Goal: Task Accomplishment & Management: Complete application form

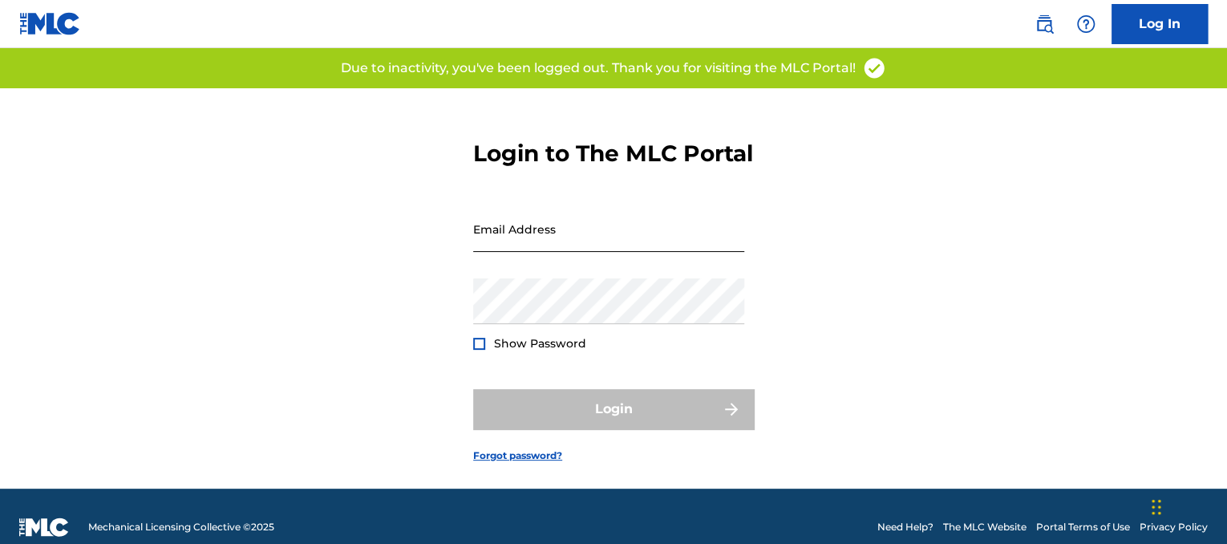
click at [590, 241] on input "Email Address" at bounding box center [608, 229] width 271 height 46
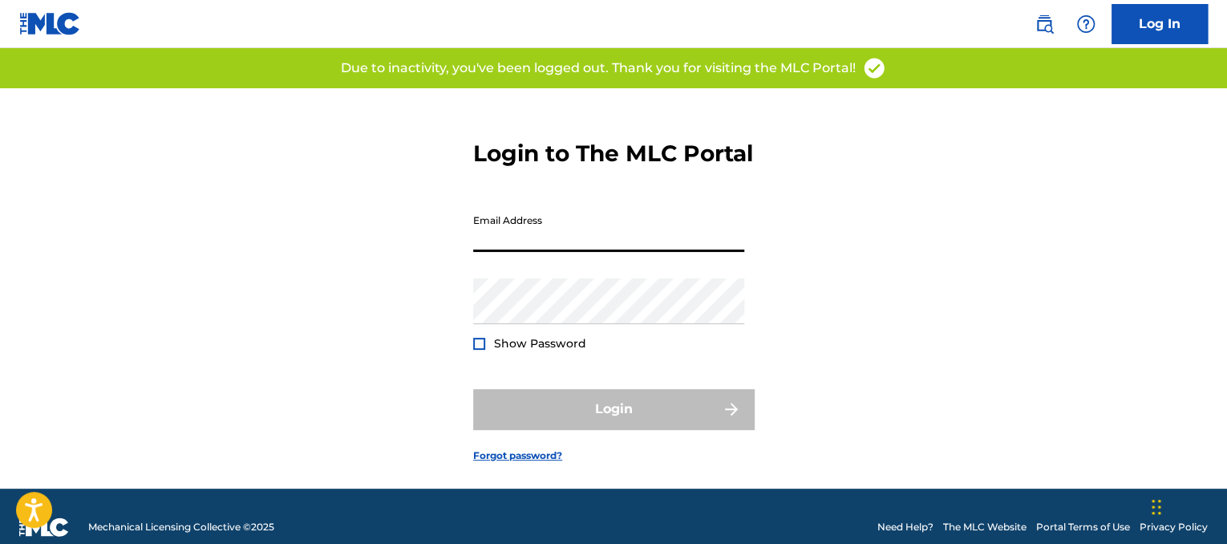
type input "[EMAIL_ADDRESS][DOMAIN_NAME]"
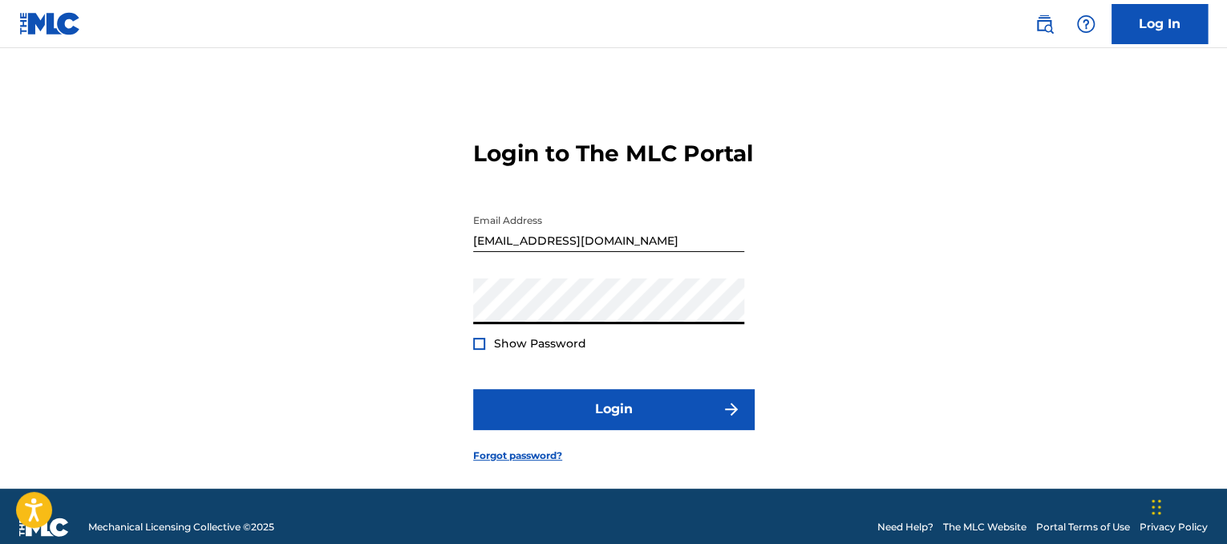
click at [473, 389] on button "Login" at bounding box center [613, 409] width 281 height 40
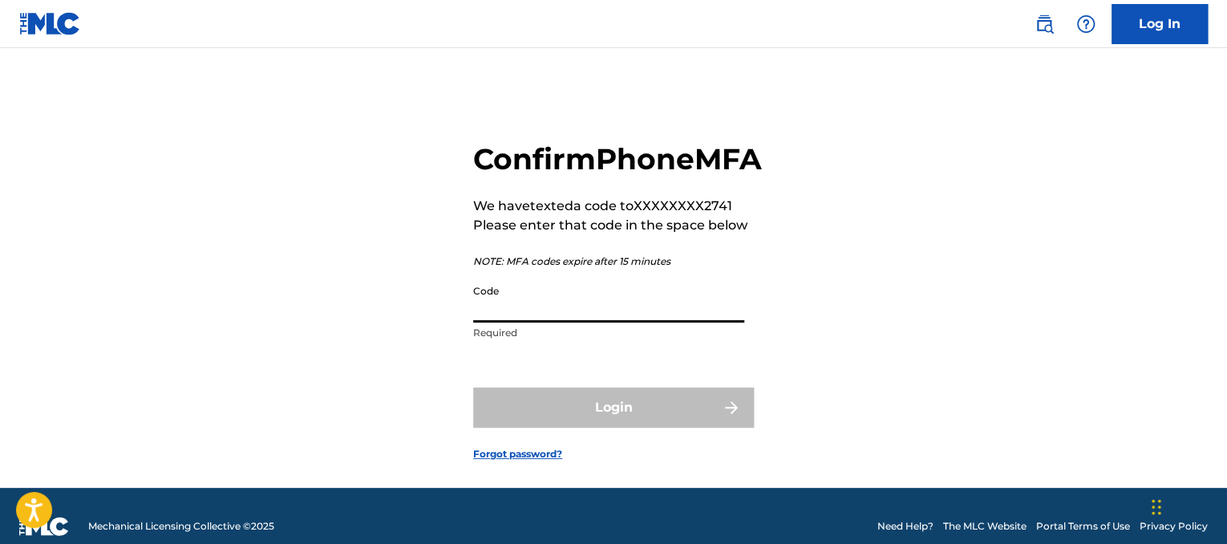
click at [584, 315] on input "Code" at bounding box center [608, 300] width 271 height 46
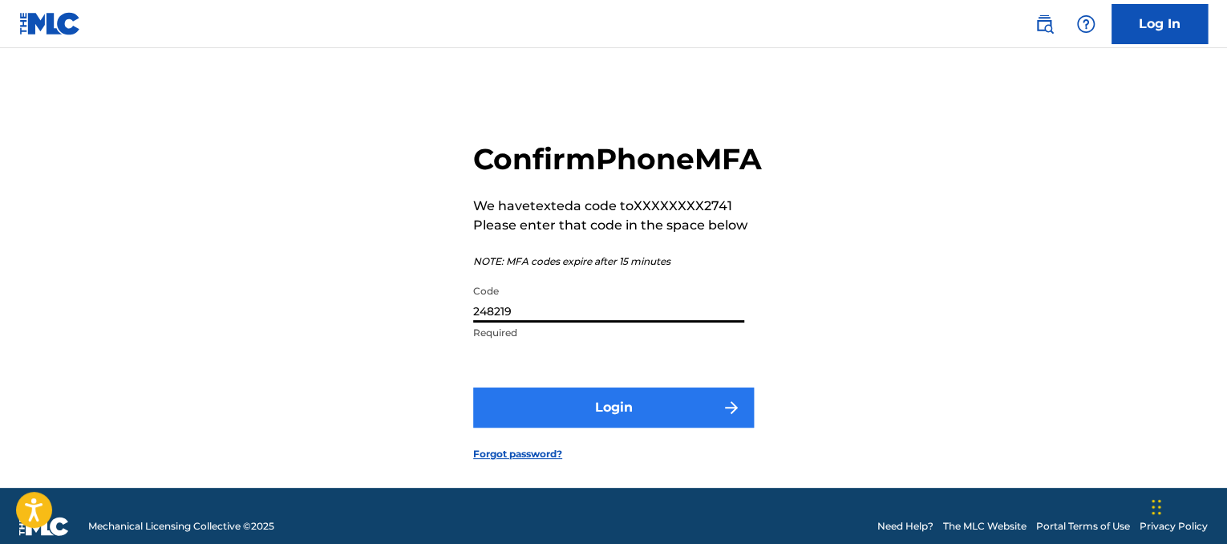
type input "248219"
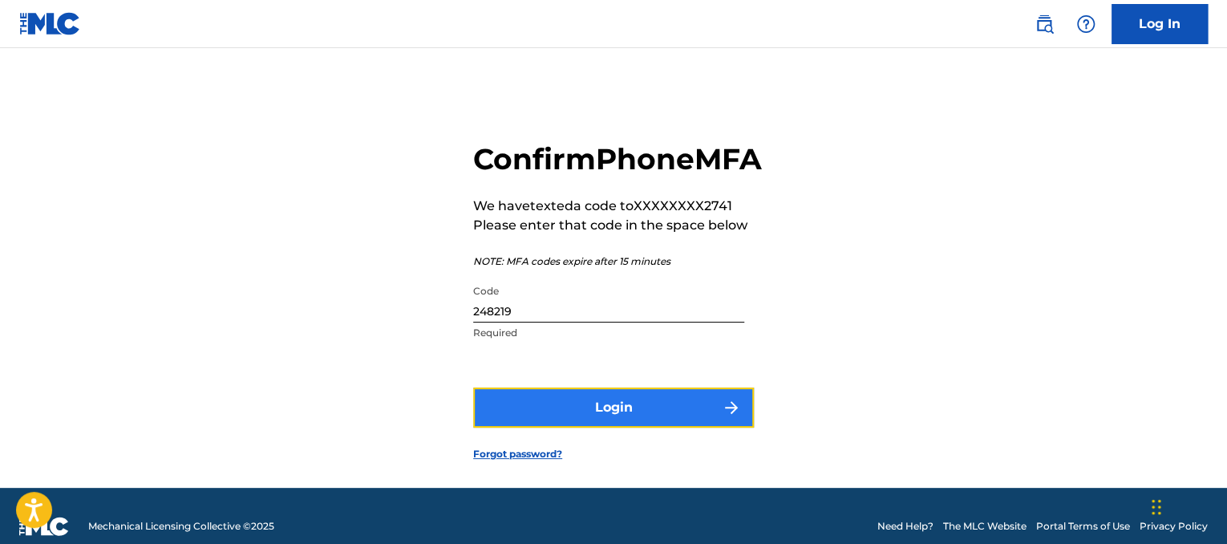
click at [642, 427] on button "Login" at bounding box center [613, 407] width 281 height 40
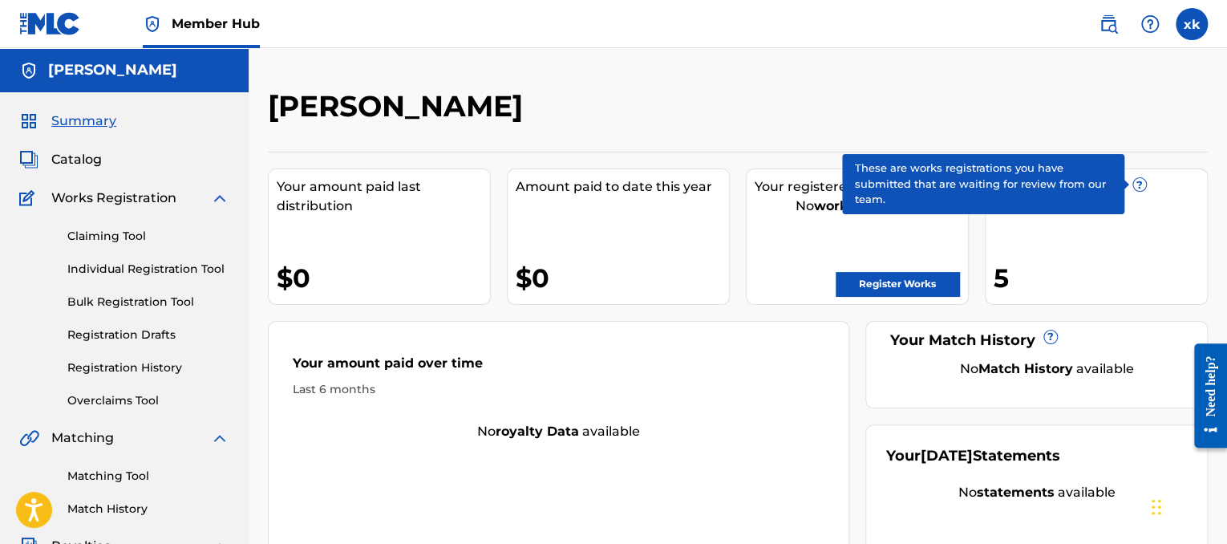
click at [1139, 184] on span "?" at bounding box center [1139, 184] width 13 height 13
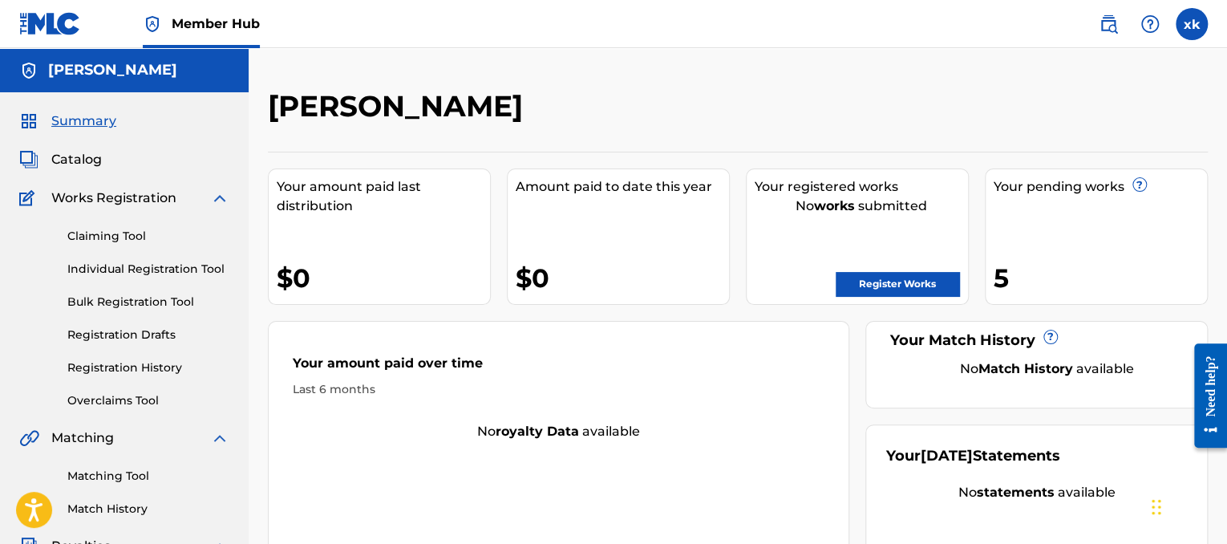
click at [1071, 273] on div "5" at bounding box center [1100, 278] width 213 height 36
click at [178, 269] on link "Individual Registration Tool" at bounding box center [148, 269] width 162 height 17
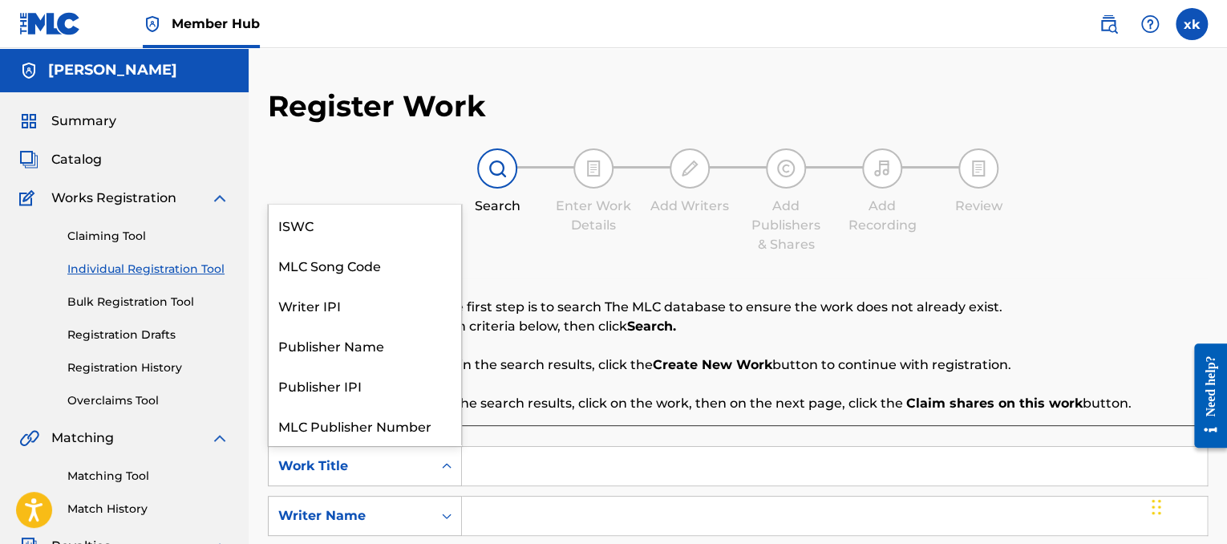
click at [437, 466] on div "Search Form" at bounding box center [446, 465] width 29 height 29
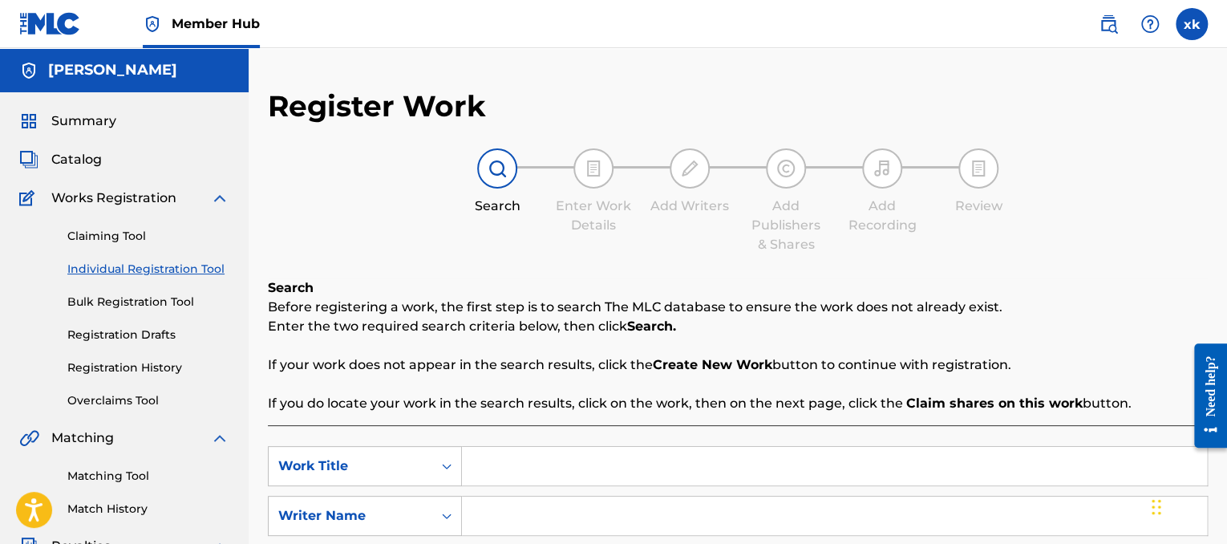
drag, startPoint x: 435, startPoint y: 461, endPoint x: 1225, endPoint y: 320, distance: 802.3
click at [1225, 320] on div "Register Work Search Enter Work Details Add Writers Add Publishers & Shares Add…" at bounding box center [738, 502] width 978 height 829
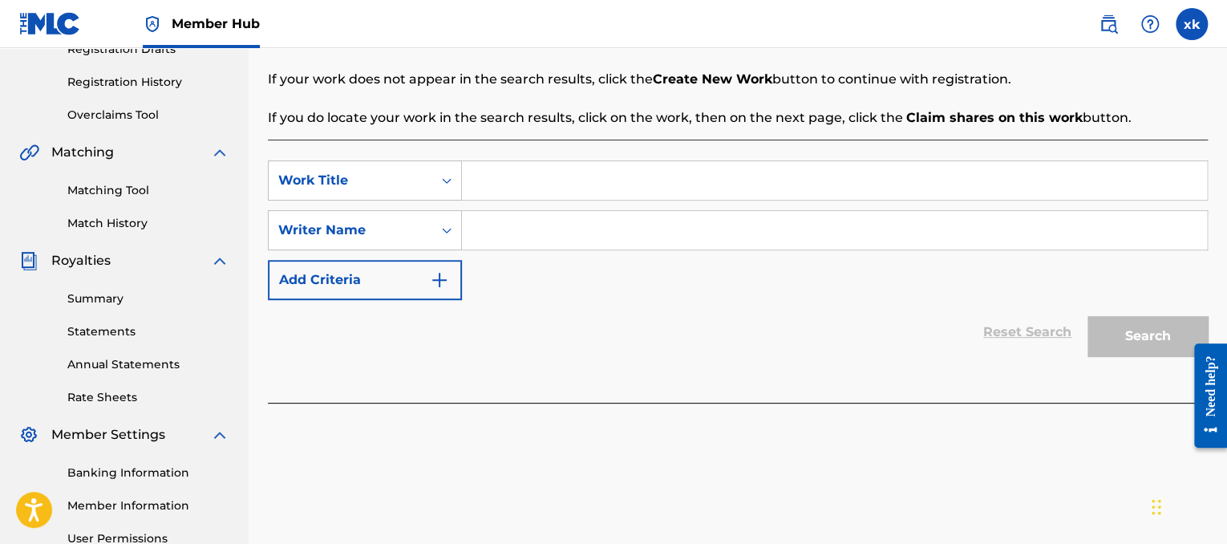
scroll to position [296, 0]
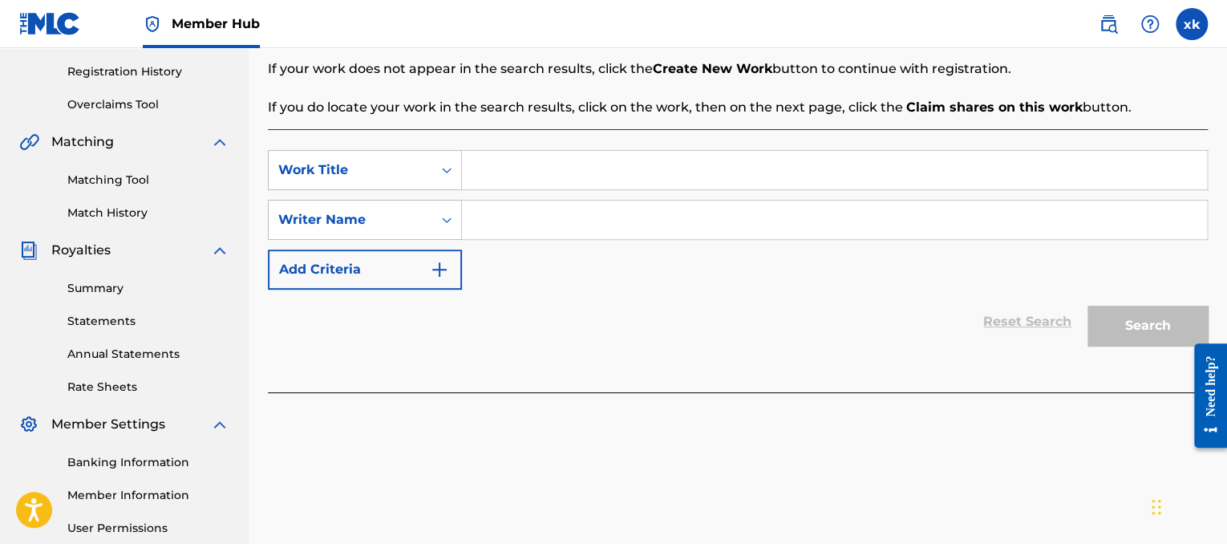
click at [1030, 320] on div "Reset Search Search" at bounding box center [738, 321] width 940 height 64
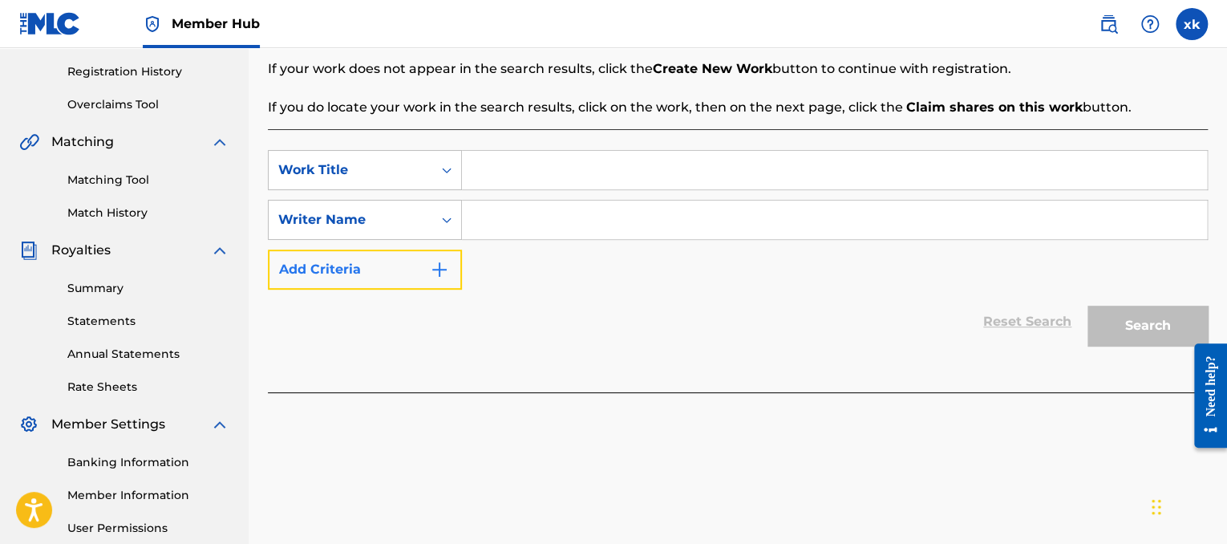
click at [449, 287] on button "Add Criteria" at bounding box center [365, 269] width 194 height 40
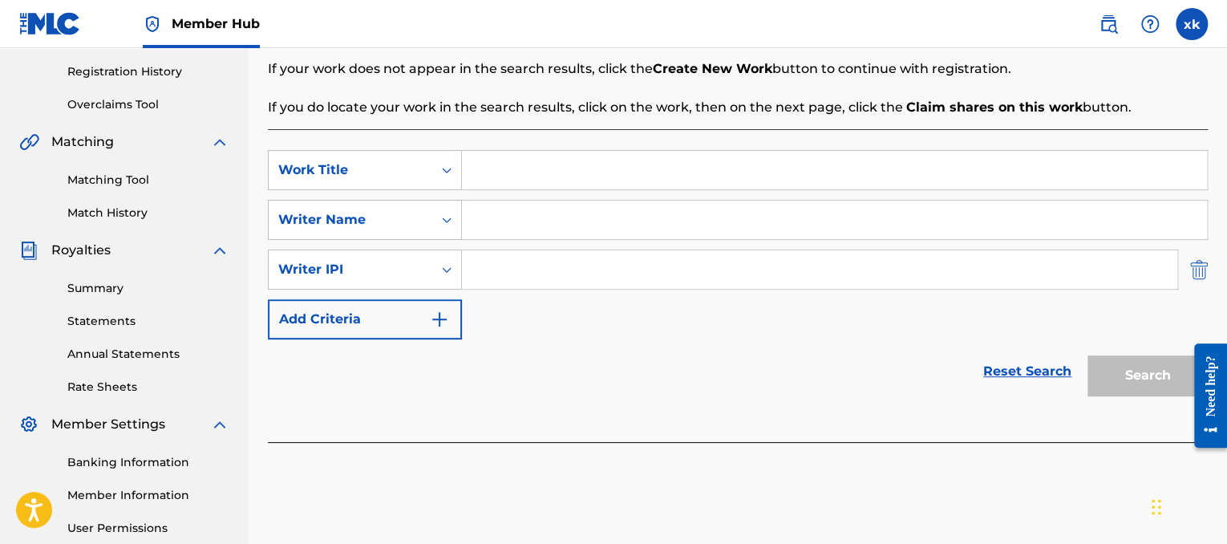
click at [1196, 276] on img "Search Form" at bounding box center [1199, 269] width 18 height 40
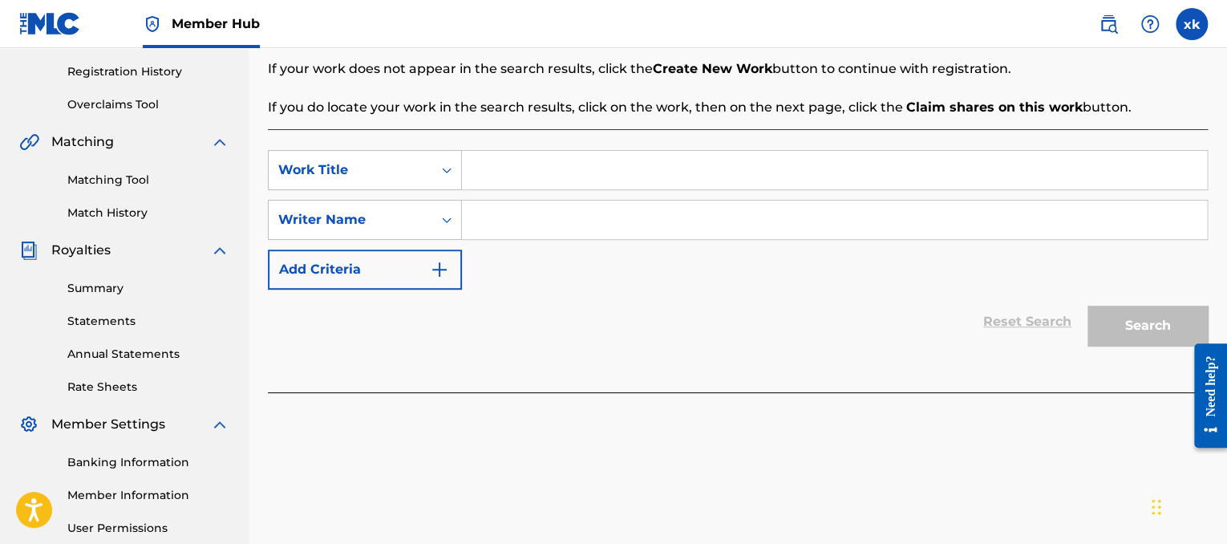
click at [478, 216] on input "Search Form" at bounding box center [834, 219] width 745 height 38
click at [524, 159] on input "Search Form" at bounding box center [834, 170] width 745 height 38
type input "d"
type input "Don't Mean it"
click at [565, 221] on input "Search Form" at bounding box center [834, 219] width 745 height 38
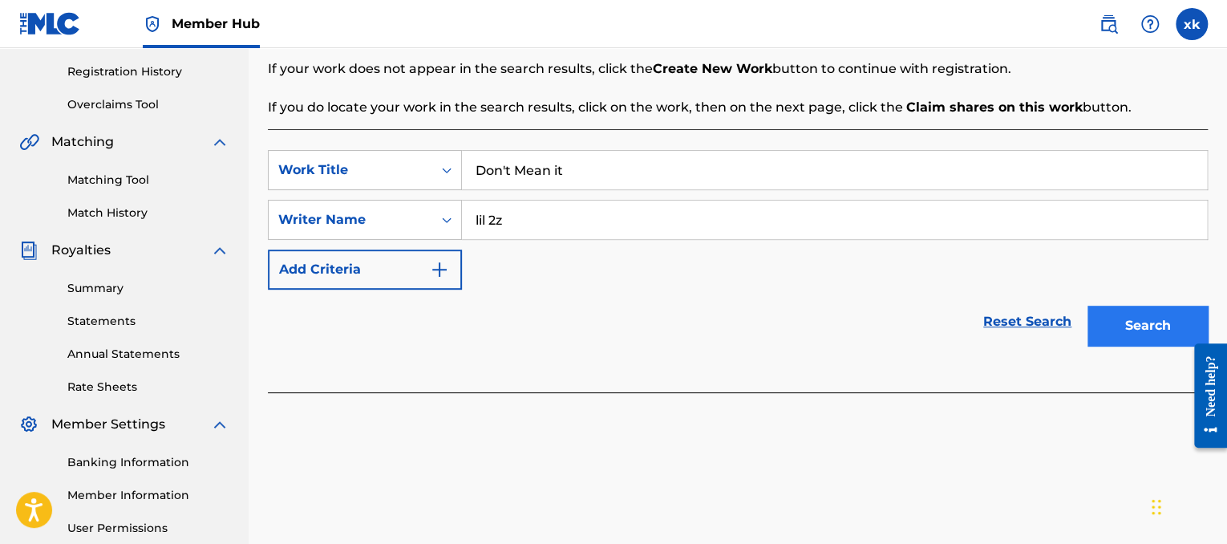
type input "lil 2z"
click at [1127, 318] on button "Search" at bounding box center [1147, 326] width 120 height 40
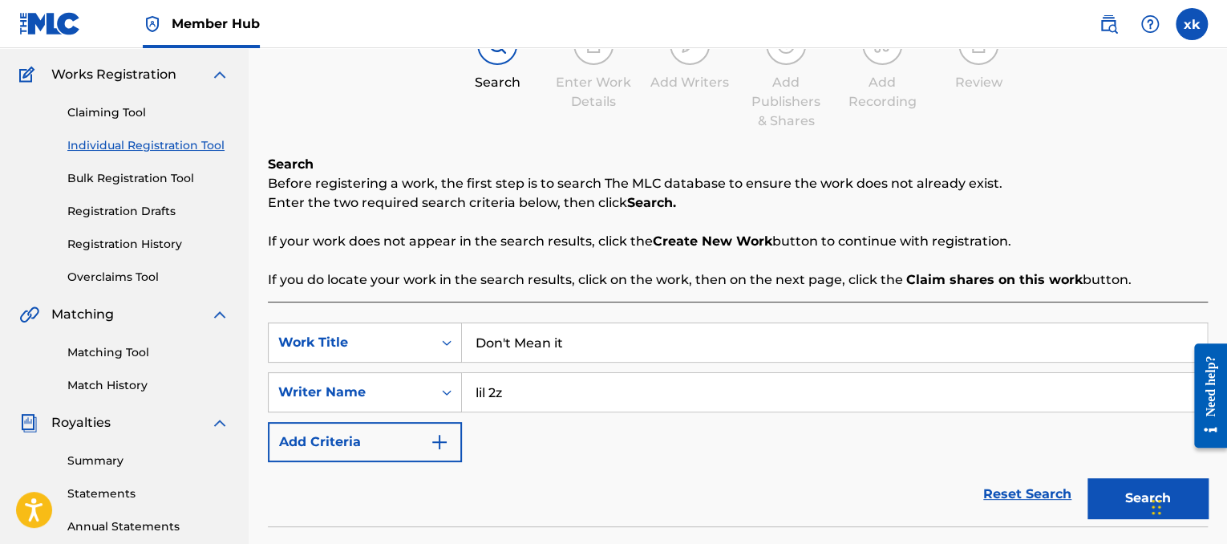
scroll to position [111, 0]
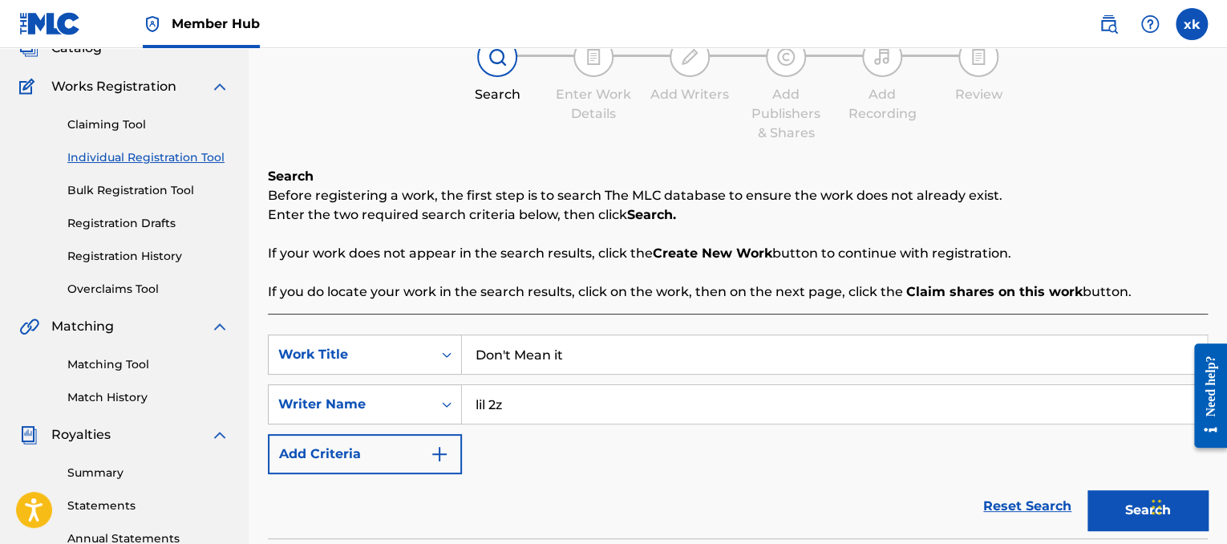
click at [190, 83] on div "Works Registration" at bounding box center [124, 86] width 210 height 19
click at [230, 85] on div "Summary Catalog Works Registration Claiming Tool Individual Registration Tool B…" at bounding box center [124, 393] width 249 height 825
click at [215, 85] on img at bounding box center [219, 86] width 19 height 19
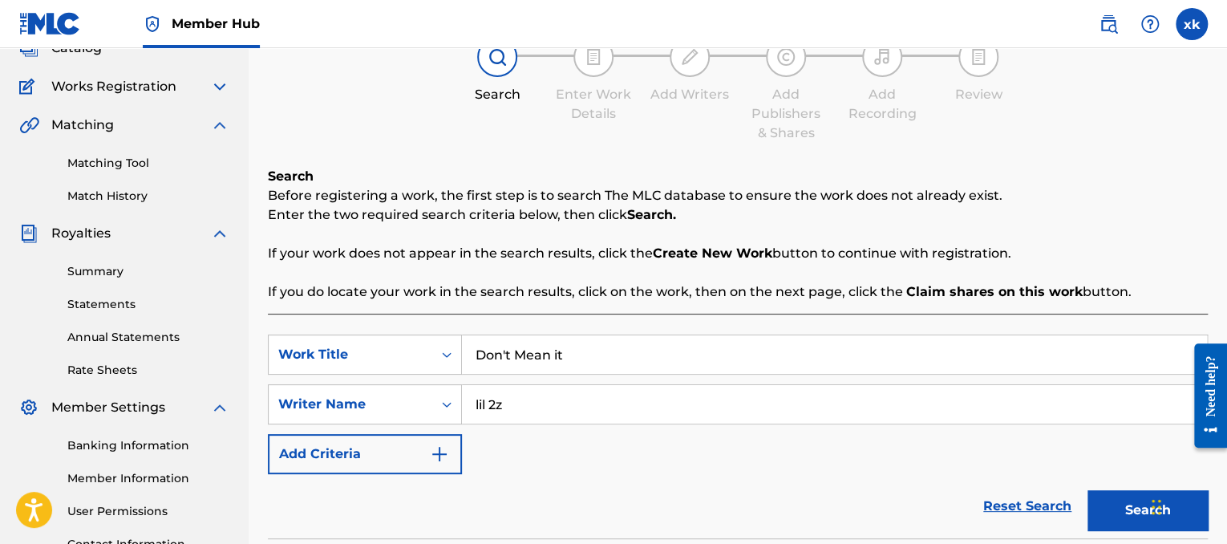
click at [155, 84] on span "Works Registration" at bounding box center [113, 86] width 125 height 19
click at [217, 87] on img at bounding box center [219, 86] width 19 height 19
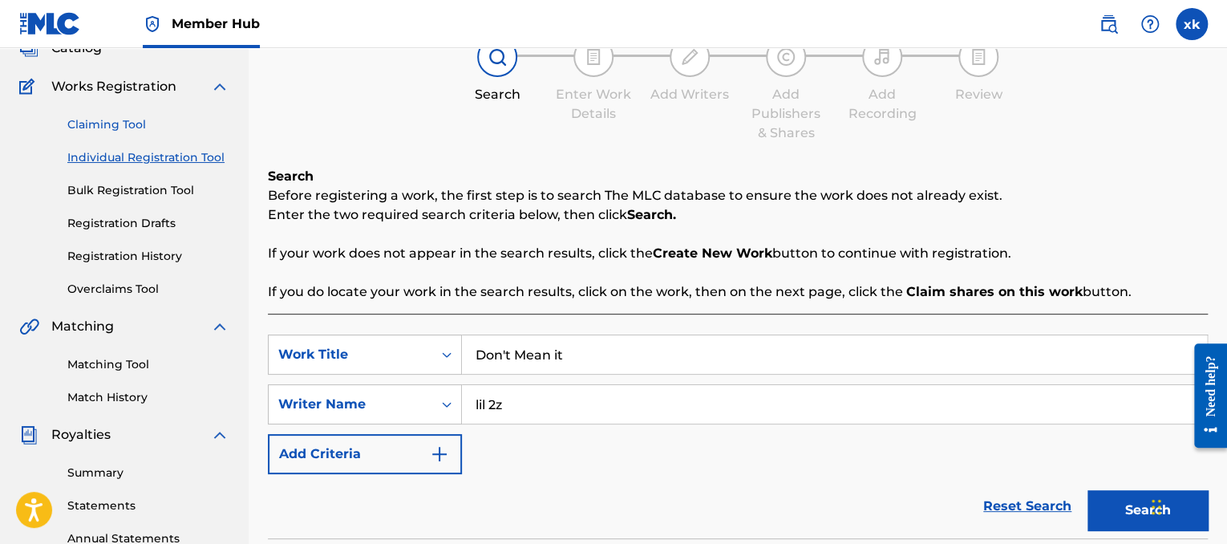
click at [127, 127] on link "Claiming Tool" at bounding box center [148, 124] width 162 height 17
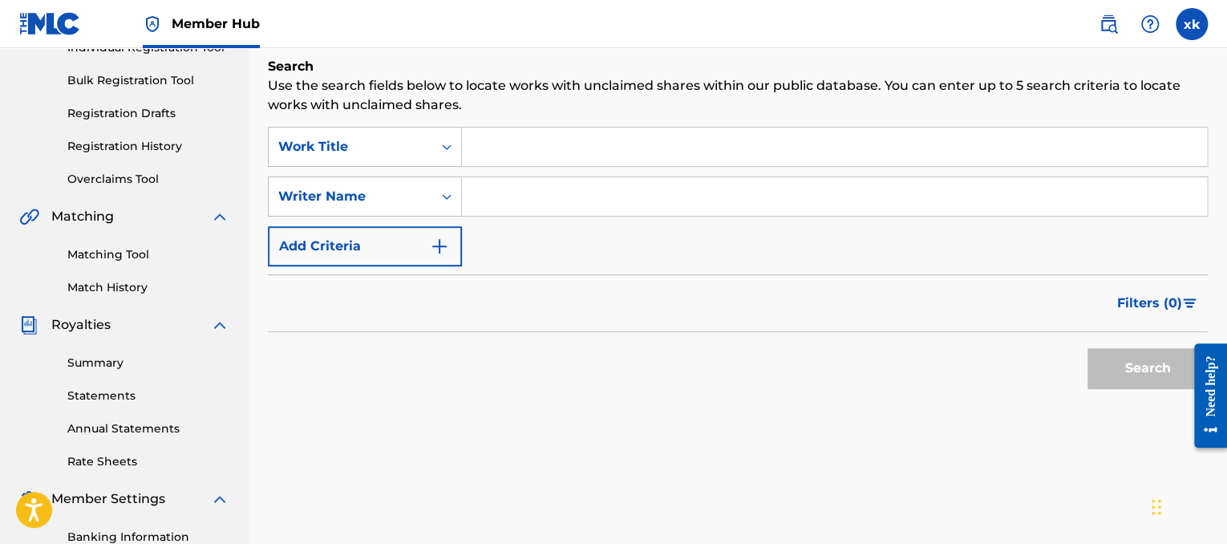
scroll to position [233, 0]
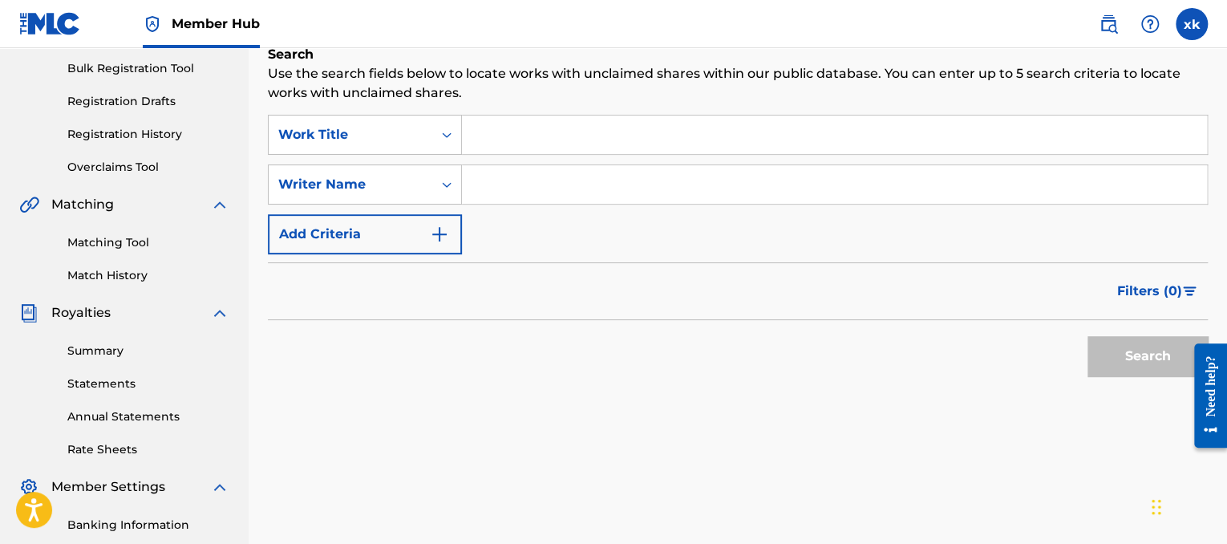
click at [1151, 370] on div "Search" at bounding box center [1143, 352] width 128 height 64
click at [1148, 368] on div "Search" at bounding box center [1143, 352] width 128 height 64
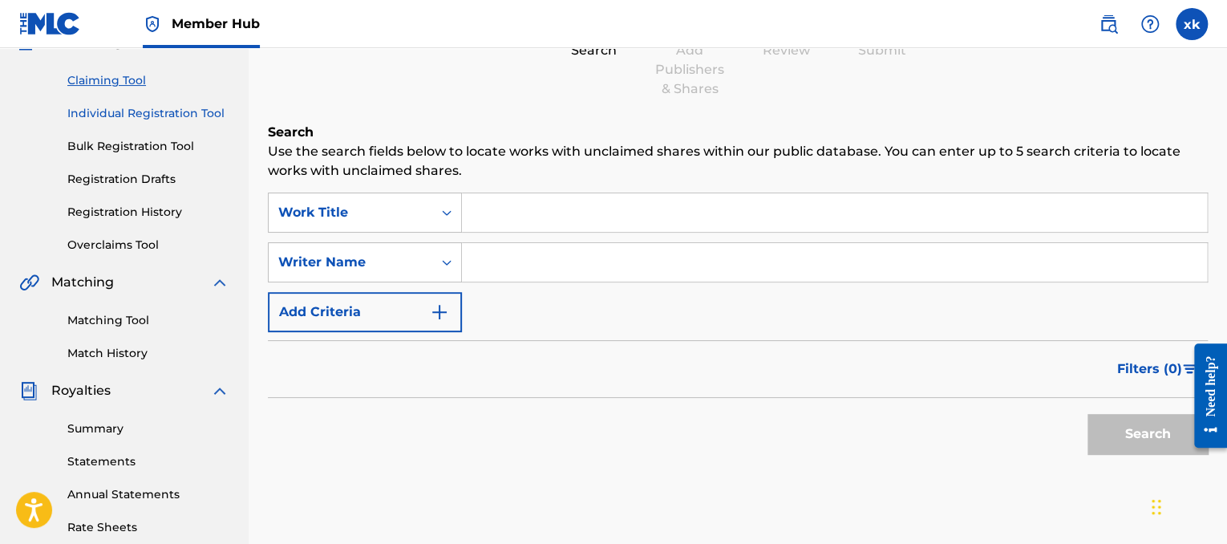
click at [192, 110] on link "Individual Registration Tool" at bounding box center [148, 113] width 162 height 17
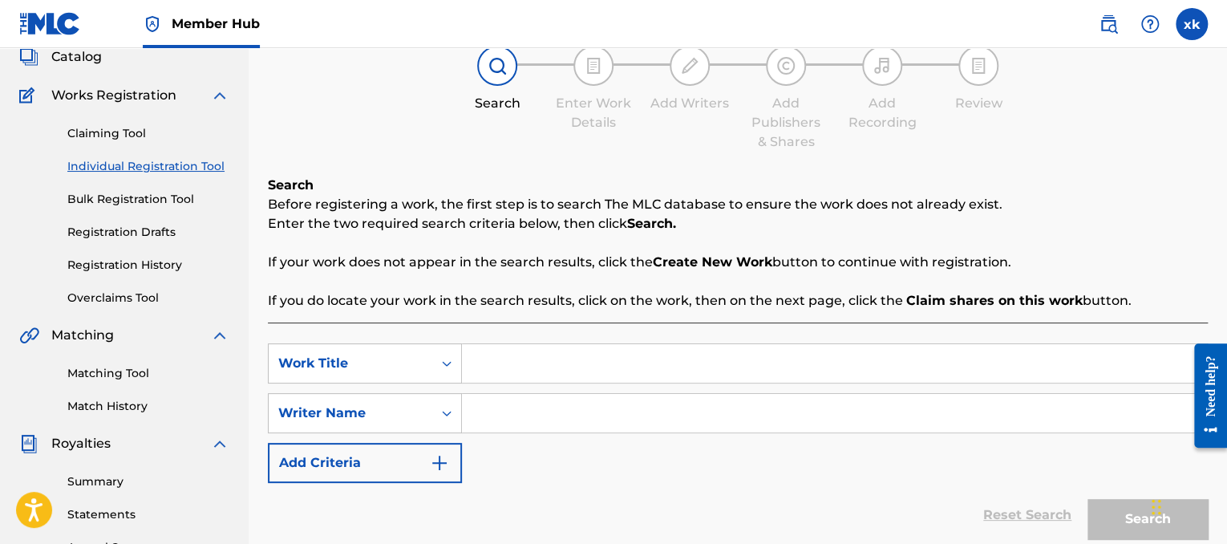
scroll to position [114, 0]
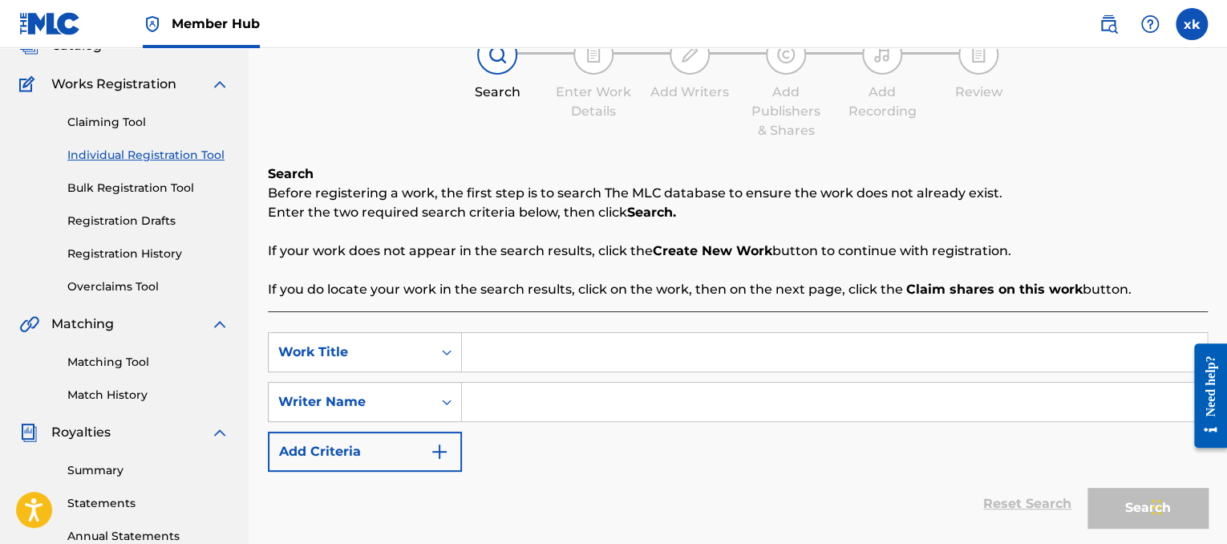
click at [1047, 508] on div "Reset Search Search" at bounding box center [738, 503] width 940 height 64
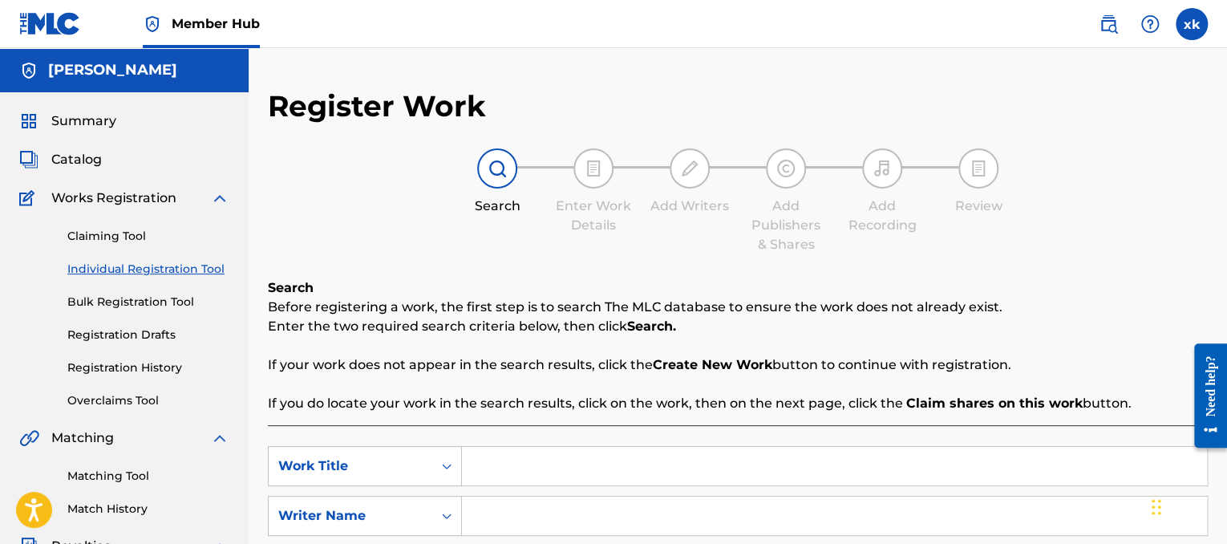
click at [590, 165] on img at bounding box center [593, 168] width 19 height 19
click at [505, 171] on img at bounding box center [497, 168] width 19 height 19
click at [519, 469] on input "Search Form" at bounding box center [834, 466] width 745 height 38
type input "d"
type input "Don't mean it"
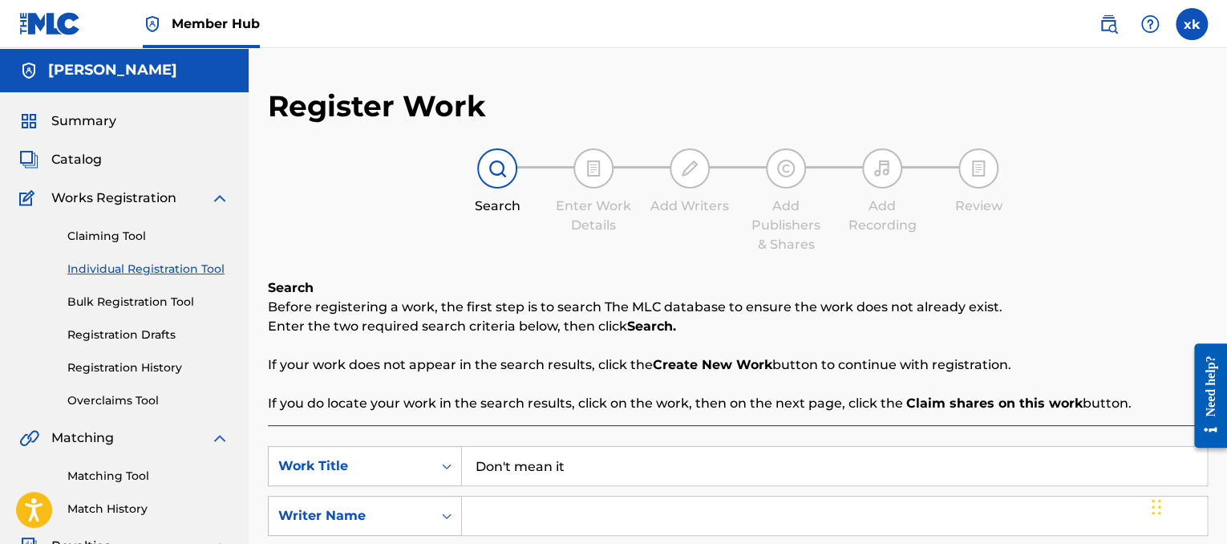
click at [491, 504] on input "Search Form" at bounding box center [834, 515] width 745 height 38
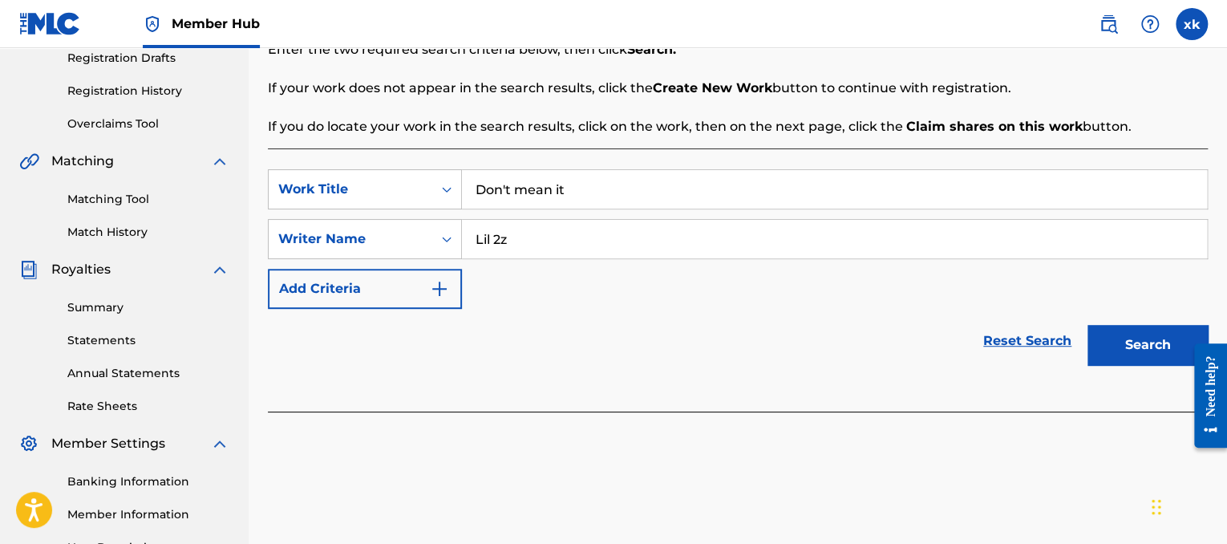
scroll to position [305, 0]
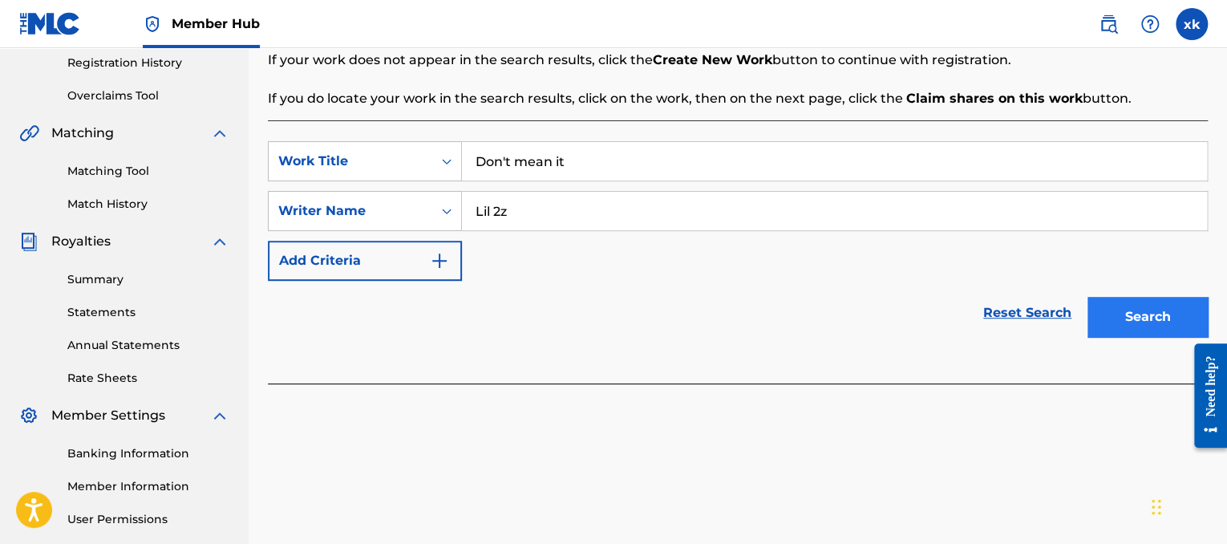
type input "Lil 2z"
click at [1138, 312] on button "Search" at bounding box center [1147, 317] width 120 height 40
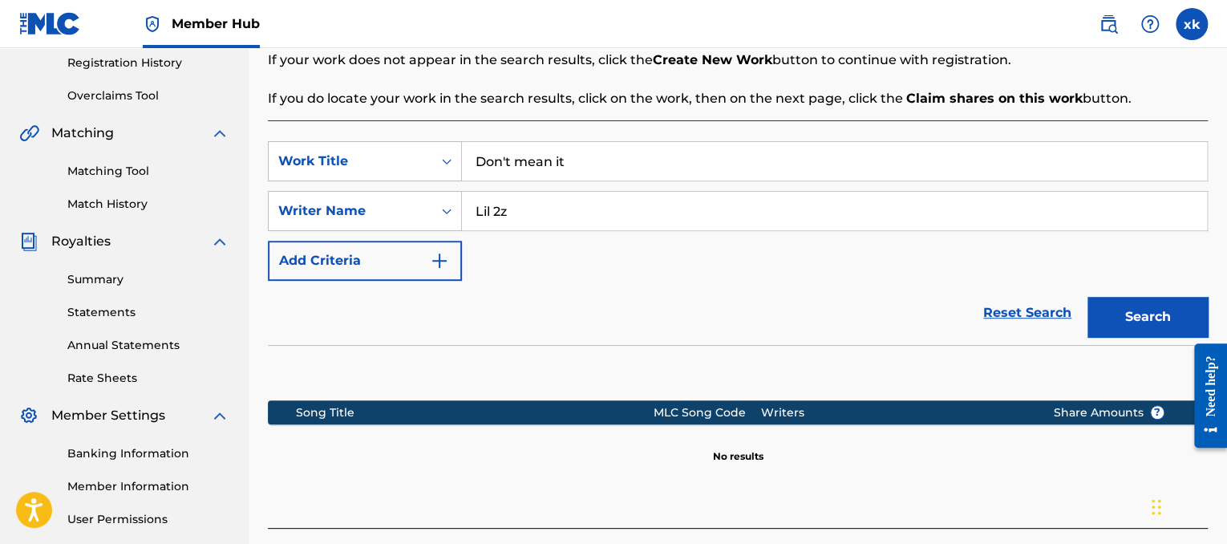
scroll to position [451, 0]
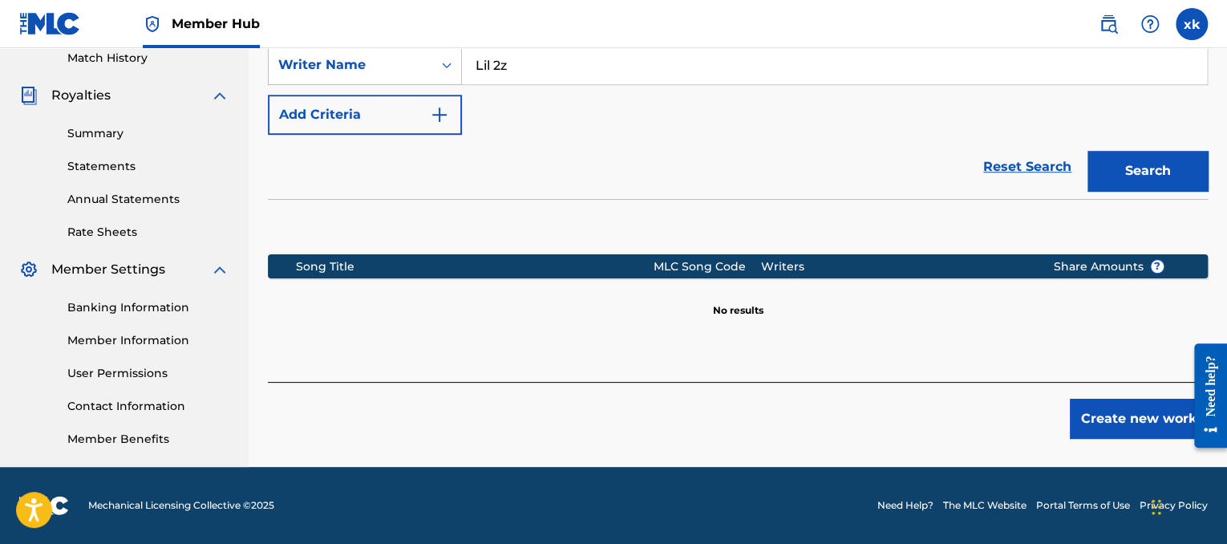
drag, startPoint x: 1231, startPoint y: 254, endPoint x: 32, endPoint y: 111, distance: 1207.3
click at [1113, 424] on button "Create new work" at bounding box center [1139, 419] width 138 height 40
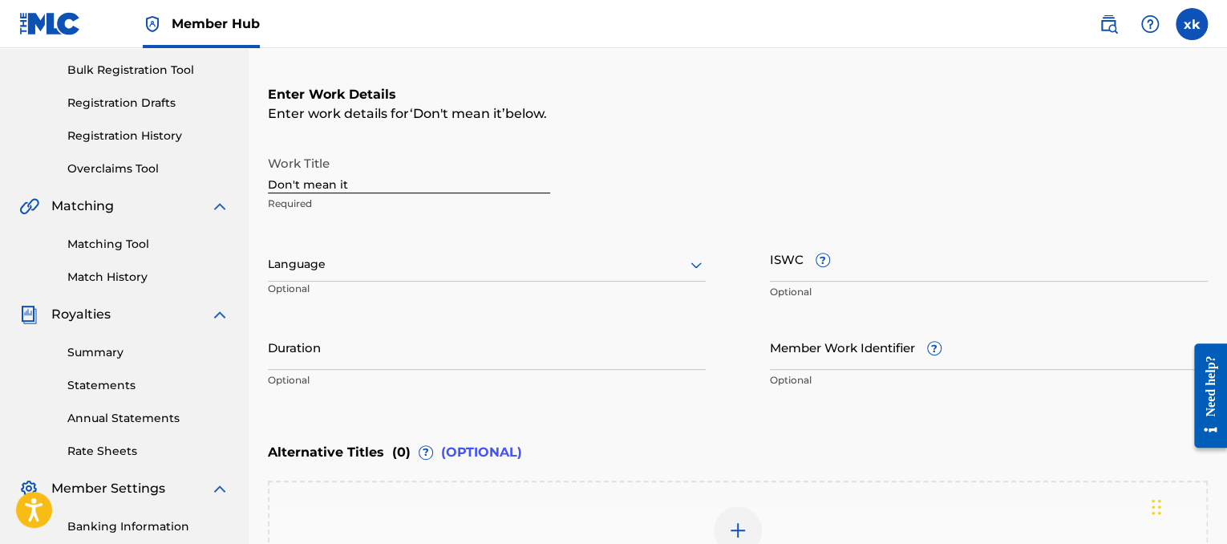
scroll to position [225, 0]
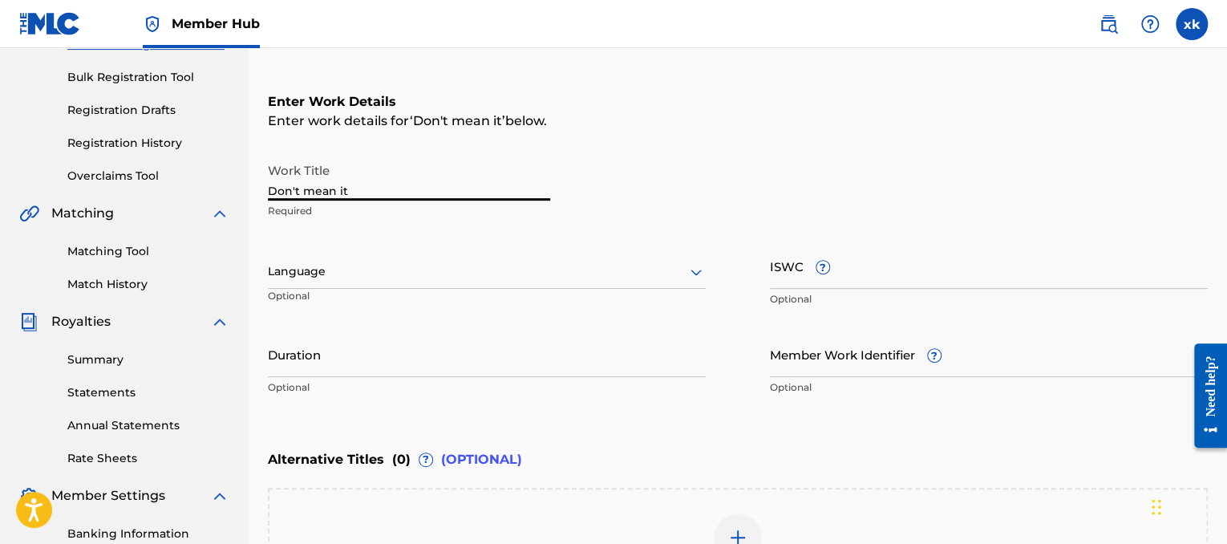
click at [330, 191] on input "Don't mean it" at bounding box center [409, 178] width 282 height 46
type input "Don't Mean It"
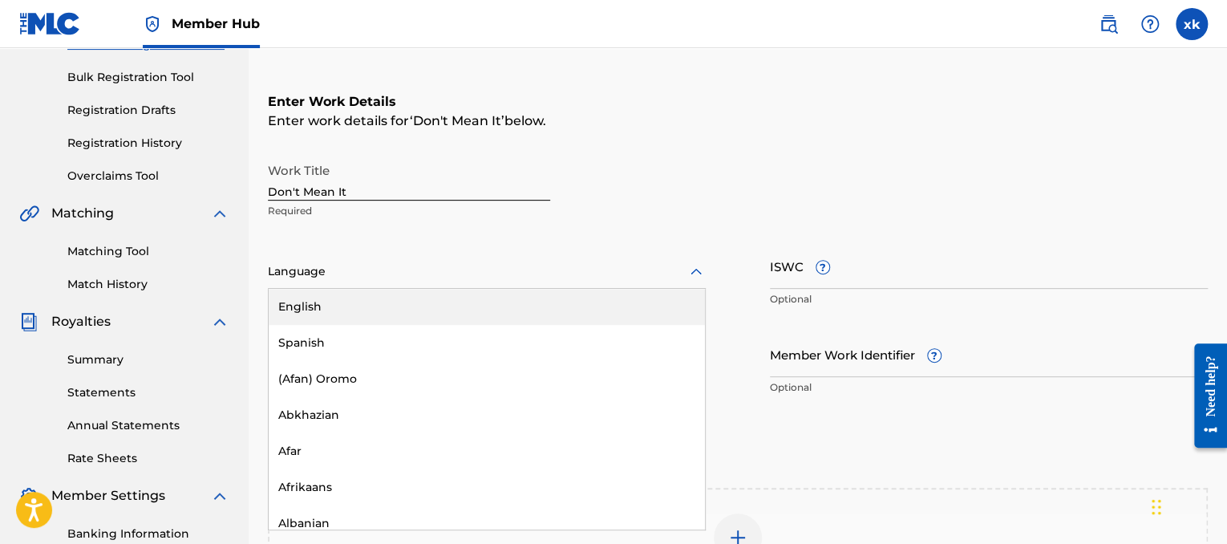
click at [386, 281] on div "Language" at bounding box center [487, 272] width 438 height 34
click at [372, 296] on div "English" at bounding box center [487, 307] width 436 height 36
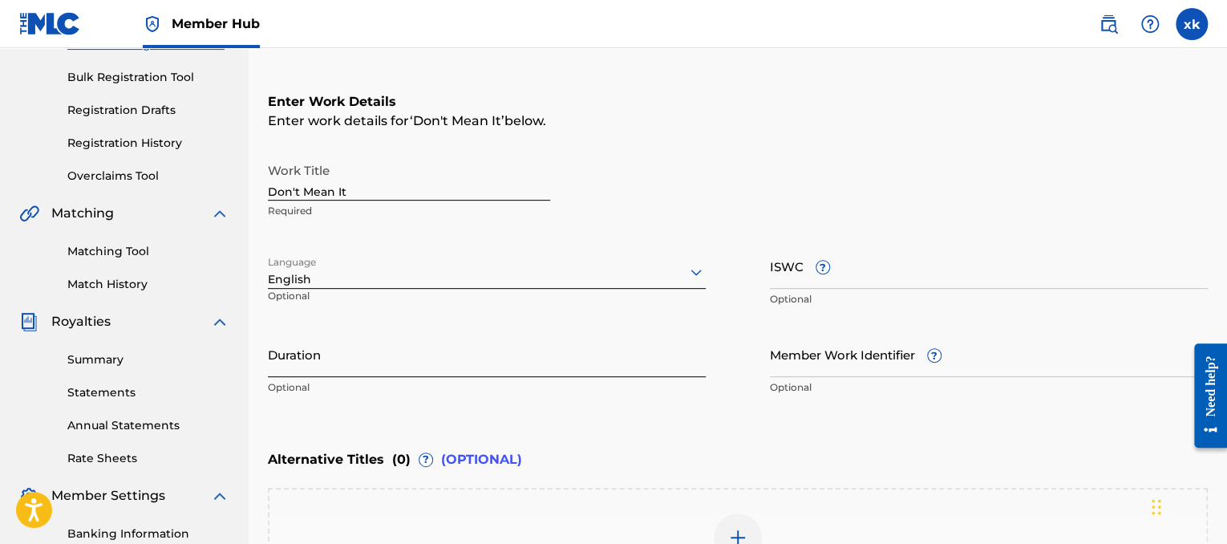
click at [544, 372] on input "Duration" at bounding box center [487, 354] width 438 height 46
type input "01:57"
click at [860, 270] on input "ISWC ?" at bounding box center [989, 266] width 438 height 46
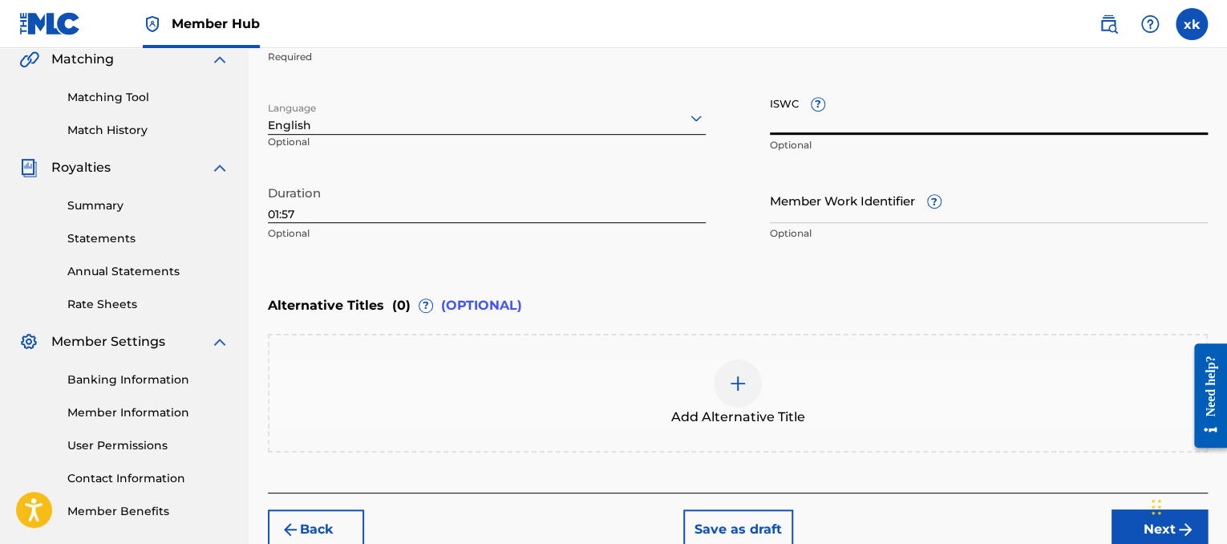
scroll to position [459, 0]
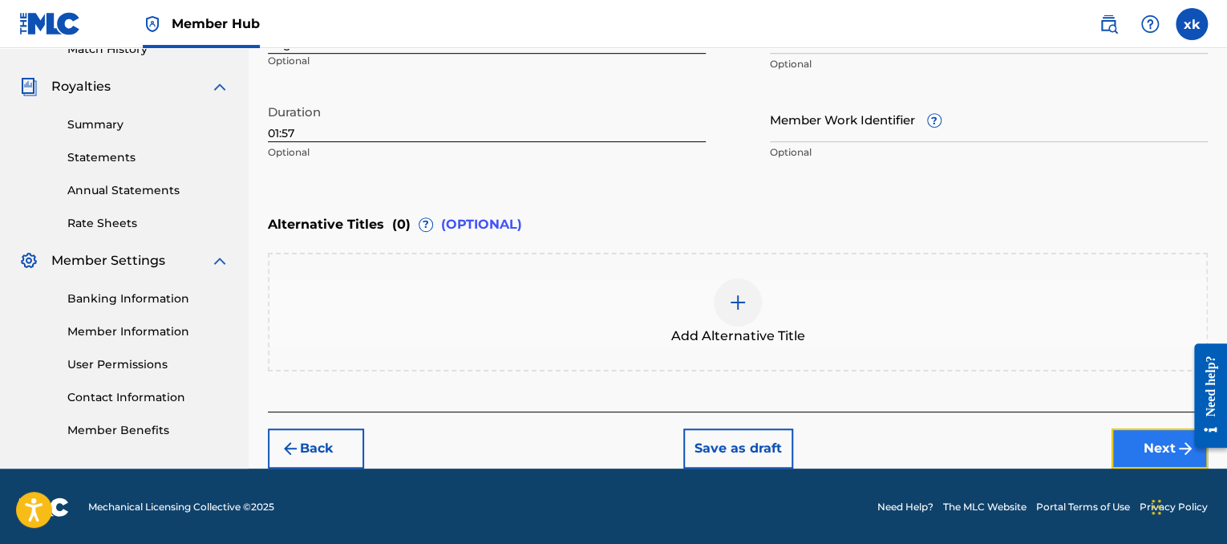
click at [1151, 453] on button "Next" at bounding box center [1159, 448] width 96 height 40
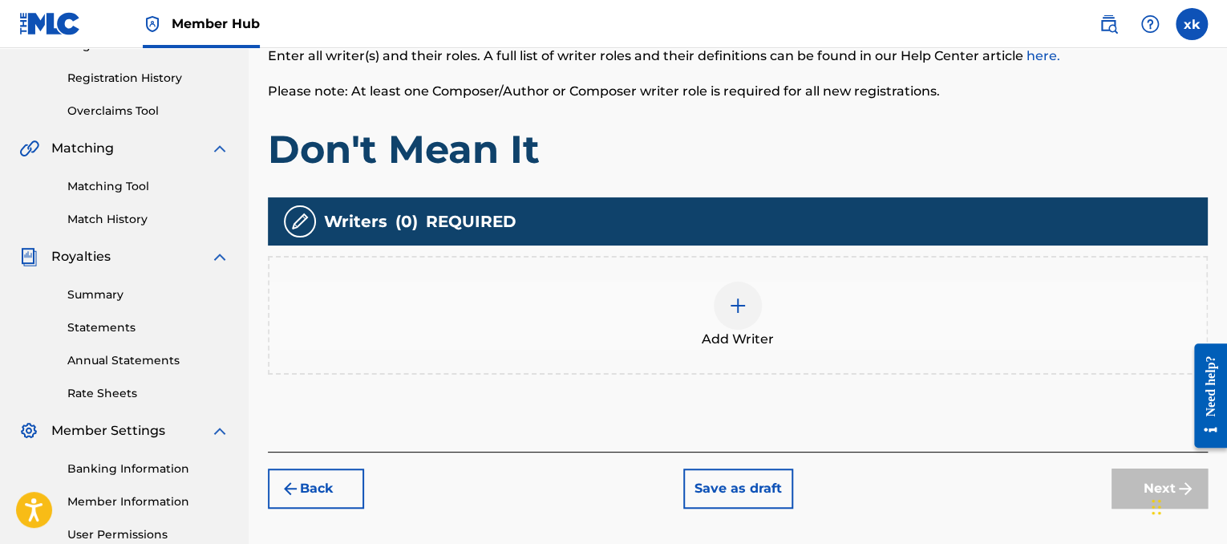
scroll to position [292, 0]
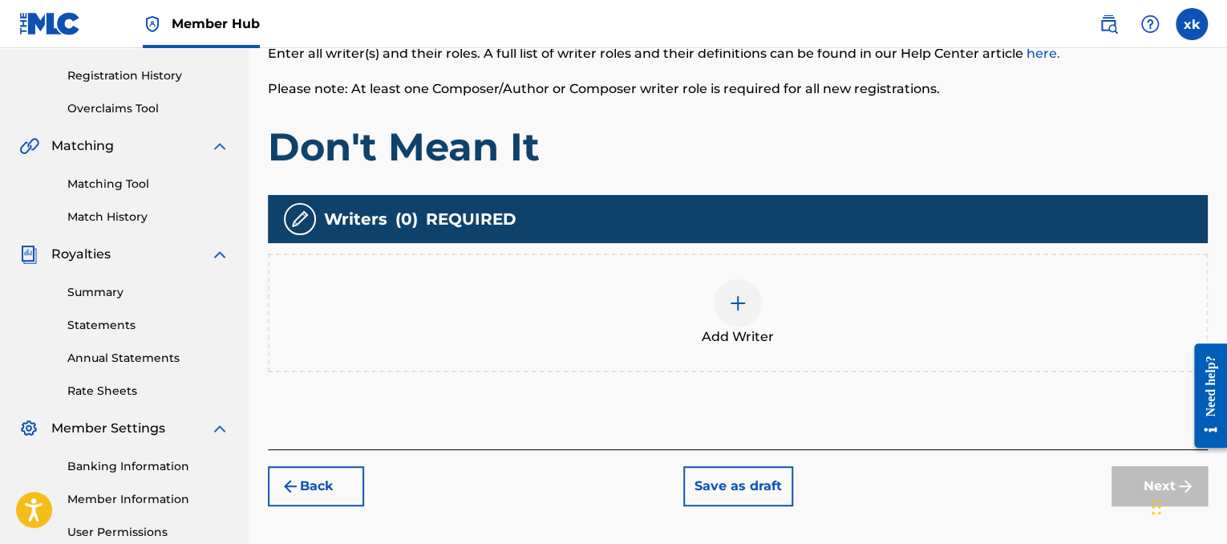
click at [731, 289] on div at bounding box center [738, 303] width 48 height 48
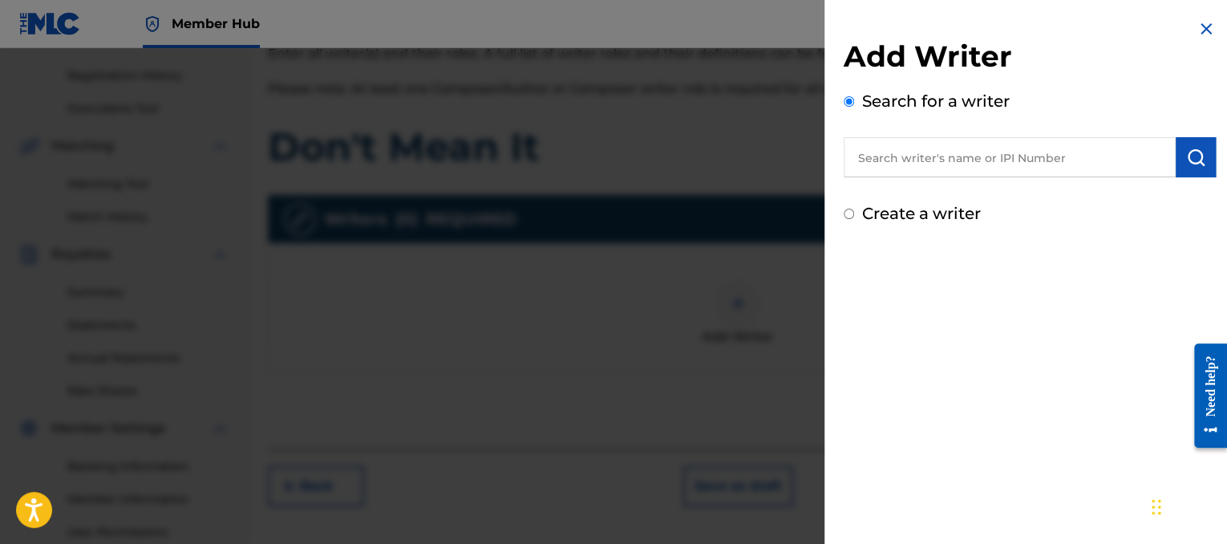
click at [872, 160] on input "text" at bounding box center [1010, 157] width 332 height 40
paste input "00821581352"
type input "00821581352"
click at [1204, 172] on button "submit" at bounding box center [1196, 157] width 40 height 40
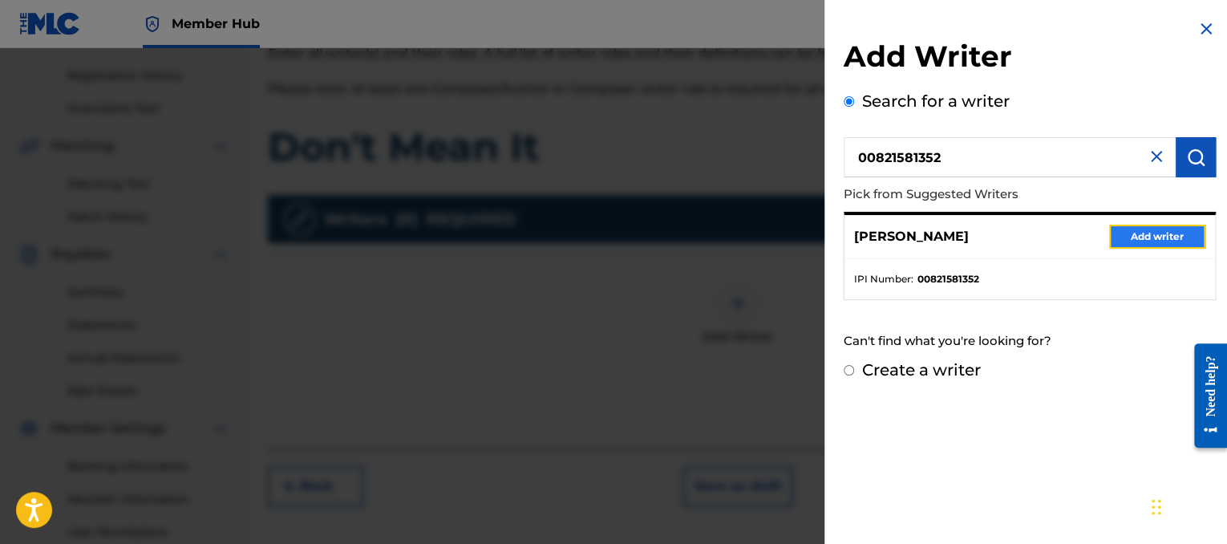
click at [1131, 235] on button "Add writer" at bounding box center [1157, 237] width 96 height 24
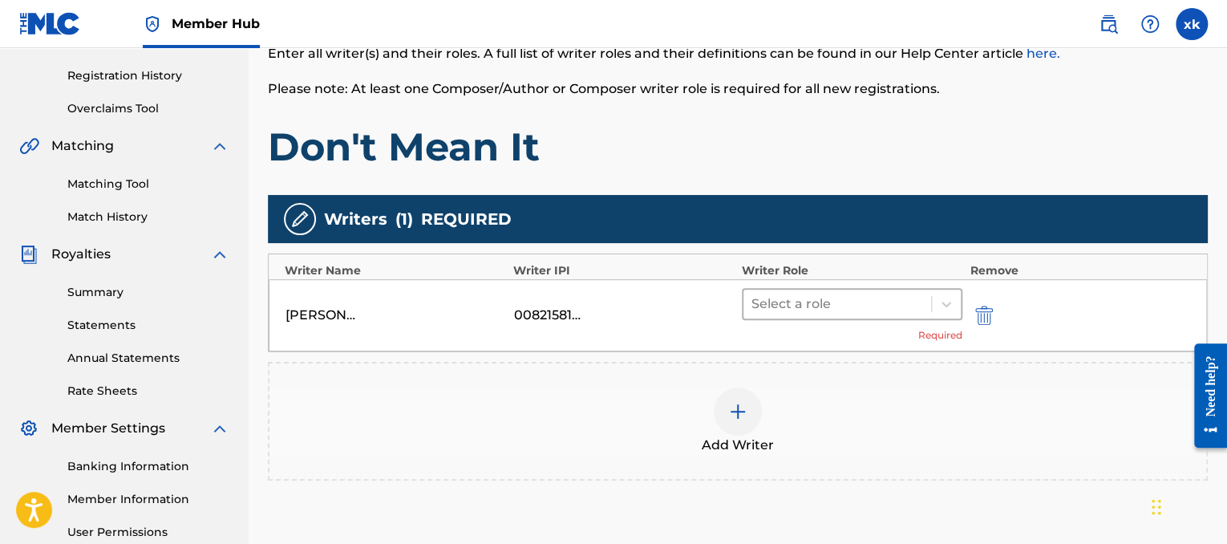
click at [920, 304] on div at bounding box center [837, 304] width 172 height 22
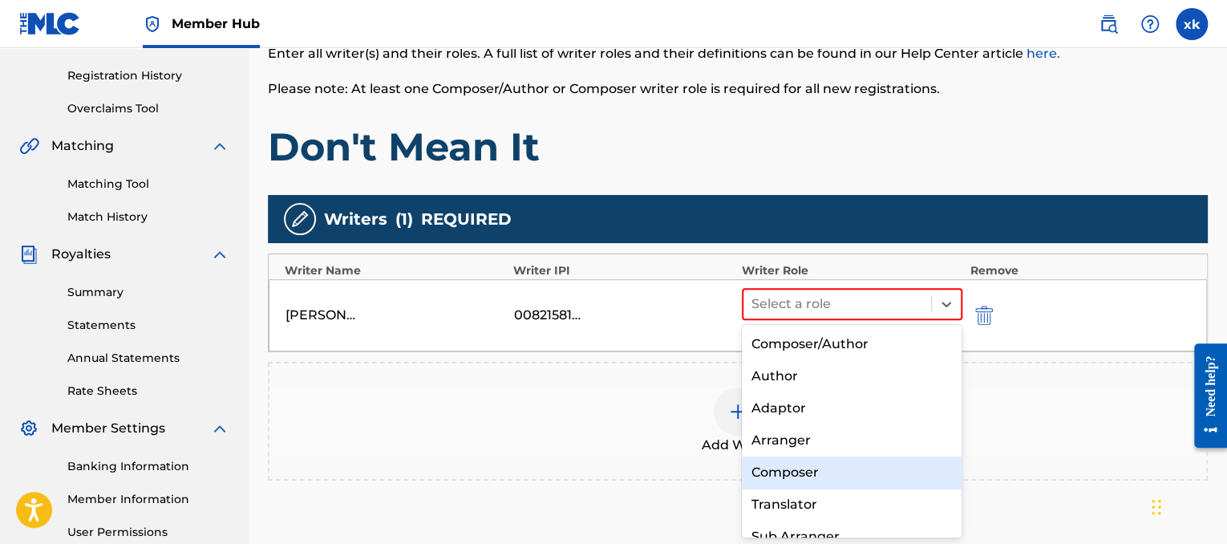
click at [807, 477] on div "Composer" at bounding box center [852, 472] width 221 height 32
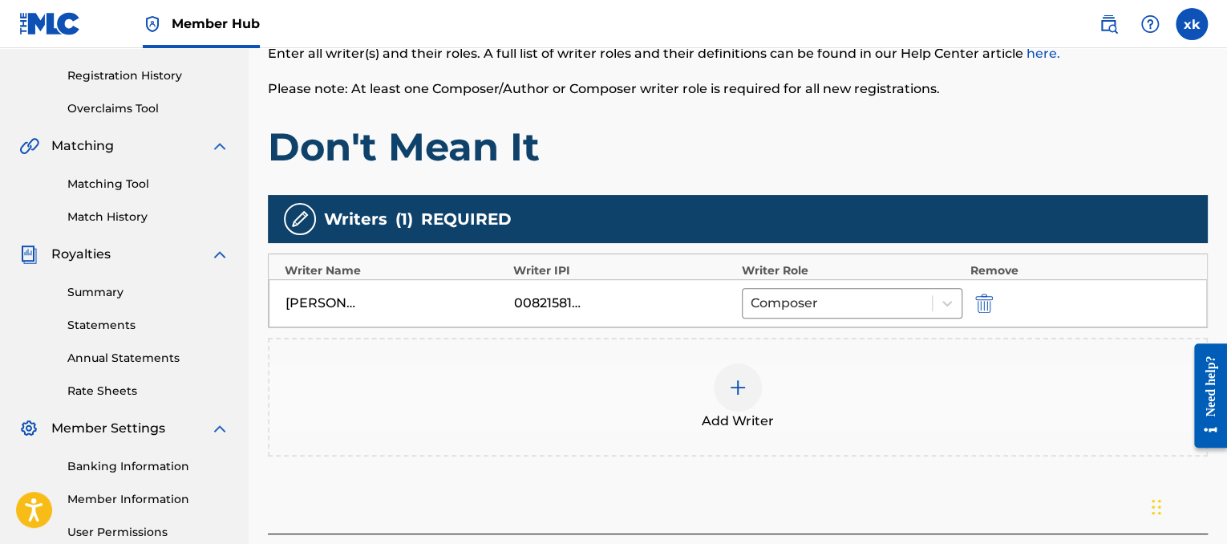
click at [746, 401] on div at bounding box center [738, 387] width 48 height 48
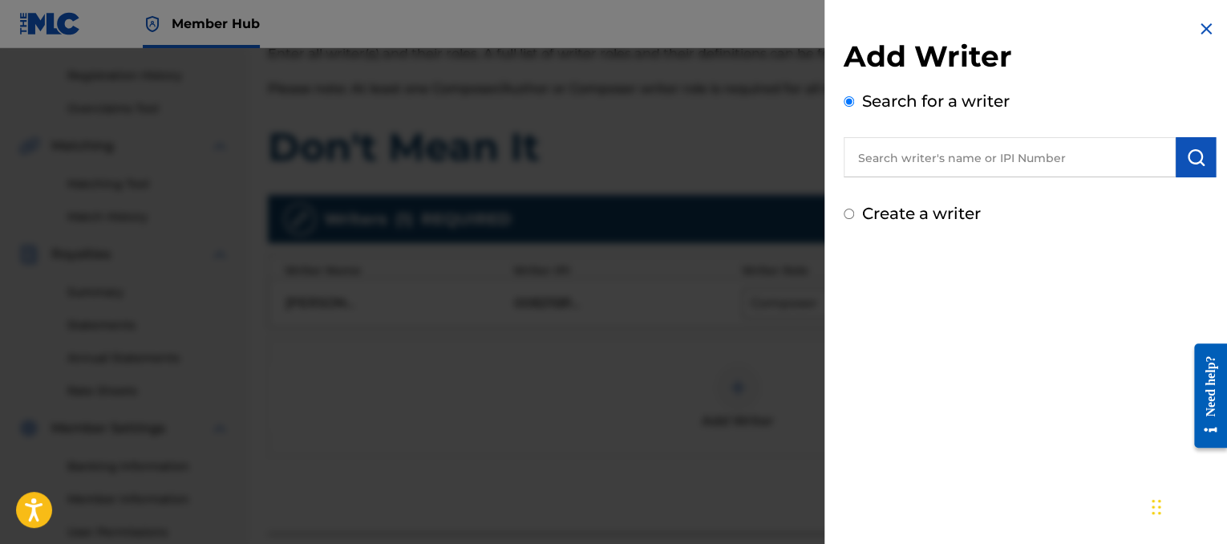
click at [880, 152] on input "text" at bounding box center [1010, 157] width 332 height 40
paste input "00873211544"
type input "00873211544"
click at [1195, 158] on img "submit" at bounding box center [1195, 157] width 19 height 19
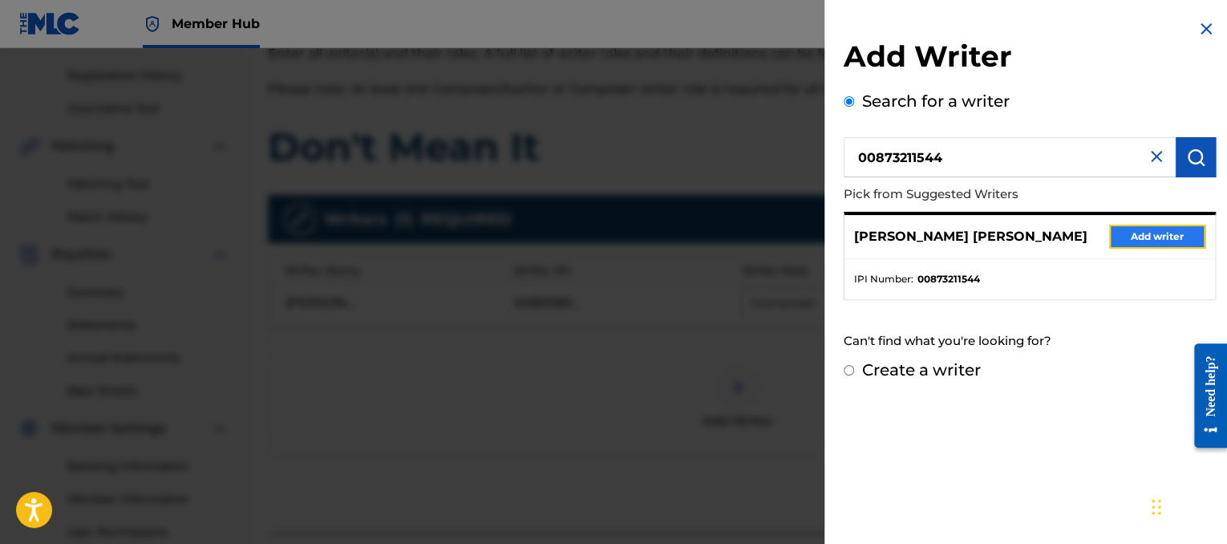
click at [1162, 225] on button "Add writer" at bounding box center [1157, 237] width 96 height 24
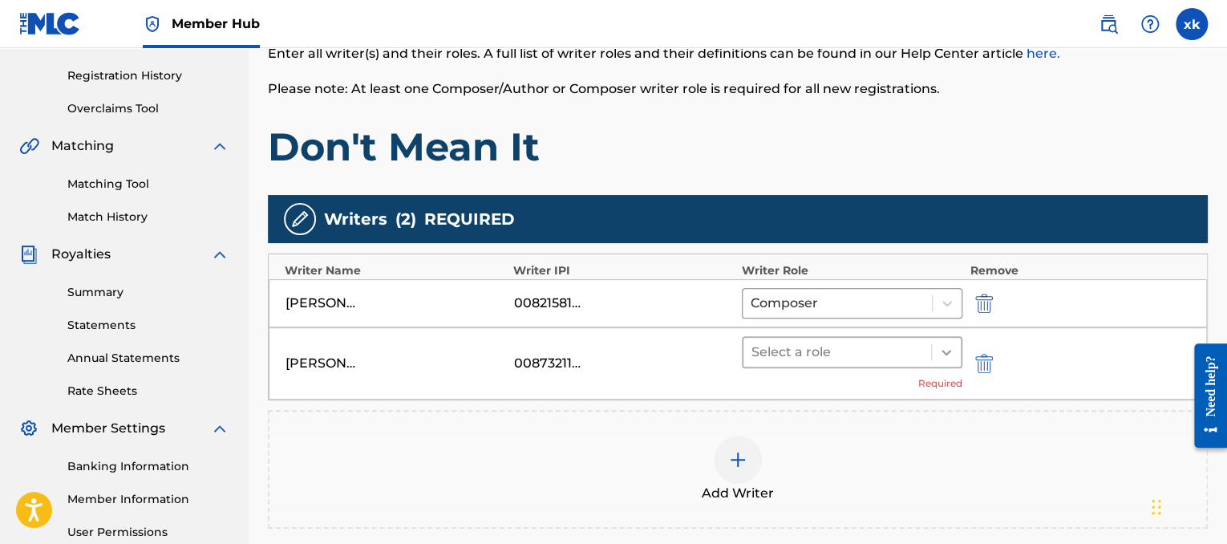
click at [943, 344] on icon at bounding box center [946, 352] width 16 height 16
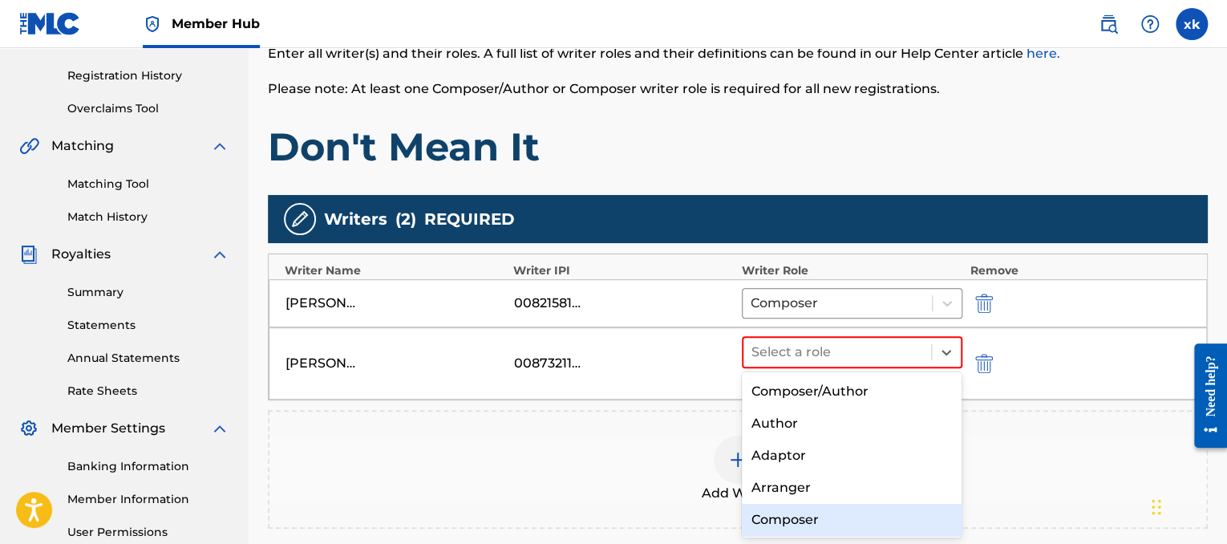
click at [790, 508] on div "Composer" at bounding box center [852, 520] width 221 height 32
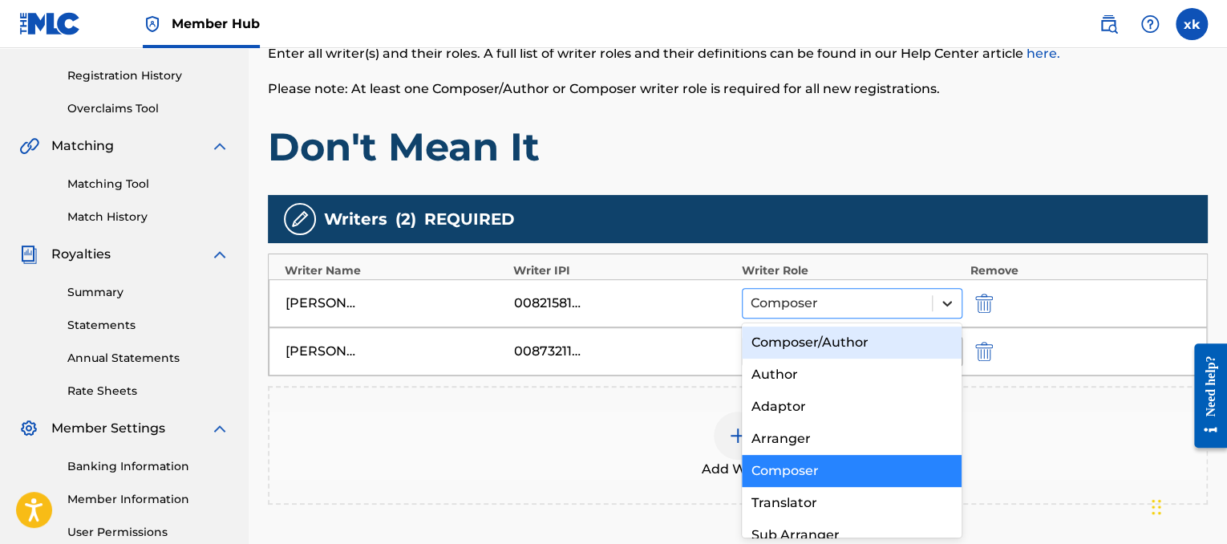
click at [952, 289] on div at bounding box center [947, 303] width 29 height 29
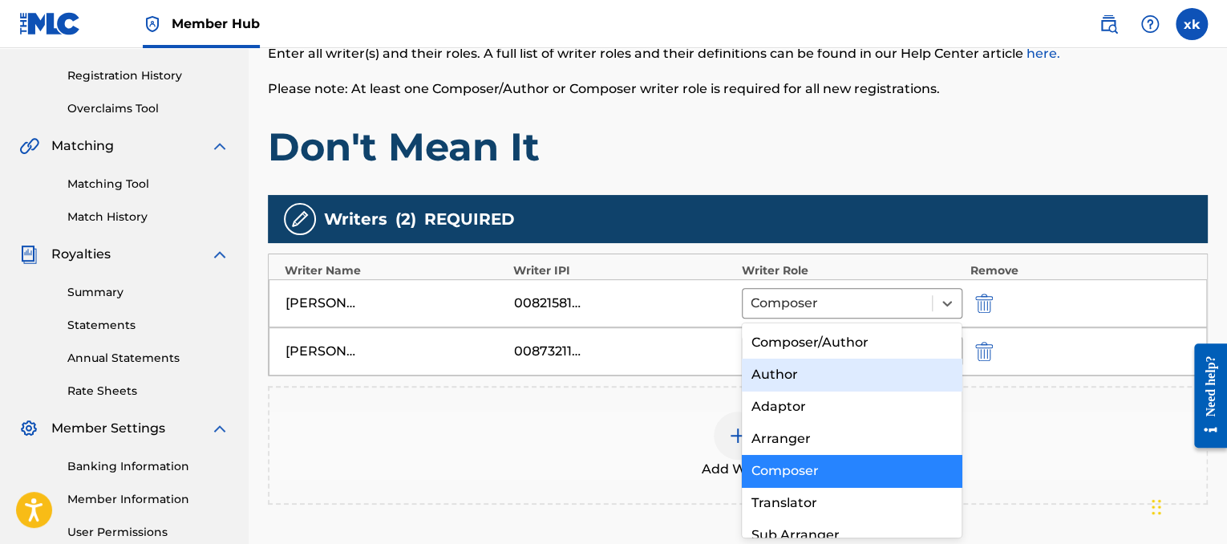
click at [797, 378] on div "Author" at bounding box center [852, 374] width 221 height 32
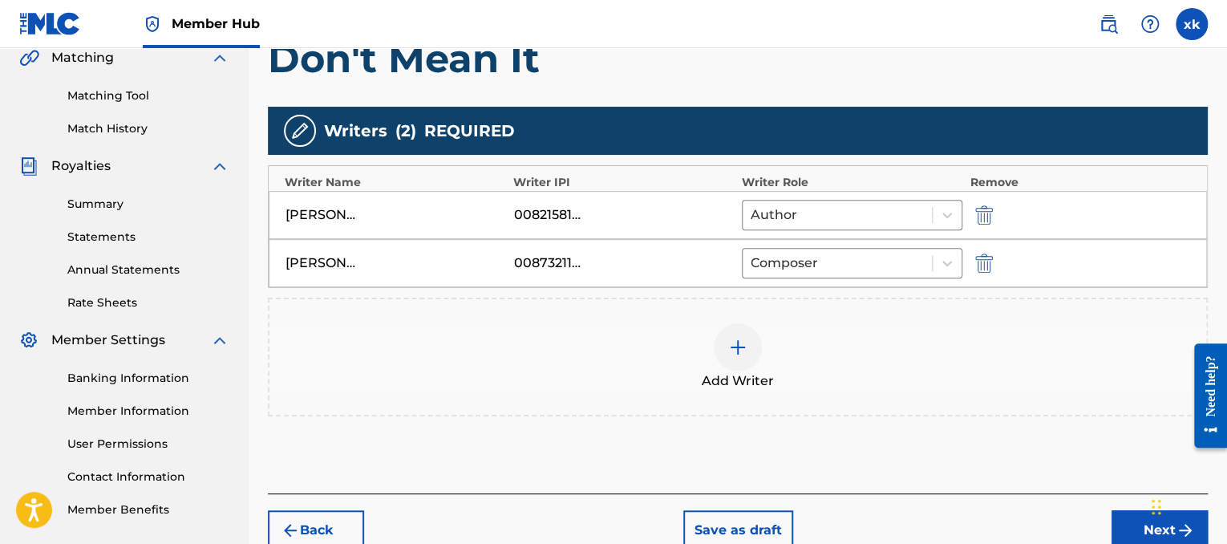
scroll to position [462, 0]
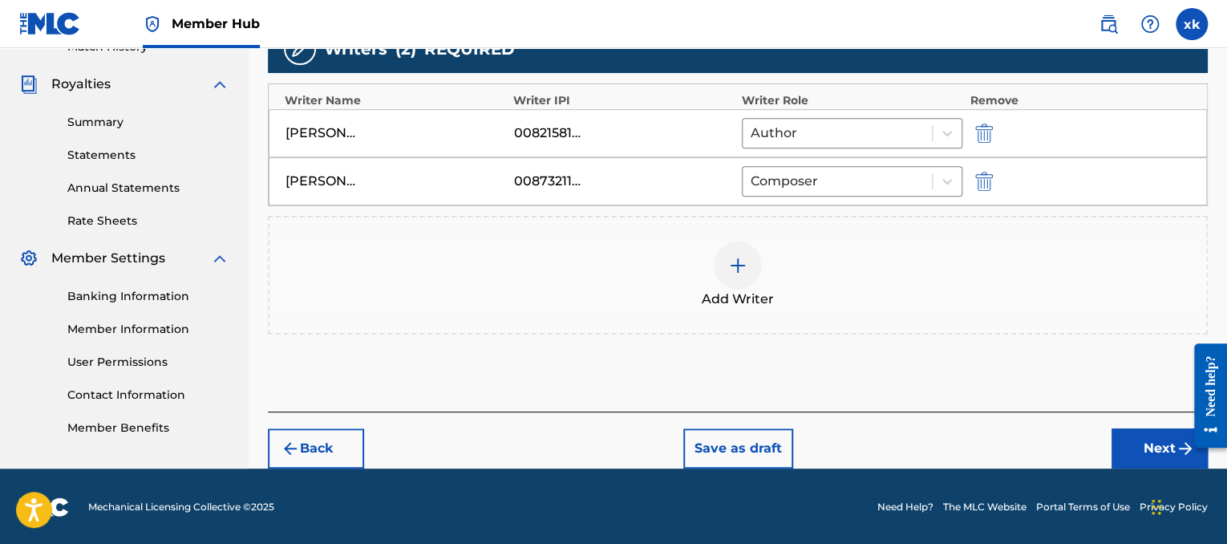
click at [1149, 467] on iframe "Chat Widget" at bounding box center [1187, 505] width 80 height 77
click at [1146, 458] on button "Next" at bounding box center [1159, 448] width 96 height 40
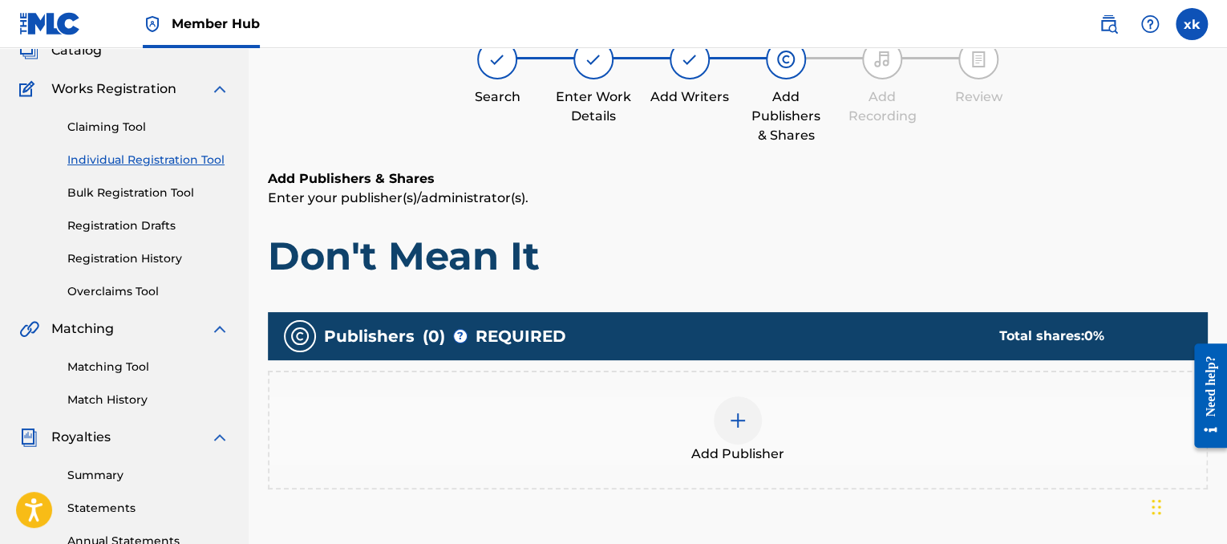
scroll to position [72, 0]
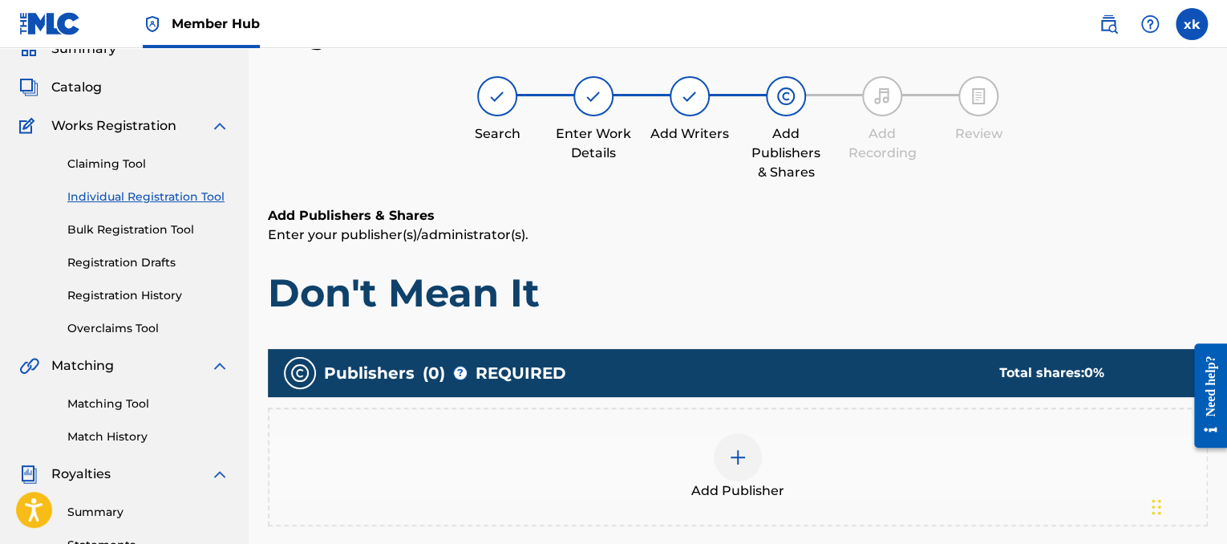
click at [741, 459] on img at bounding box center [737, 456] width 19 height 19
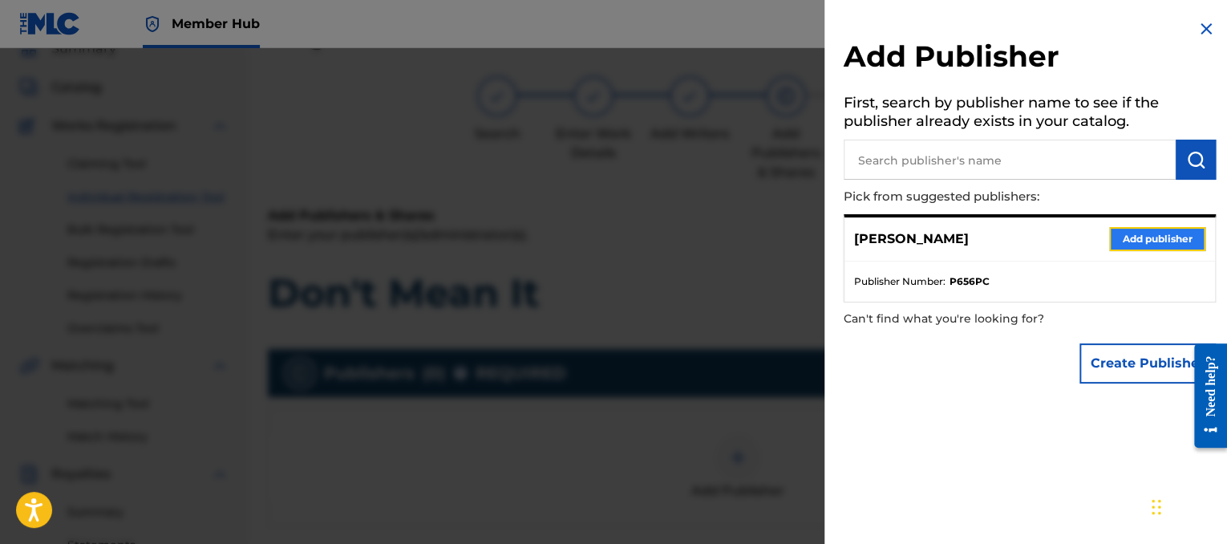
click at [1131, 250] on button "Add publisher" at bounding box center [1157, 239] width 96 height 24
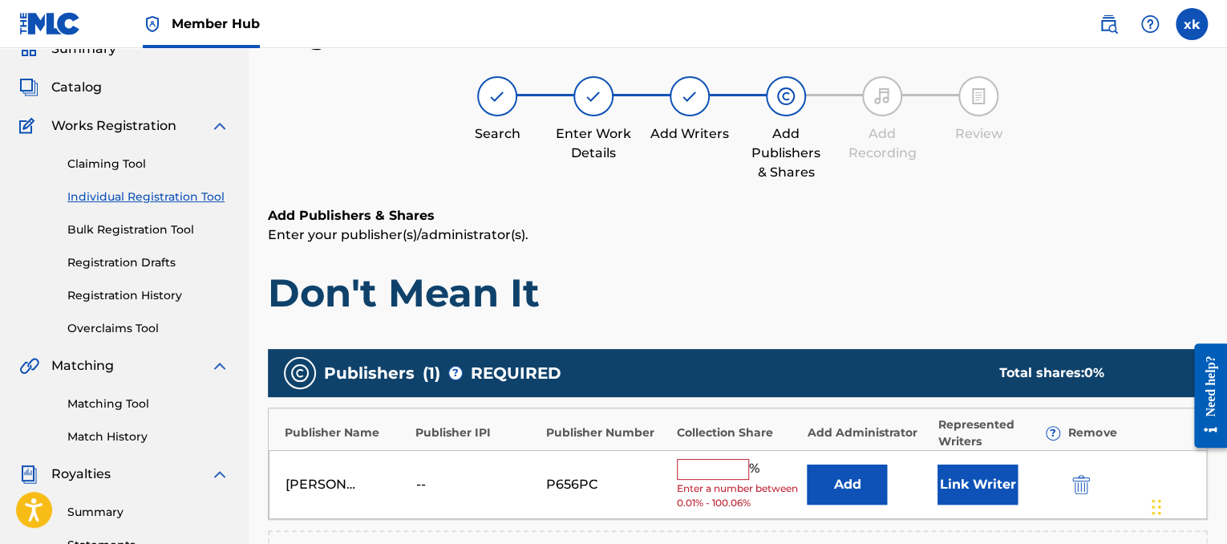
click at [716, 464] on input "text" at bounding box center [713, 469] width 72 height 21
type input "25"
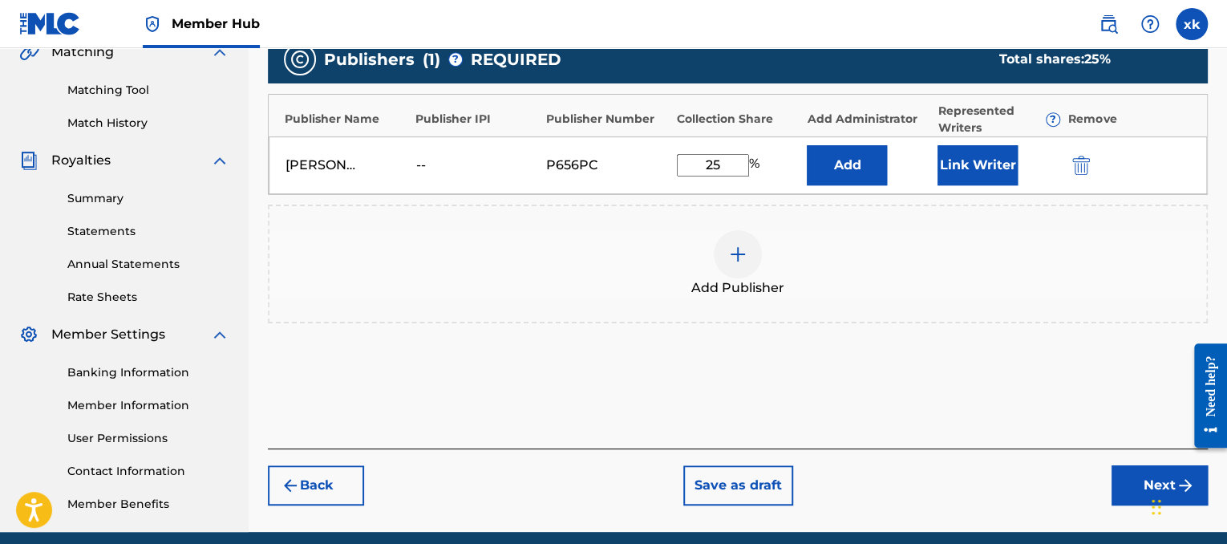
scroll to position [393, 0]
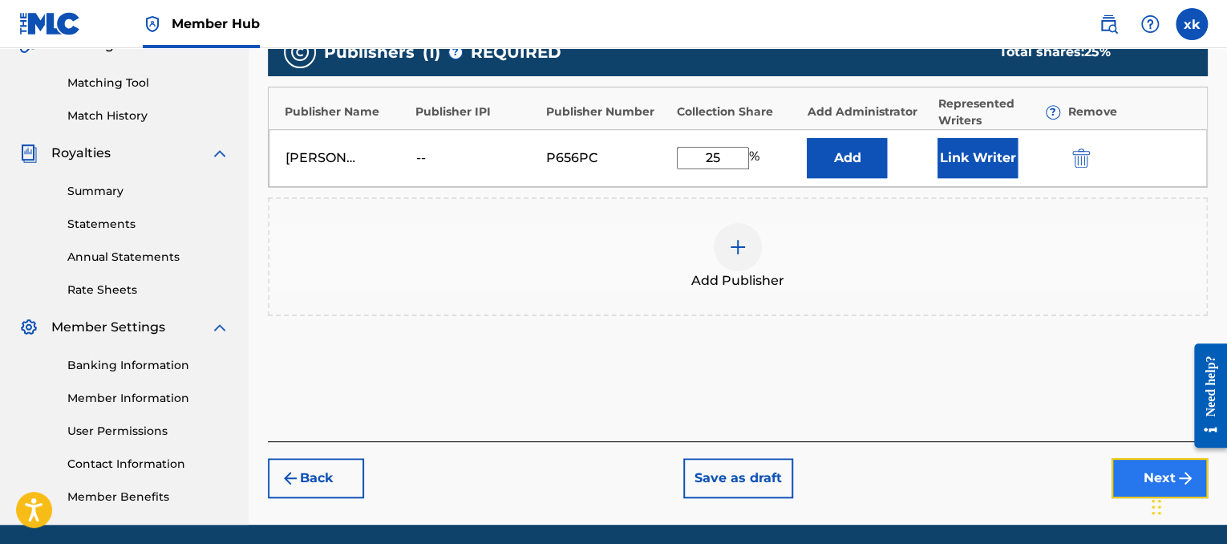
click at [1131, 484] on button "Next" at bounding box center [1159, 478] width 96 height 40
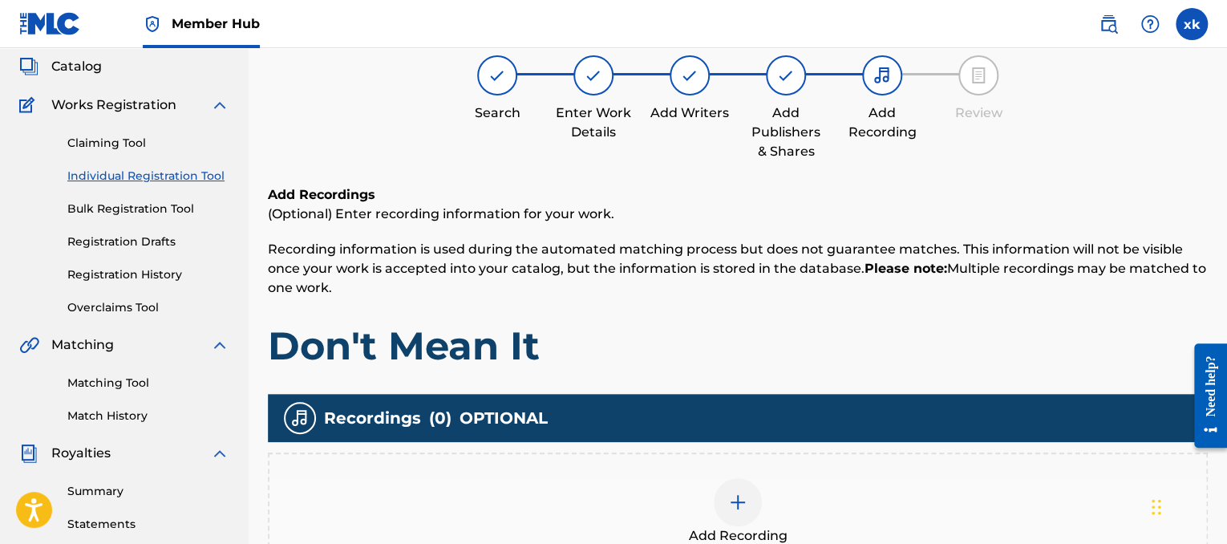
scroll to position [451, 0]
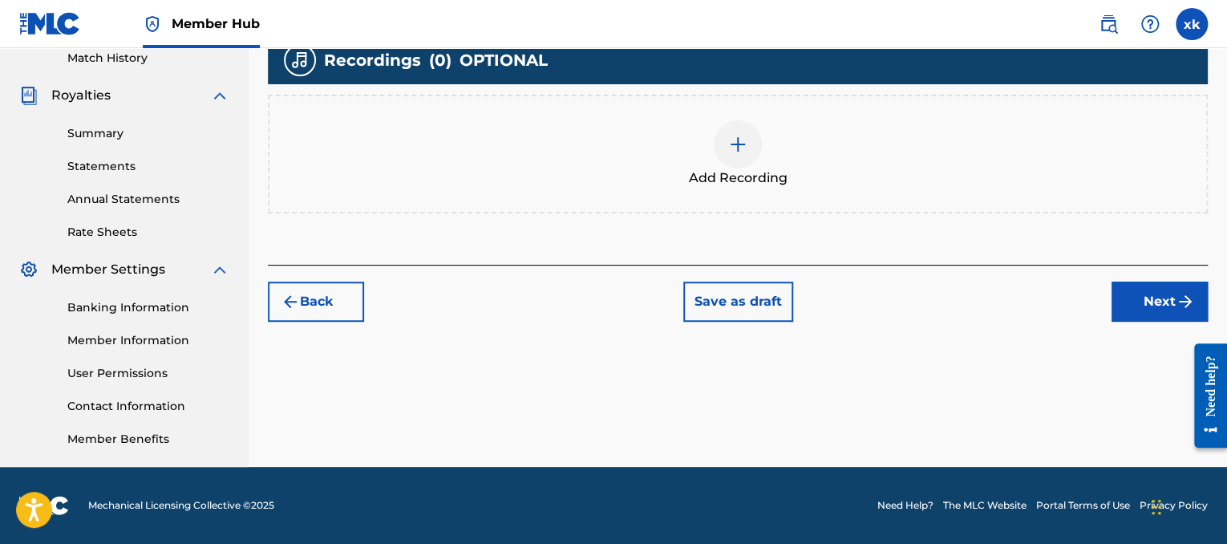
click at [712, 134] on div "Add Recording" at bounding box center [737, 153] width 937 height 67
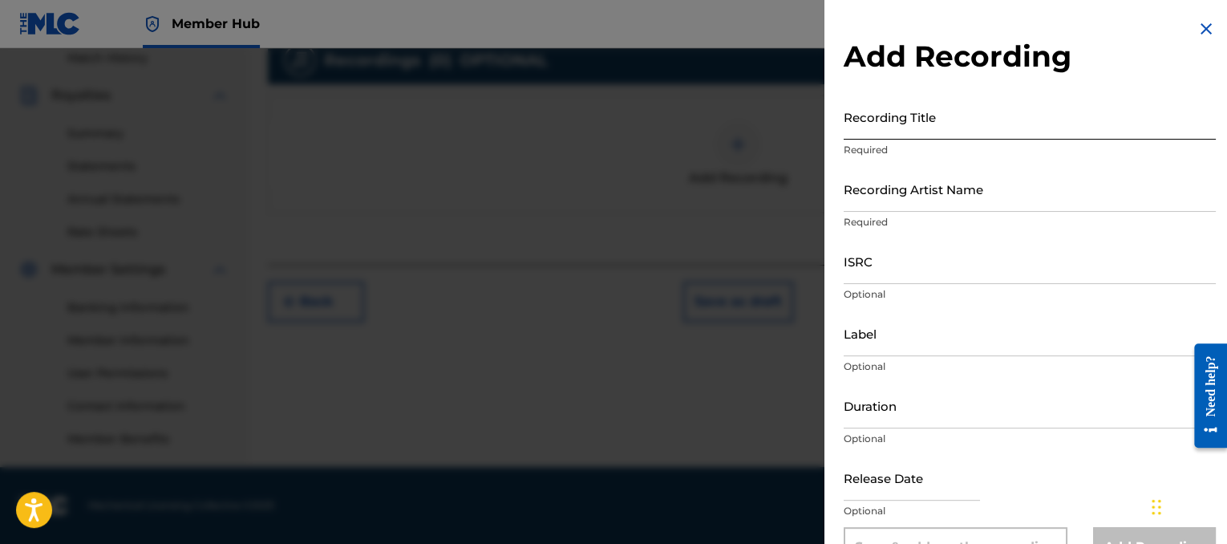
click at [869, 122] on input "Recording Title" at bounding box center [1030, 117] width 372 height 46
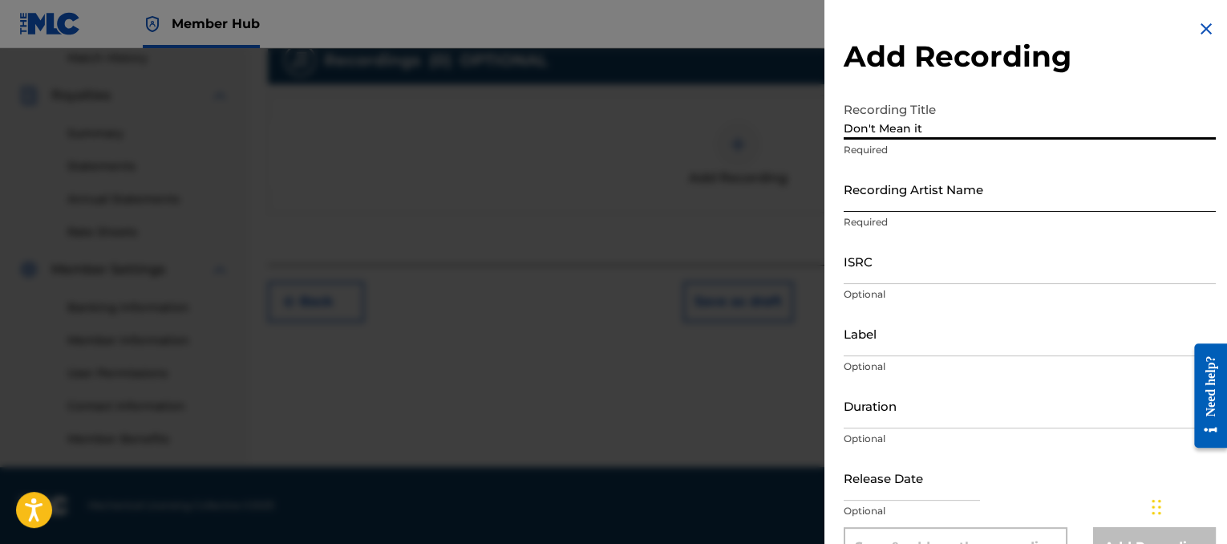
type input "Don't Mean it"
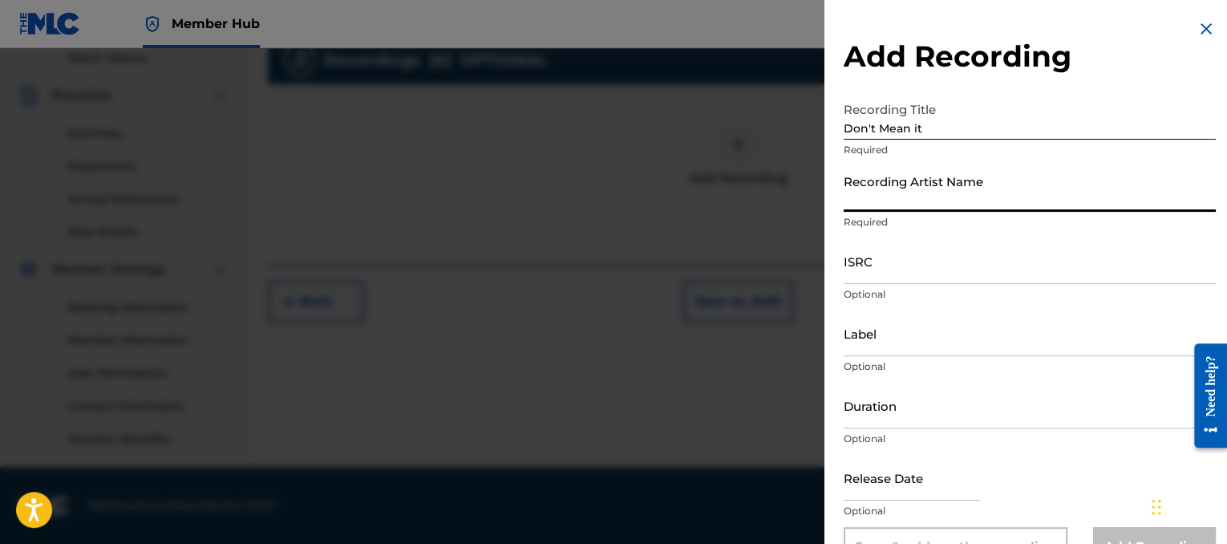
click at [908, 195] on input "Recording Artist Name" at bounding box center [1030, 189] width 372 height 46
type input "lil 2z"
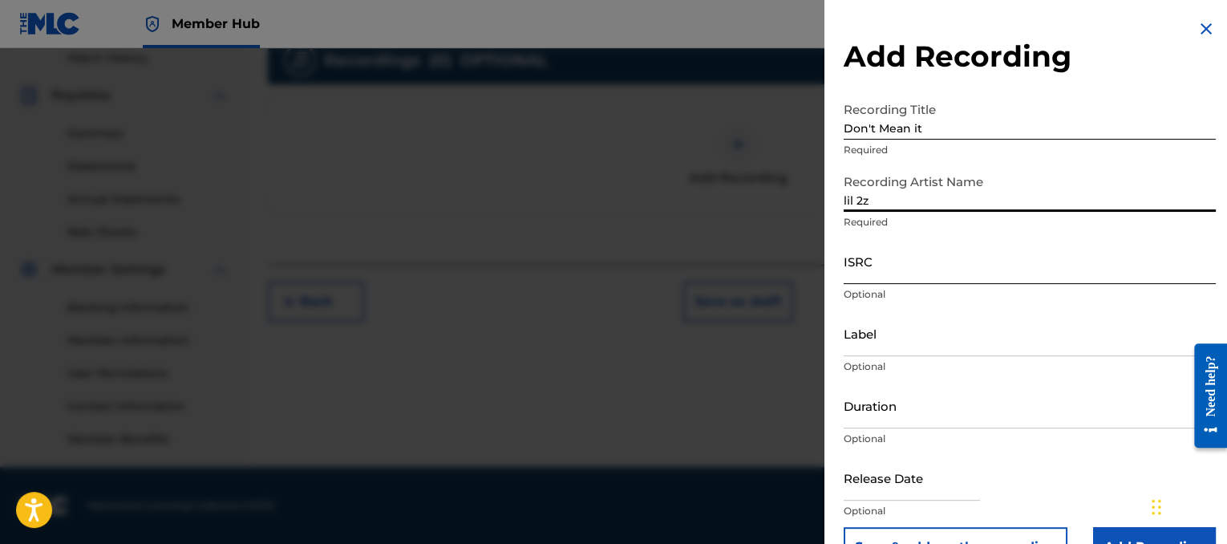
click at [910, 251] on input "ISRC" at bounding box center [1030, 261] width 372 height 46
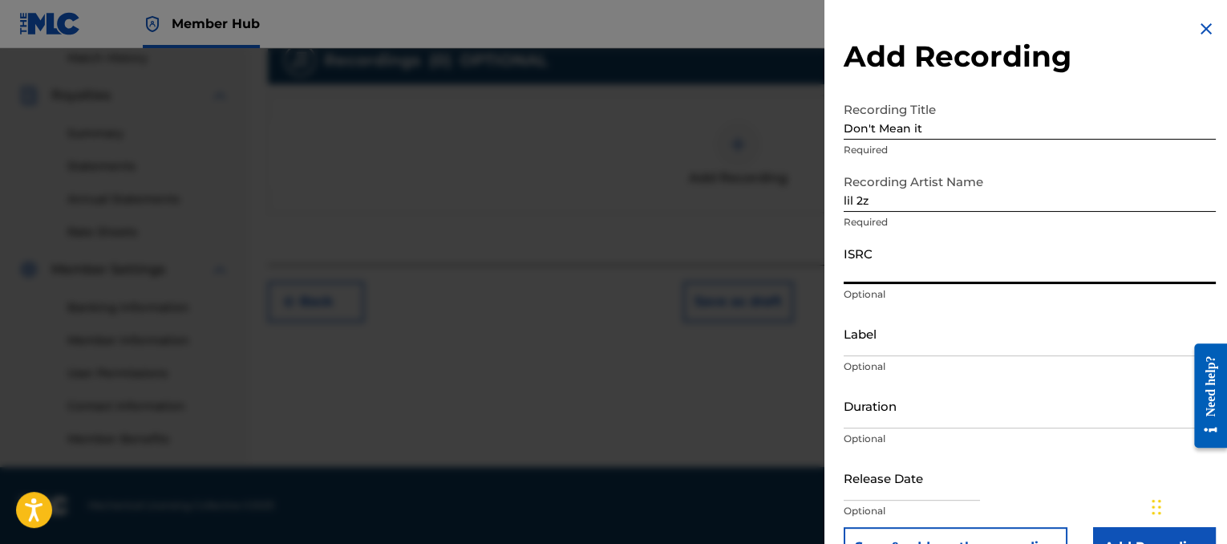
paste input "QZK6K2029361"
type input "QZK6K2029361"
click at [957, 399] on input "Duration" at bounding box center [1030, 405] width 372 height 46
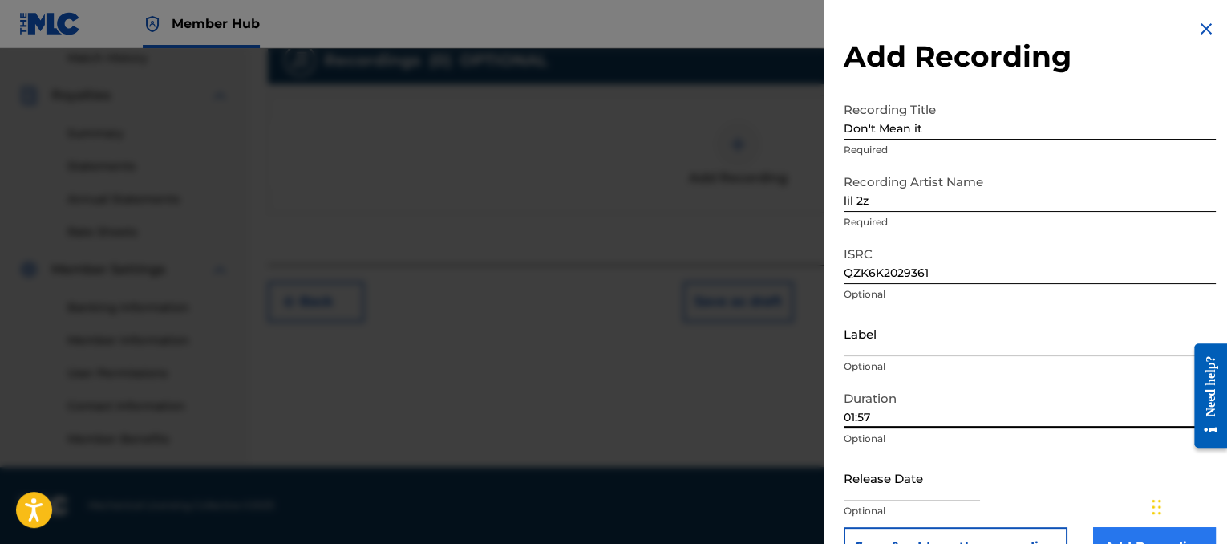
type input "01:57"
click at [1115, 533] on input "Add Recording" at bounding box center [1154, 547] width 123 height 40
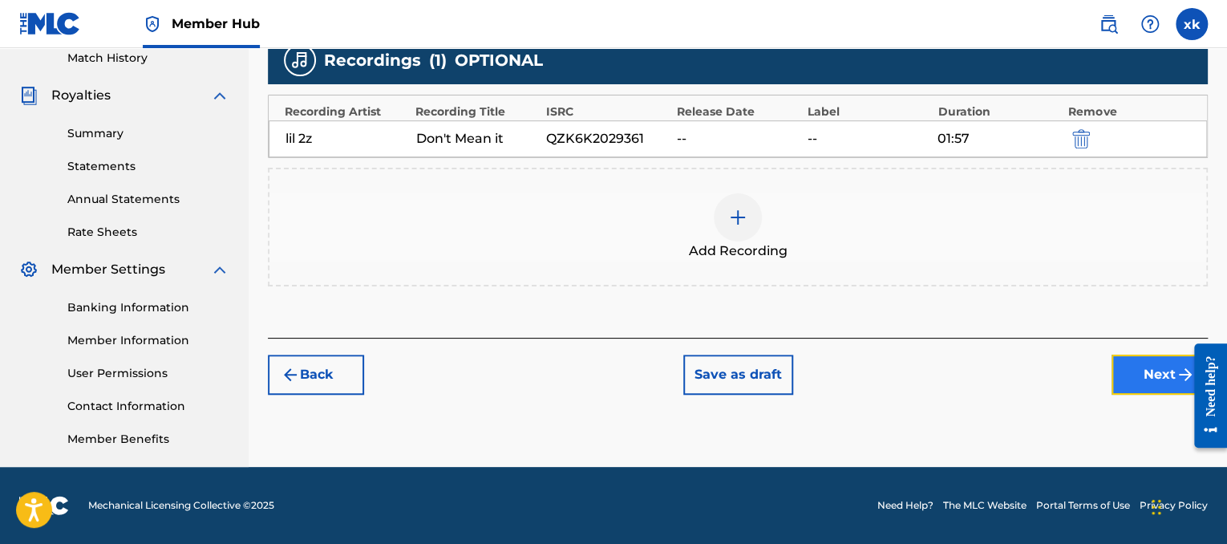
click at [1139, 375] on button "Next" at bounding box center [1159, 374] width 96 height 40
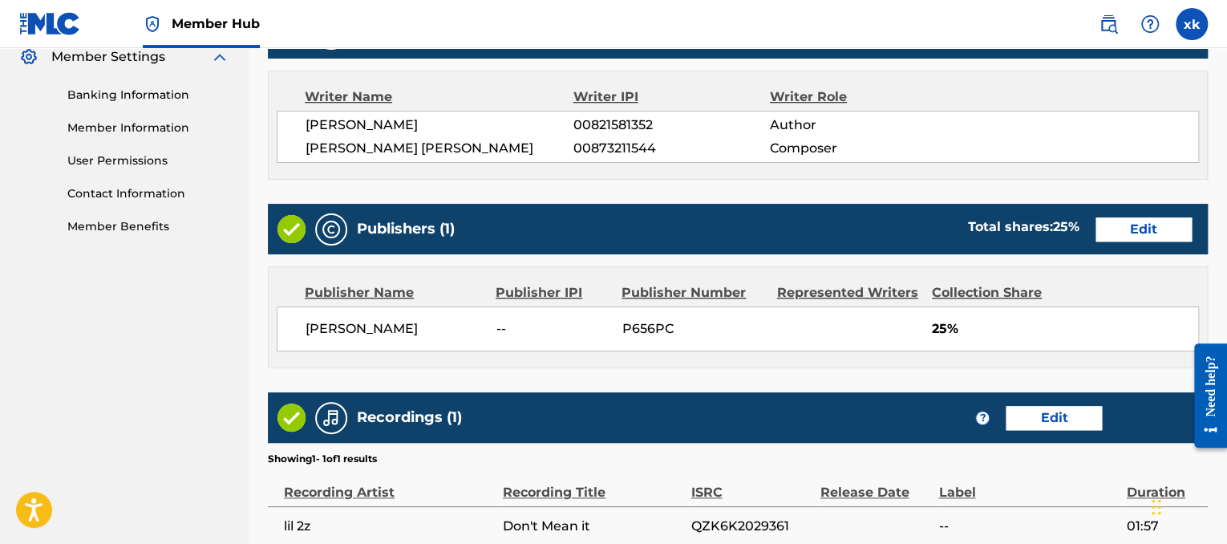
scroll to position [822, 0]
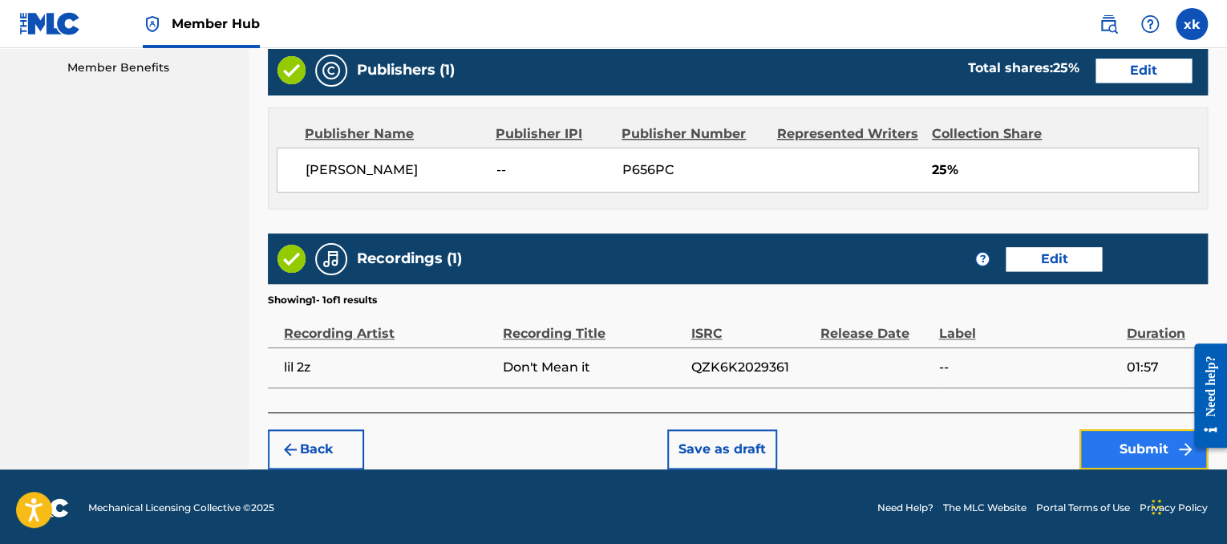
click at [1169, 453] on button "Submit" at bounding box center [1143, 449] width 128 height 40
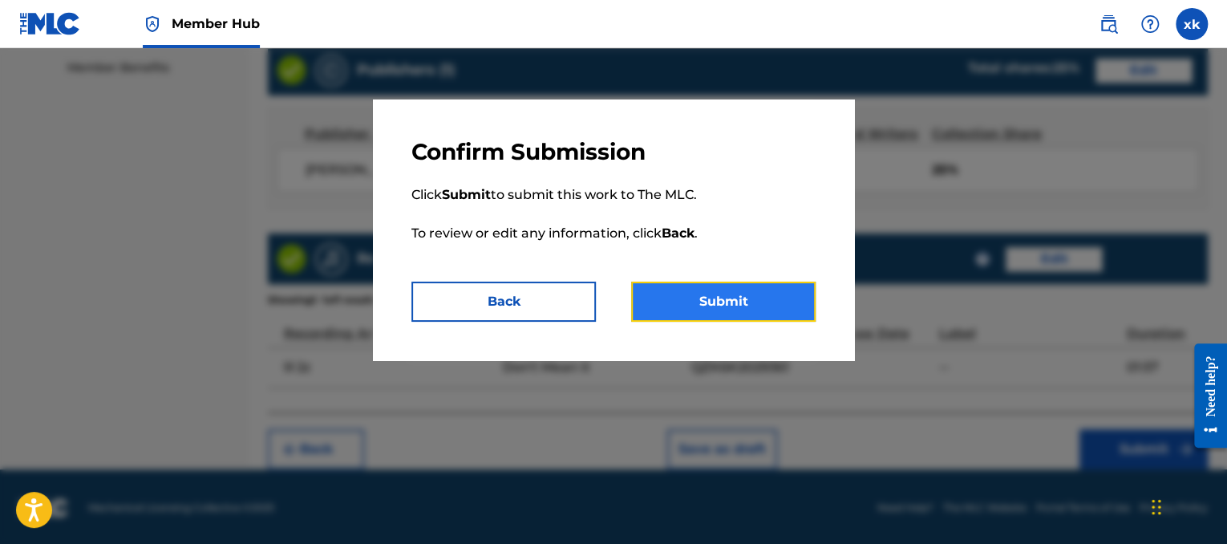
click at [743, 307] on button "Submit" at bounding box center [723, 301] width 184 height 40
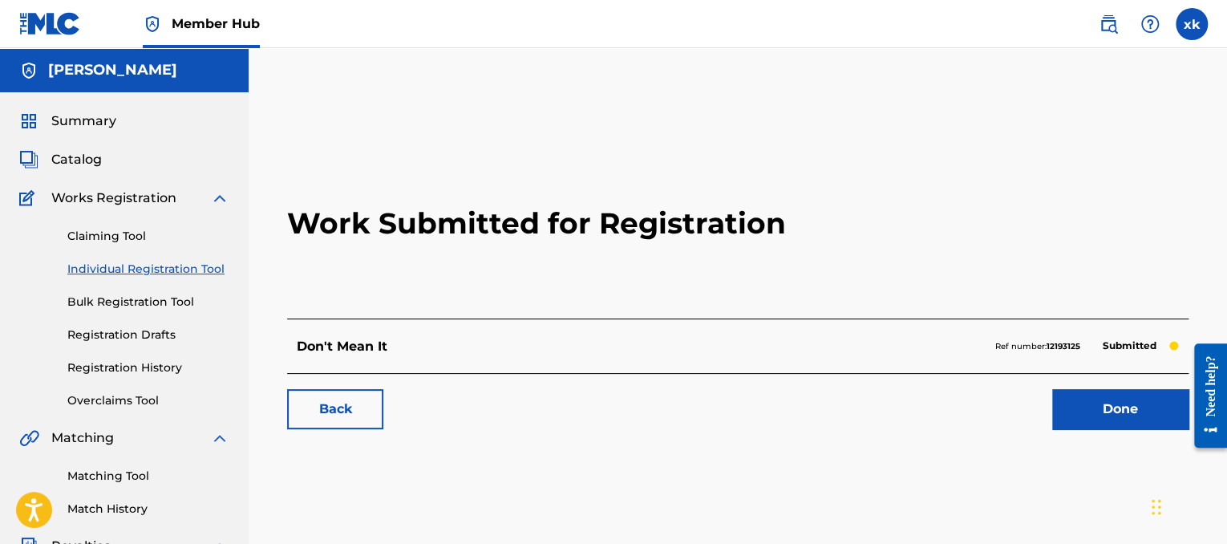
click at [185, 264] on link "Individual Registration Tool" at bounding box center [148, 269] width 162 height 17
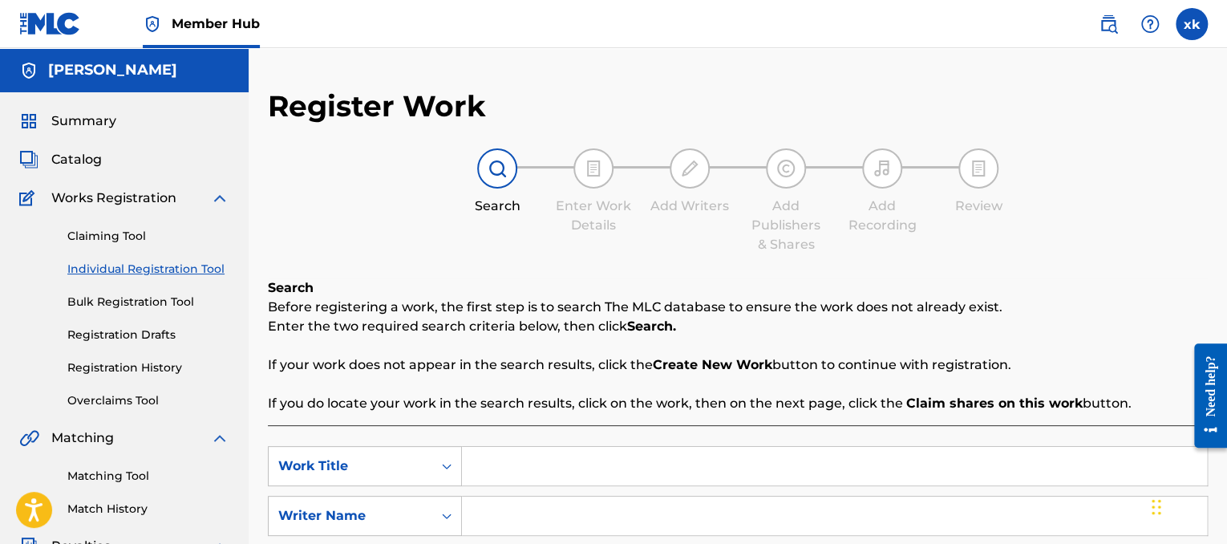
click at [586, 456] on input "Search Form" at bounding box center [834, 466] width 745 height 38
type input "armed"
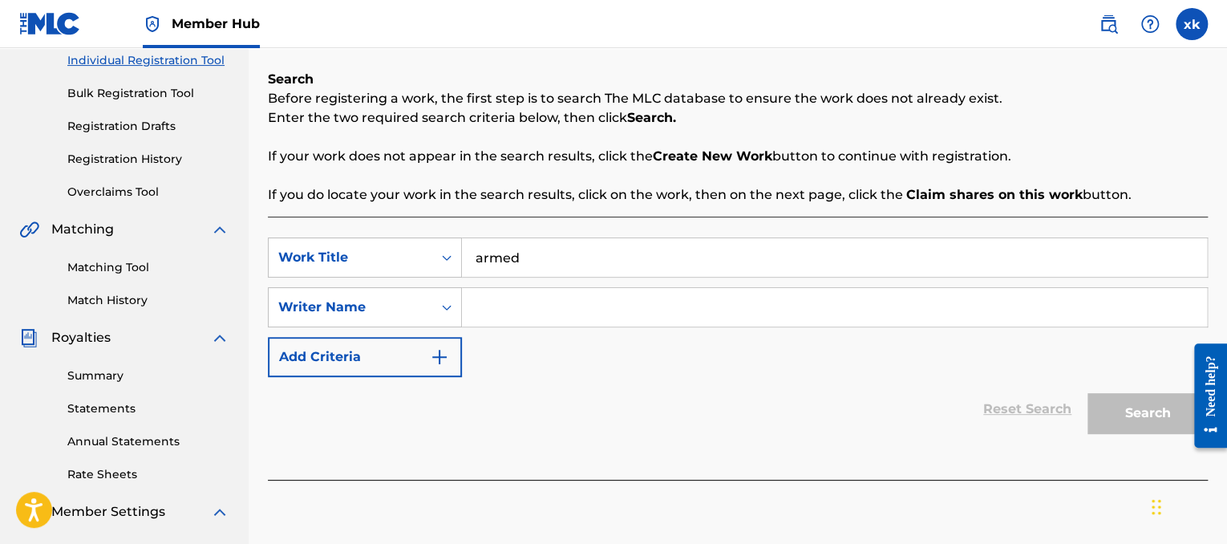
scroll to position [212, 0]
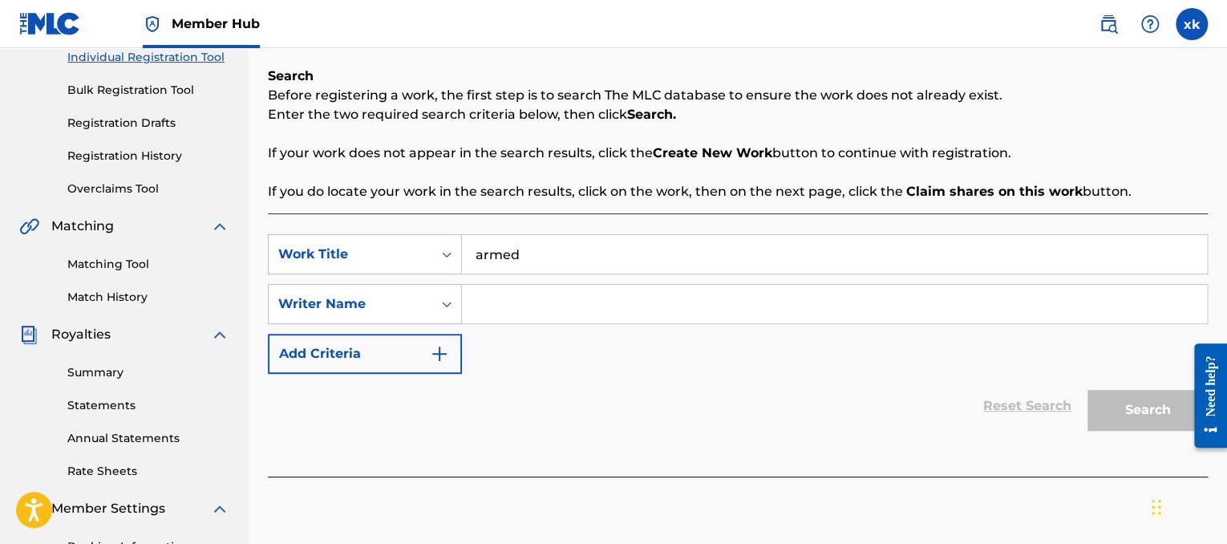
click at [686, 293] on input "Search Form" at bounding box center [834, 304] width 745 height 38
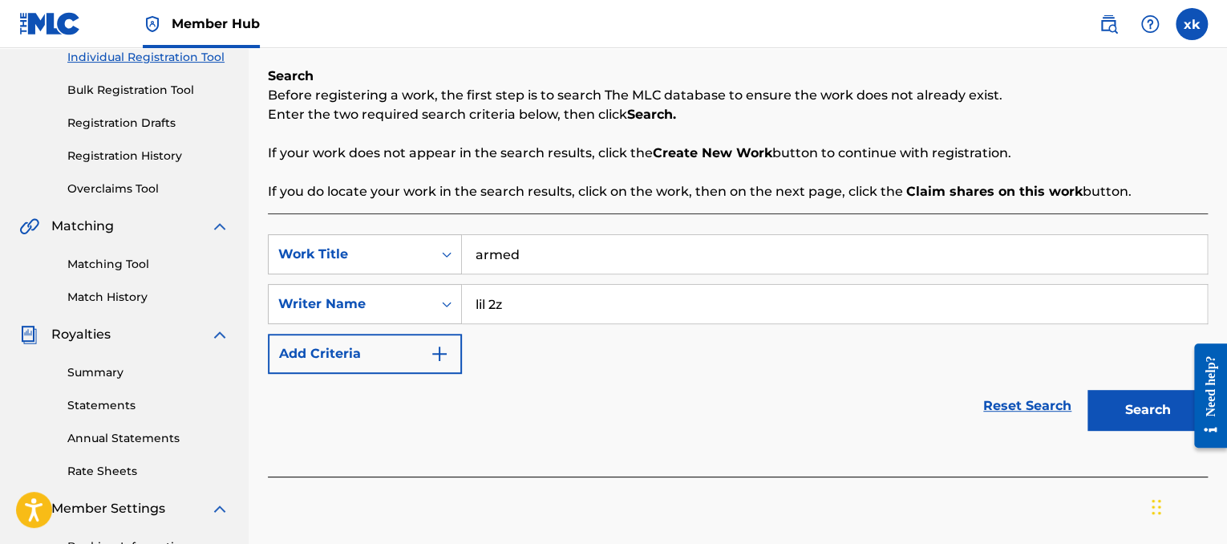
type input "lil 2z"
click at [1087, 390] on button "Search" at bounding box center [1147, 410] width 120 height 40
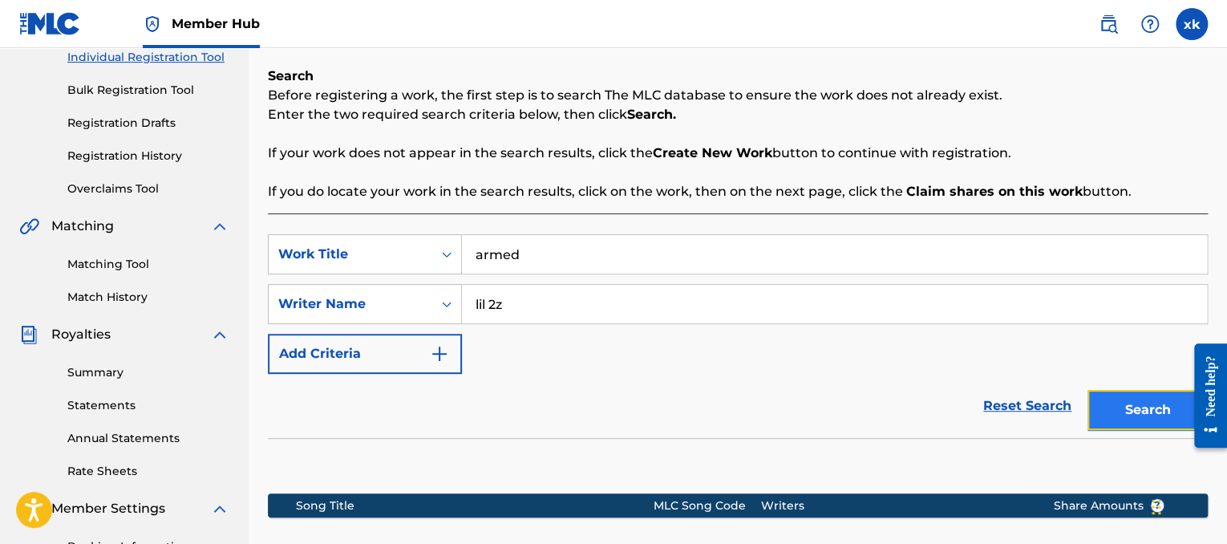
click at [1168, 402] on button "Search" at bounding box center [1147, 410] width 120 height 40
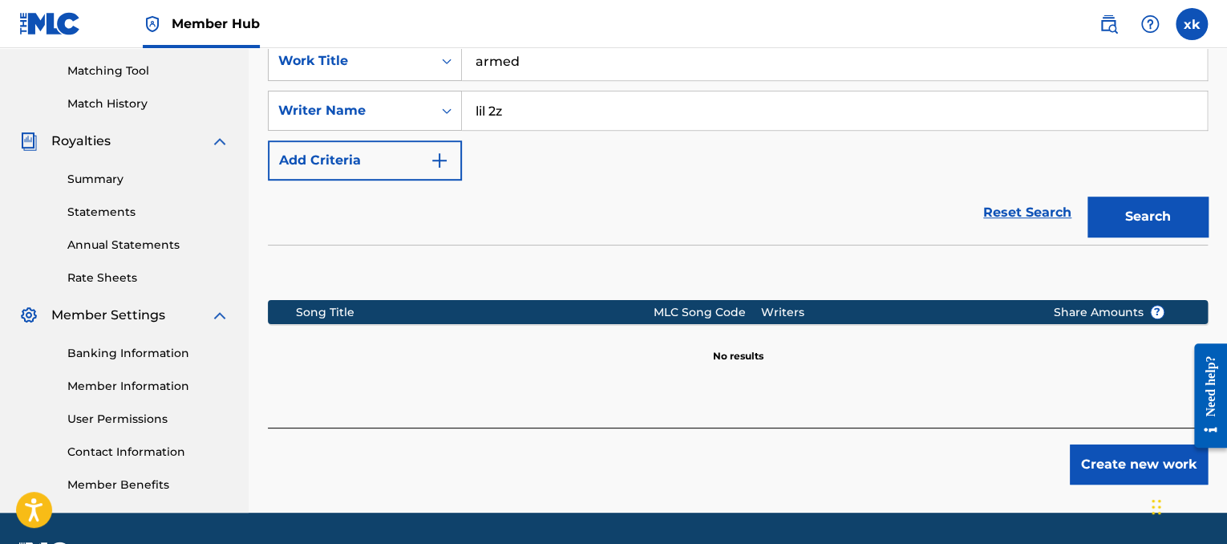
scroll to position [412, 0]
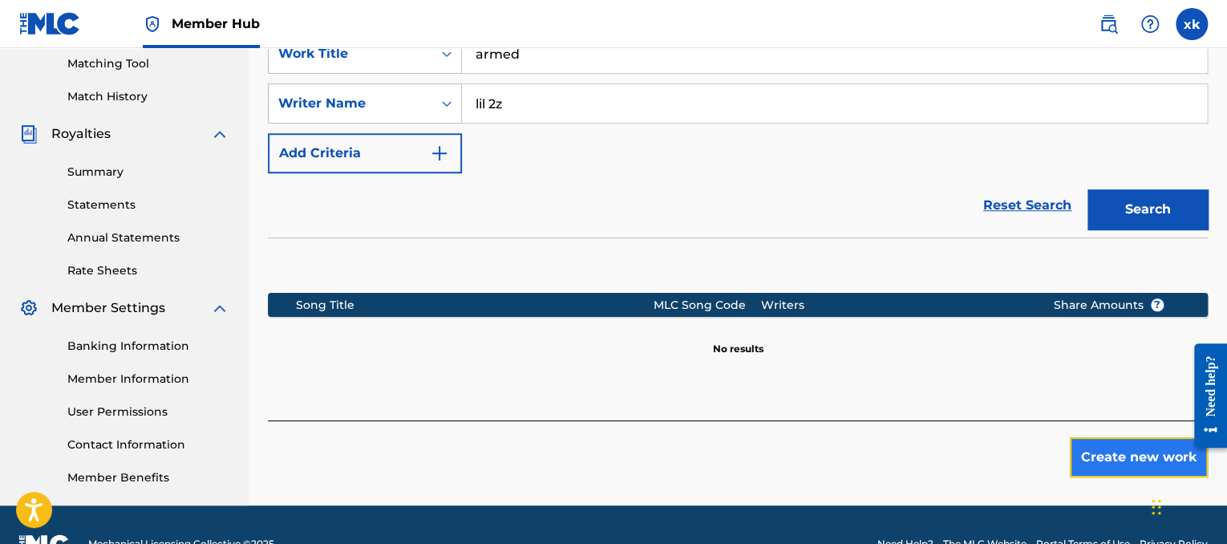
click at [1105, 444] on button "Create new work" at bounding box center [1139, 457] width 138 height 40
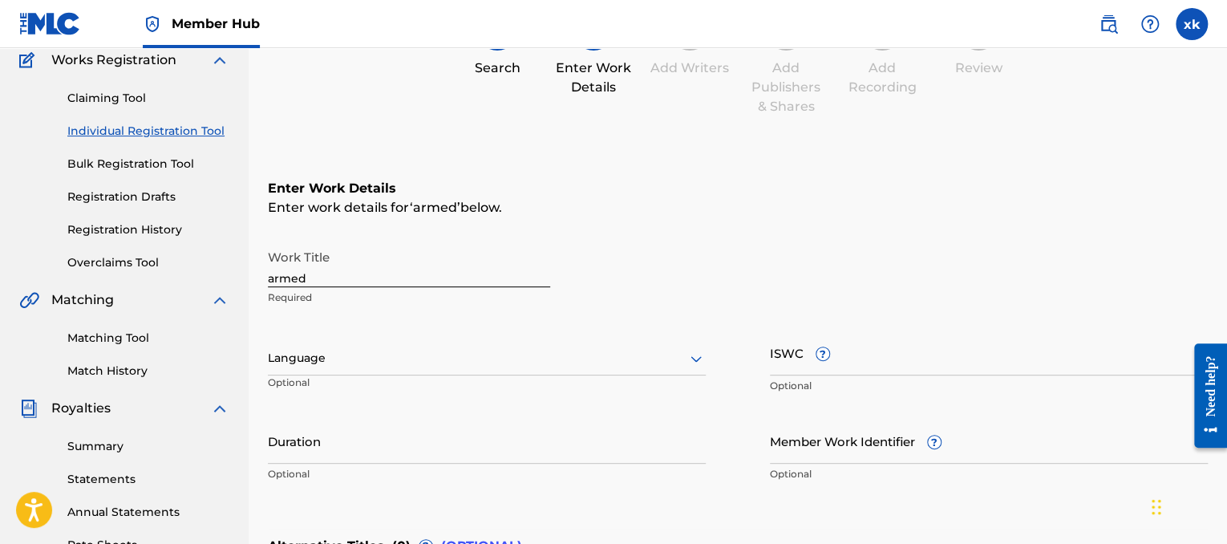
scroll to position [135, 0]
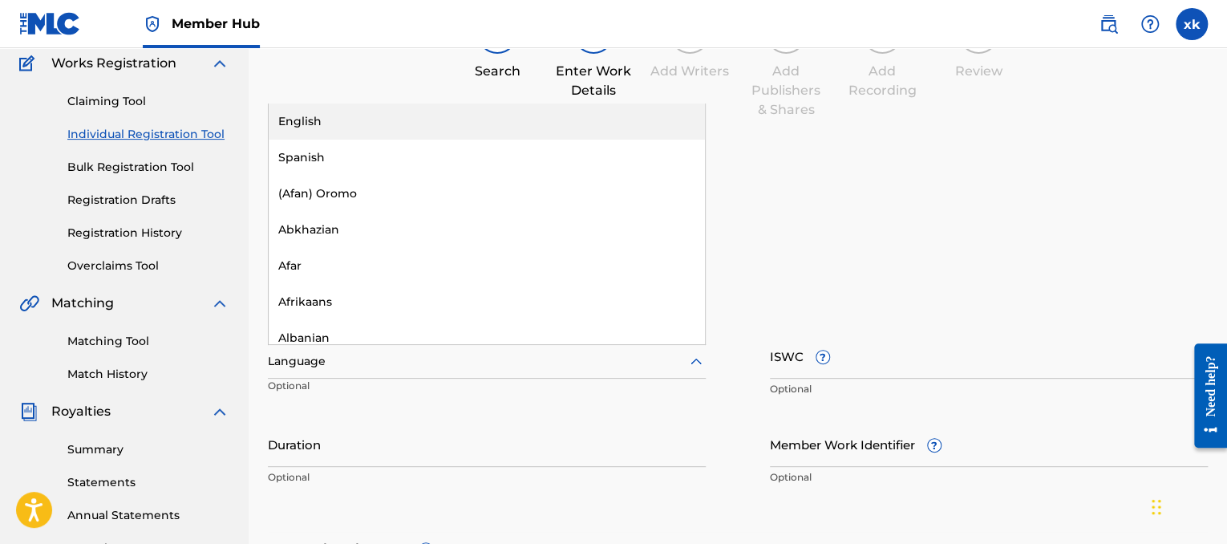
click at [606, 370] on div at bounding box center [487, 361] width 438 height 20
click at [337, 127] on div "English" at bounding box center [487, 121] width 436 height 36
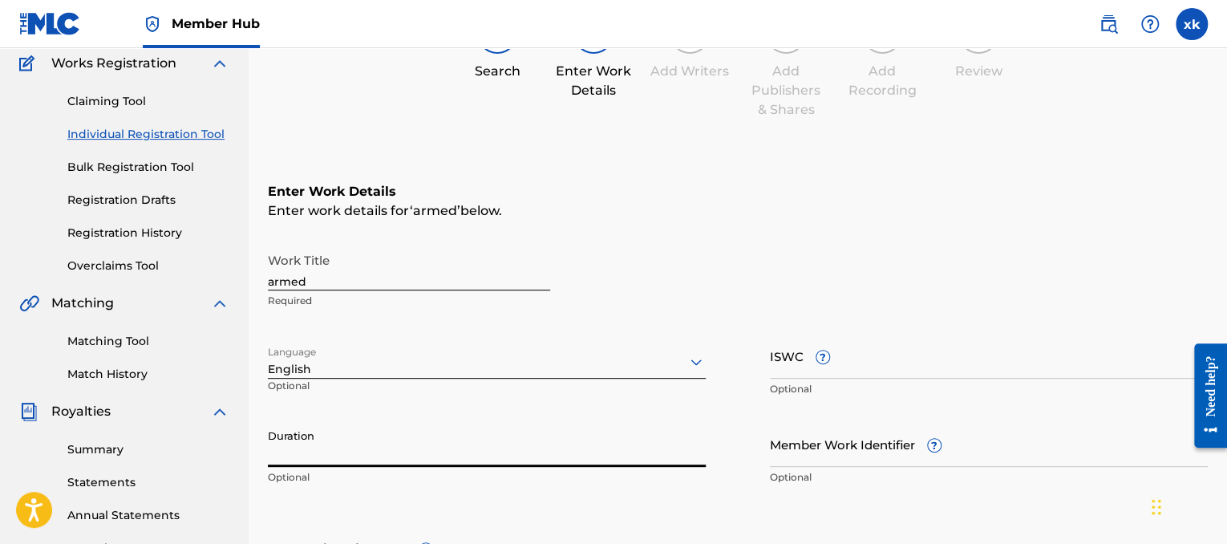
click at [326, 443] on input "Duration" at bounding box center [487, 444] width 438 height 46
type input "01:59"
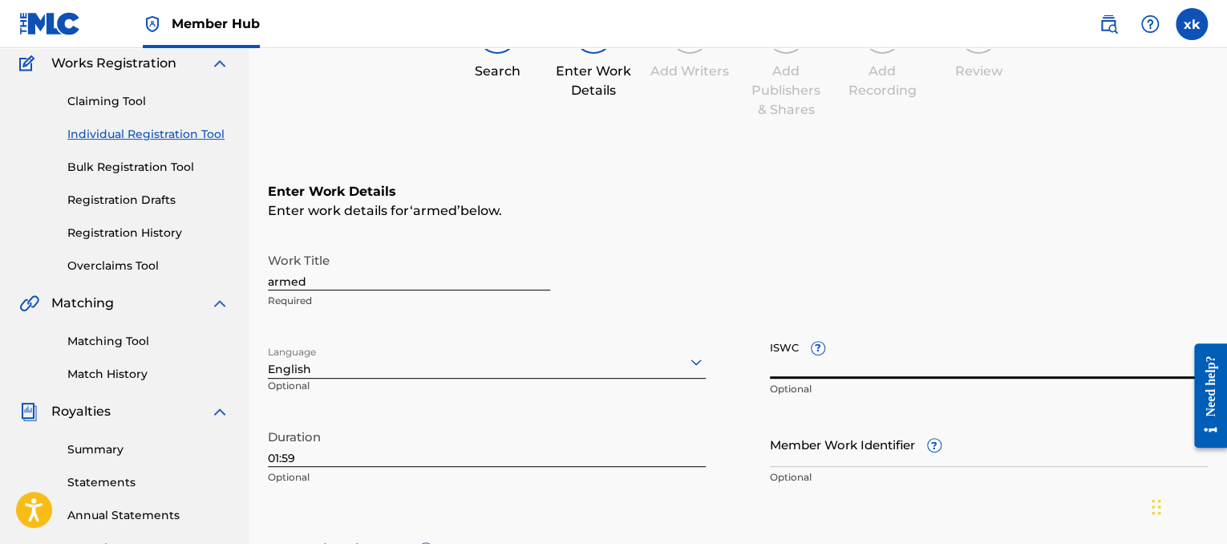
click at [860, 338] on input "ISWC ?" at bounding box center [989, 356] width 438 height 46
click at [426, 273] on input "armed" at bounding box center [409, 268] width 282 height 46
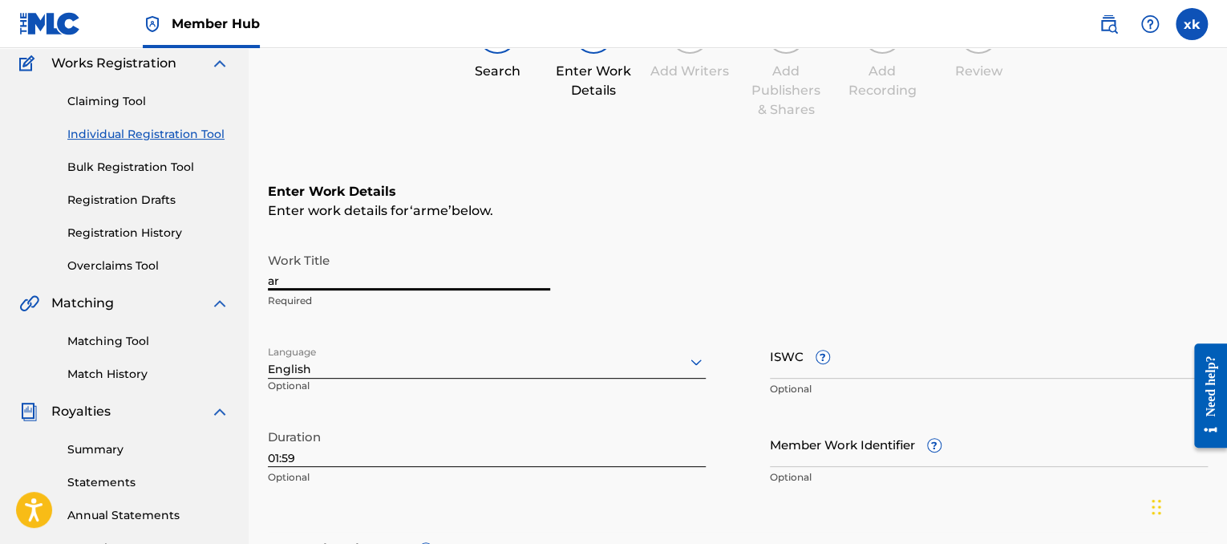
type input "a"
type input "gigo"
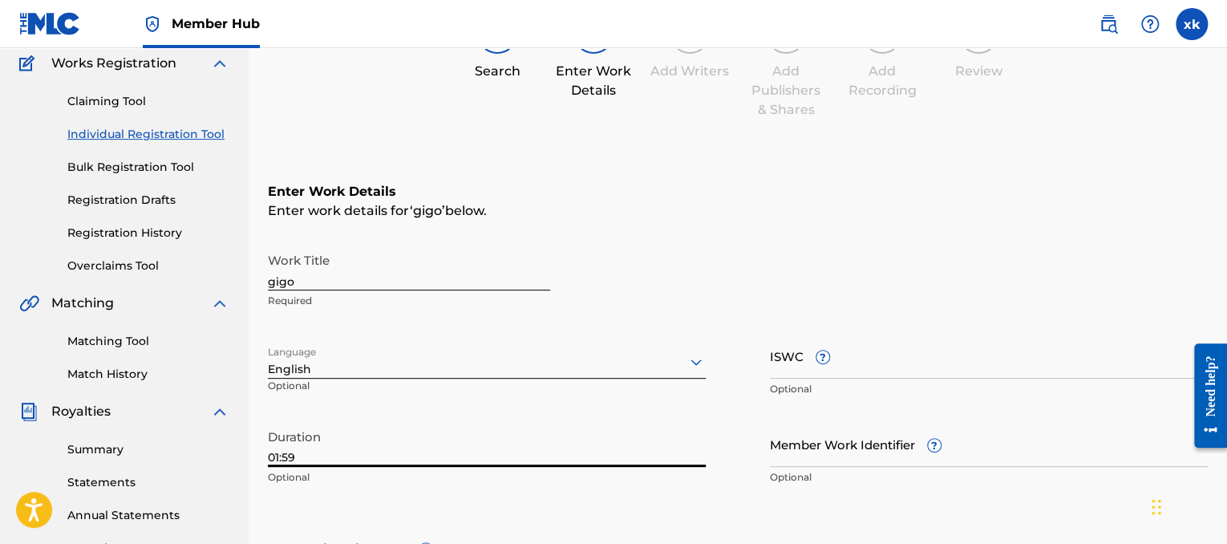
click at [400, 445] on input "01:59" at bounding box center [487, 444] width 438 height 46
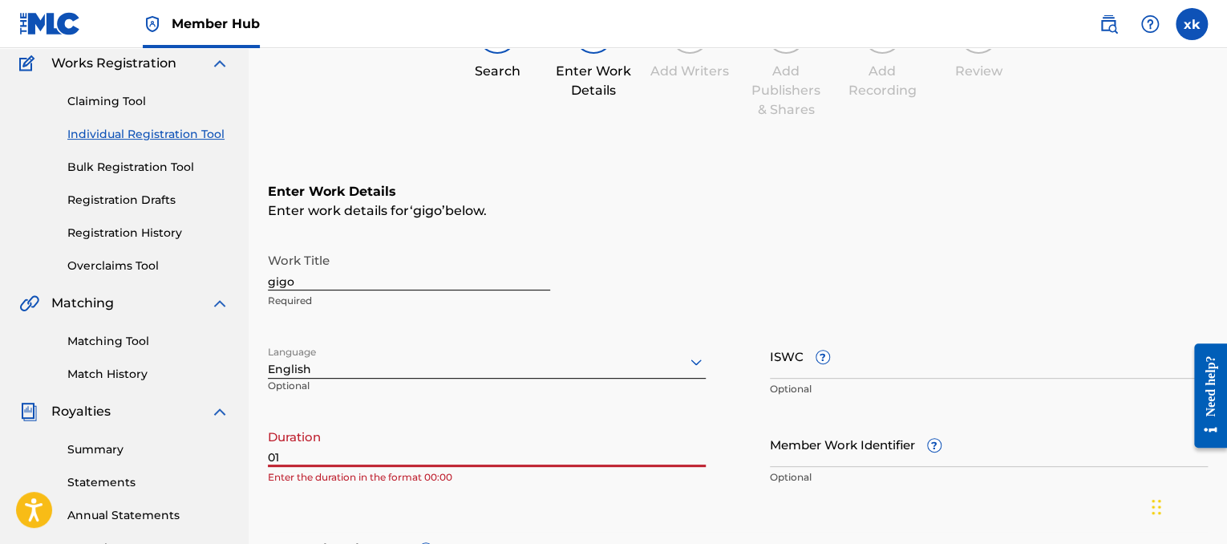
type input "0"
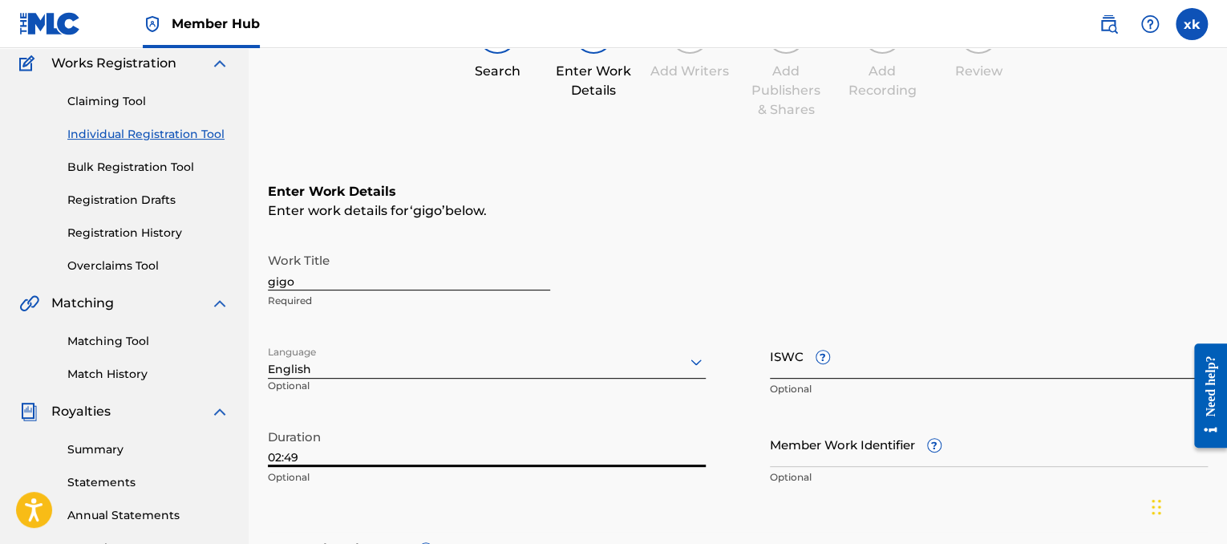
type input "02:49"
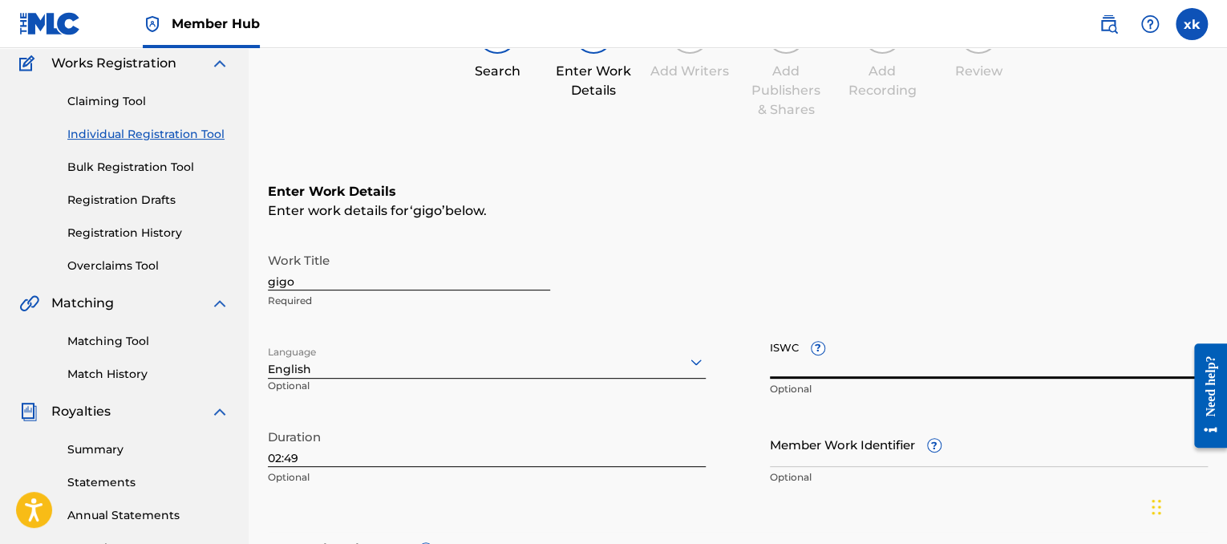
click at [864, 378] on input "ISWC ?" at bounding box center [989, 356] width 438 height 46
click at [863, 356] on input "ISWC ?" at bounding box center [989, 356] width 438 height 46
paste input "T9280967411"
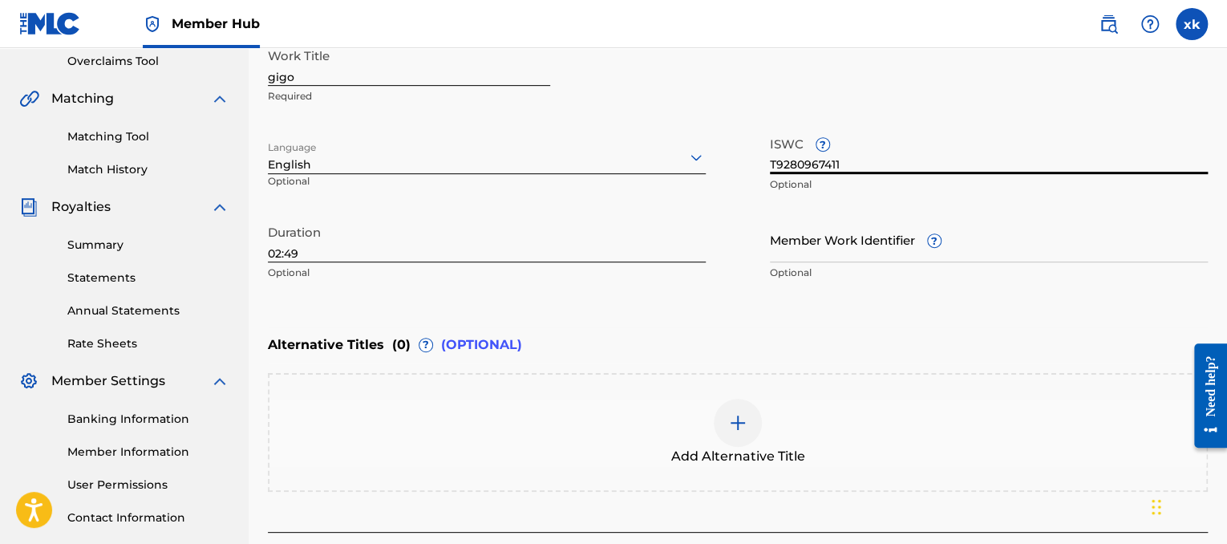
scroll to position [459, 0]
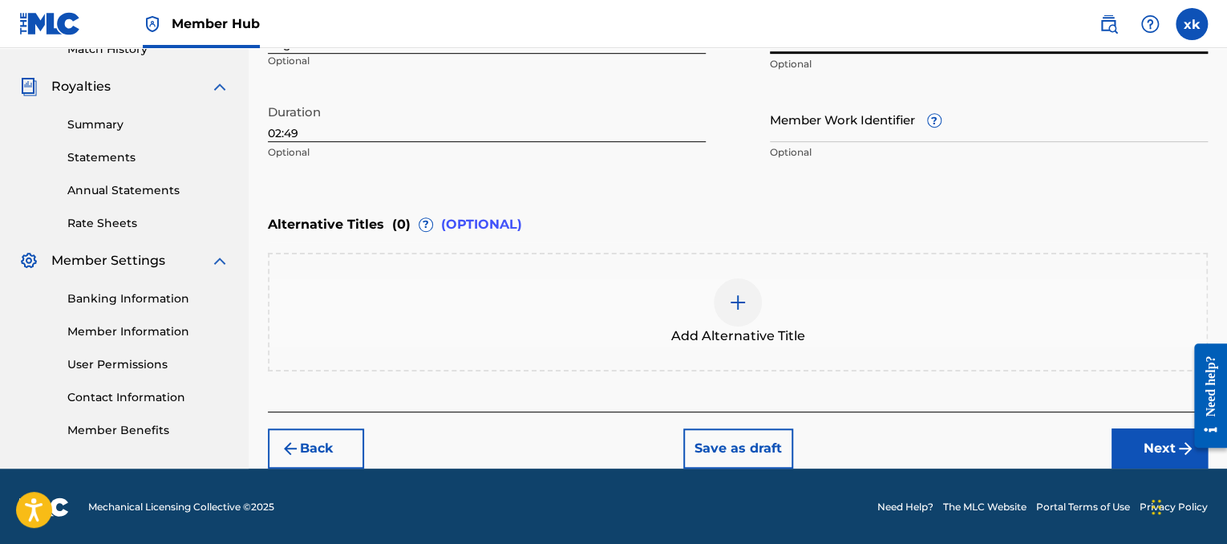
type input "T9280967411"
click at [1135, 435] on button "Next" at bounding box center [1159, 448] width 96 height 40
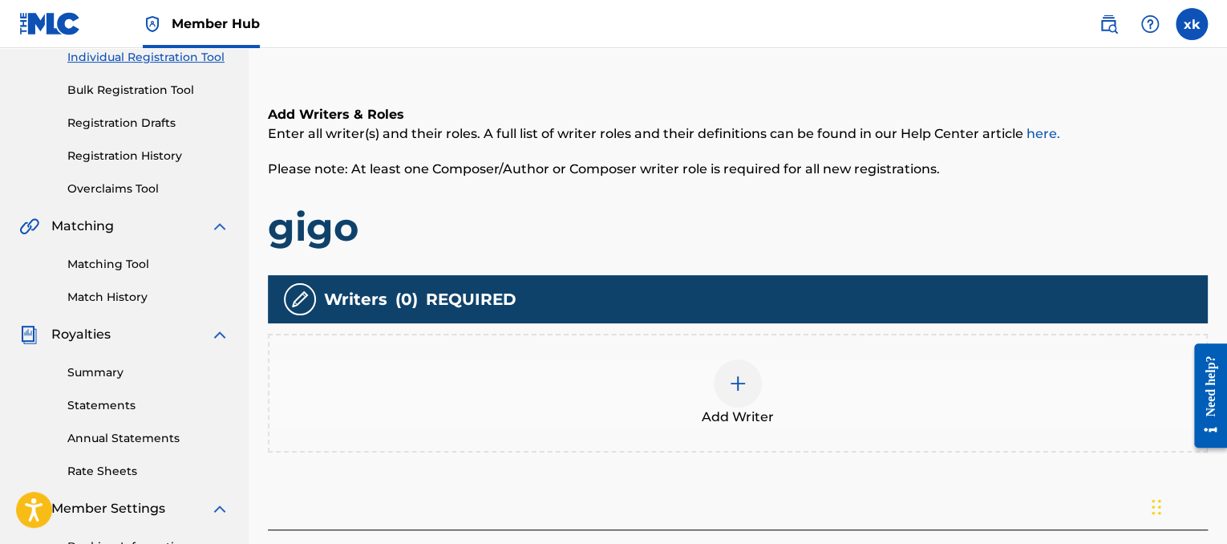
scroll to position [72, 0]
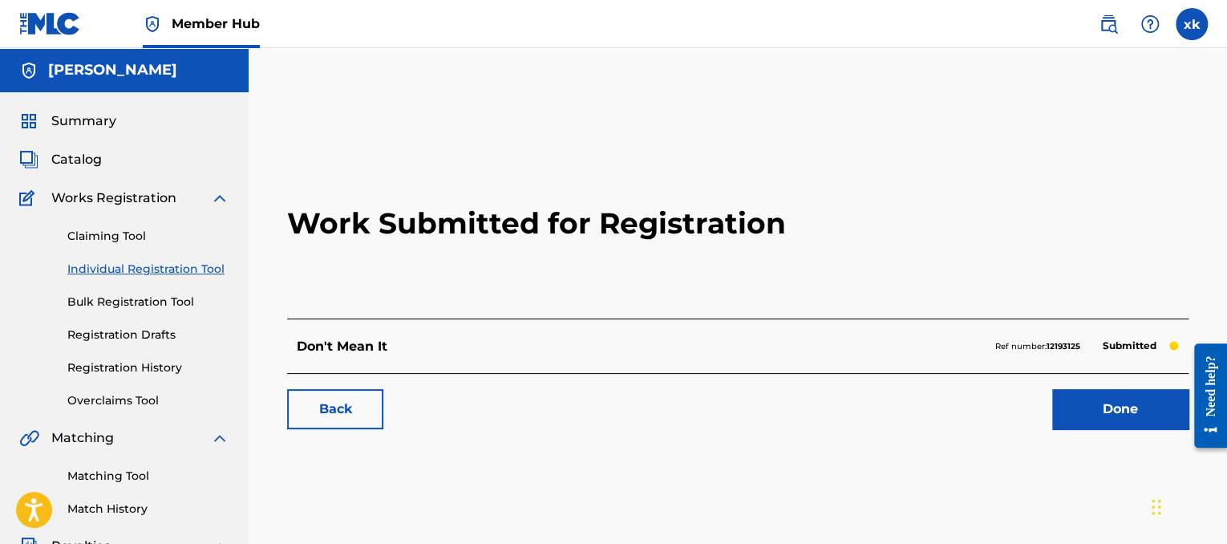
scroll to position [72, 0]
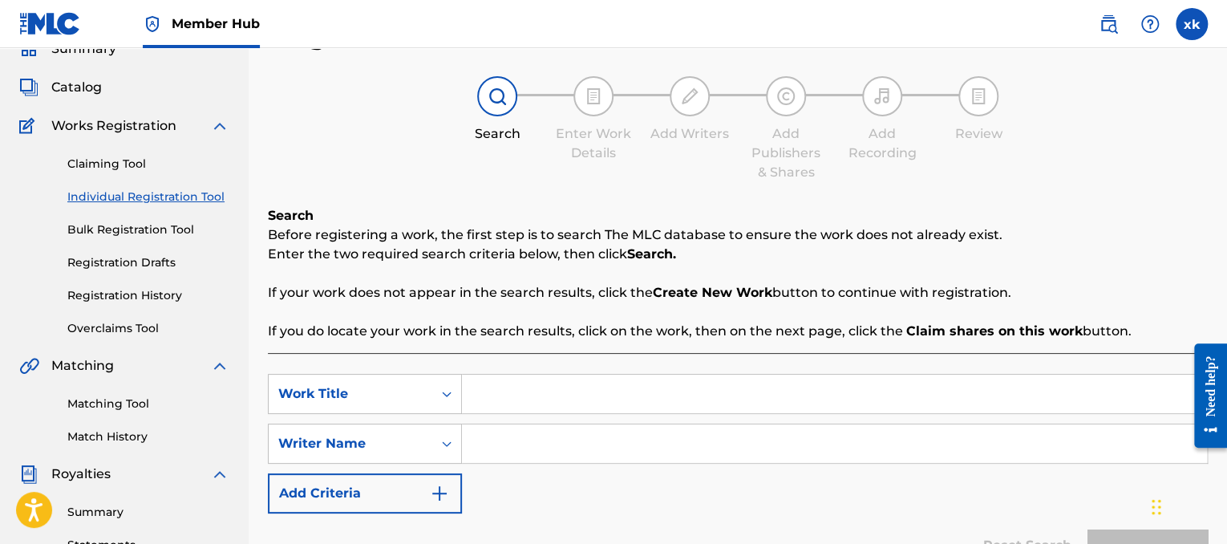
click at [575, 401] on input "Search Form" at bounding box center [834, 393] width 745 height 38
type input "gigo"
click at [591, 455] on input "Search Form" at bounding box center [834, 443] width 745 height 38
type input "lil 2z"
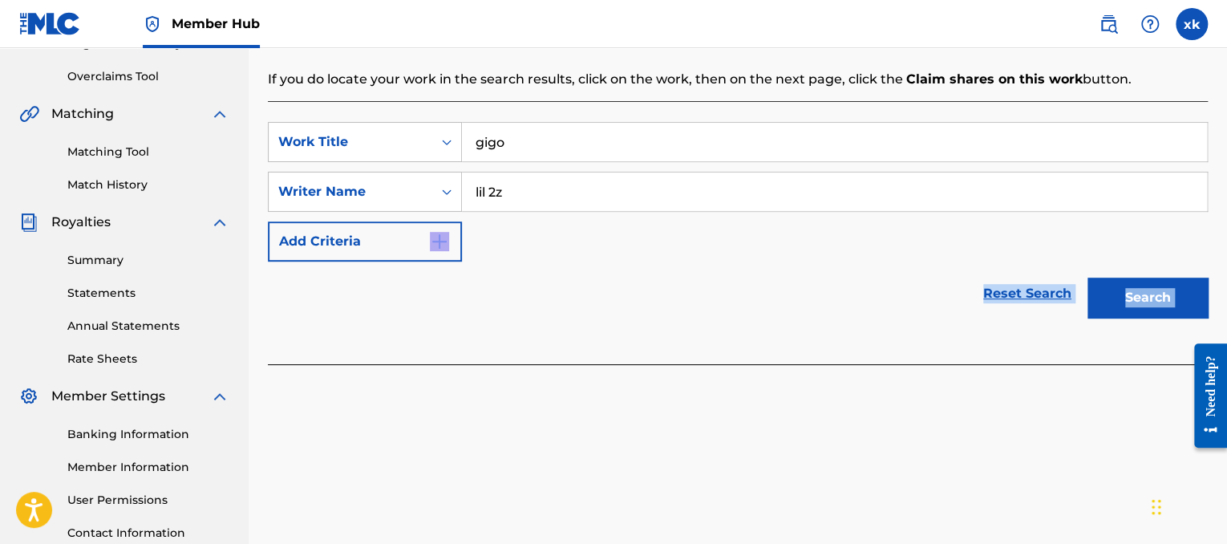
scroll to position [451, 0]
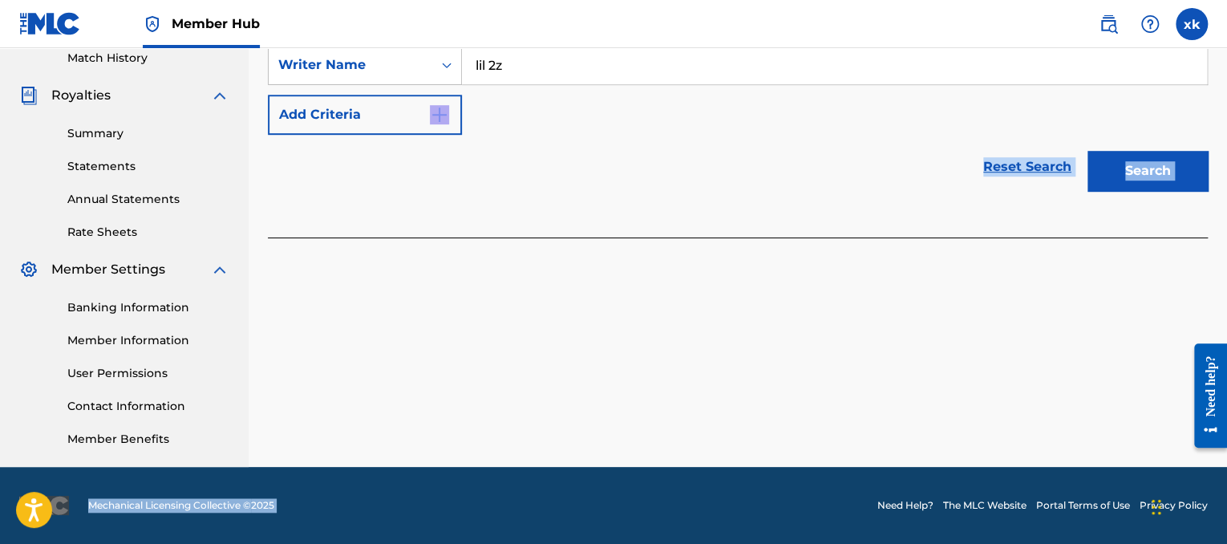
drag, startPoint x: 598, startPoint y: 482, endPoint x: 613, endPoint y: 581, distance: 99.8
click at [1172, 182] on button "Search" at bounding box center [1147, 171] width 120 height 40
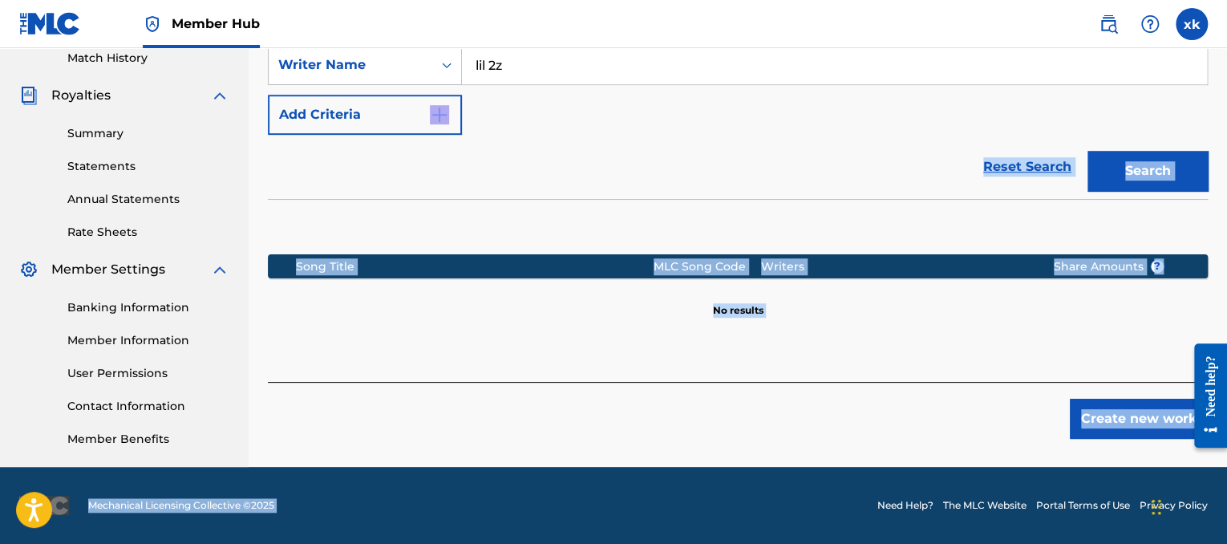
click at [1167, 318] on div "Song Title MLC Song Code Writers Share Amounts ? No results" at bounding box center [738, 271] width 940 height 144
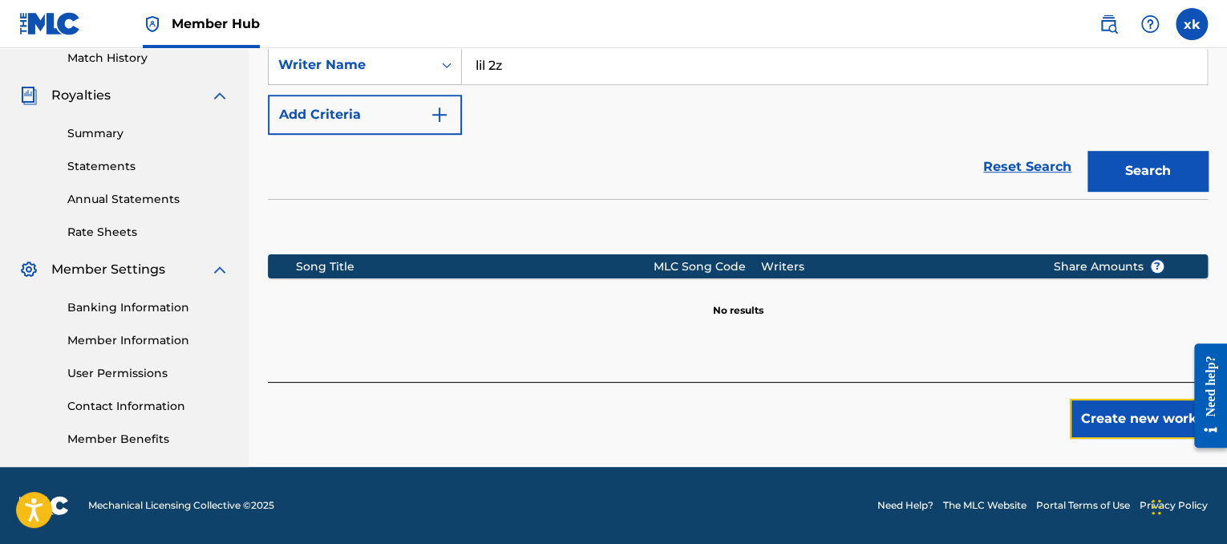
click at [1133, 439] on div "Register Work Search Enter Work Details Add Writers Add Publishers & Shares Add…" at bounding box center [738, 52] width 978 height 829
click at [1107, 428] on button "Create new work" at bounding box center [1139, 419] width 138 height 40
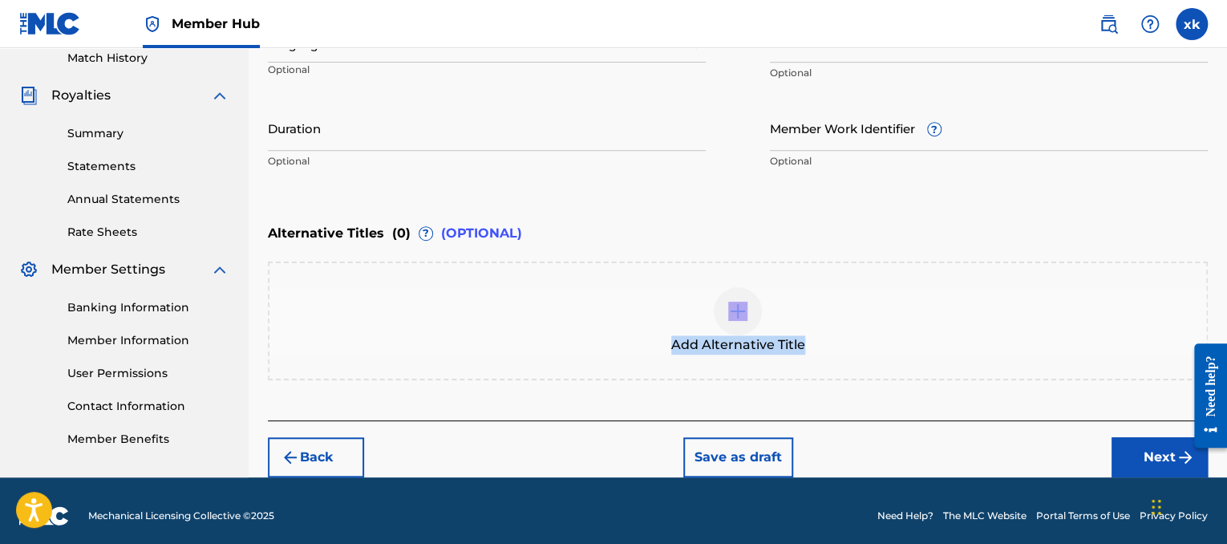
drag, startPoint x: 1220, startPoint y: 283, endPoint x: 1231, endPoint y: 233, distance: 51.6
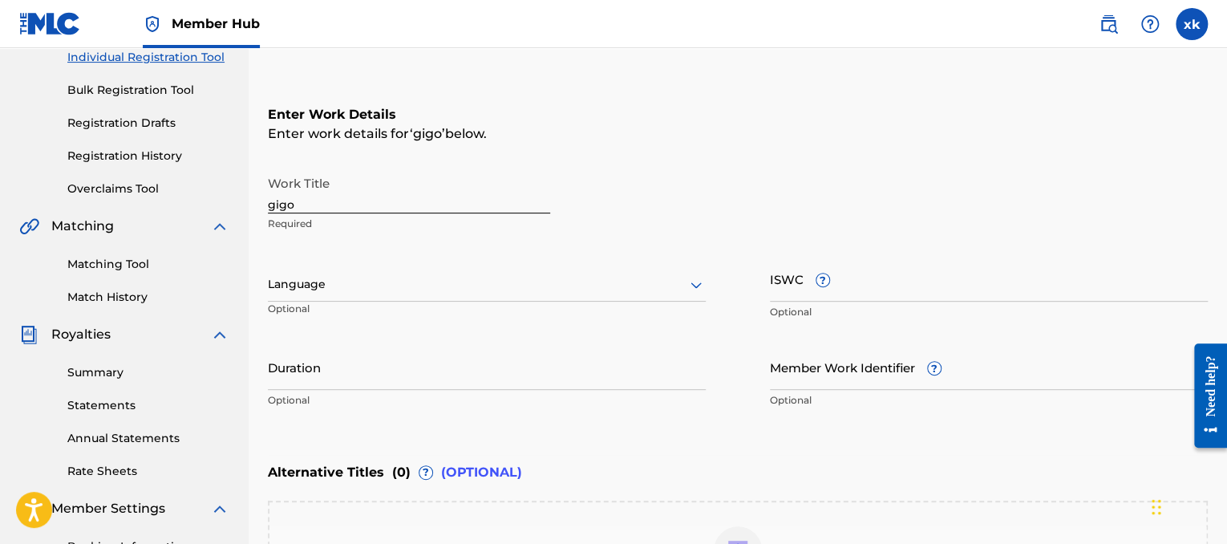
scroll to position [204, 0]
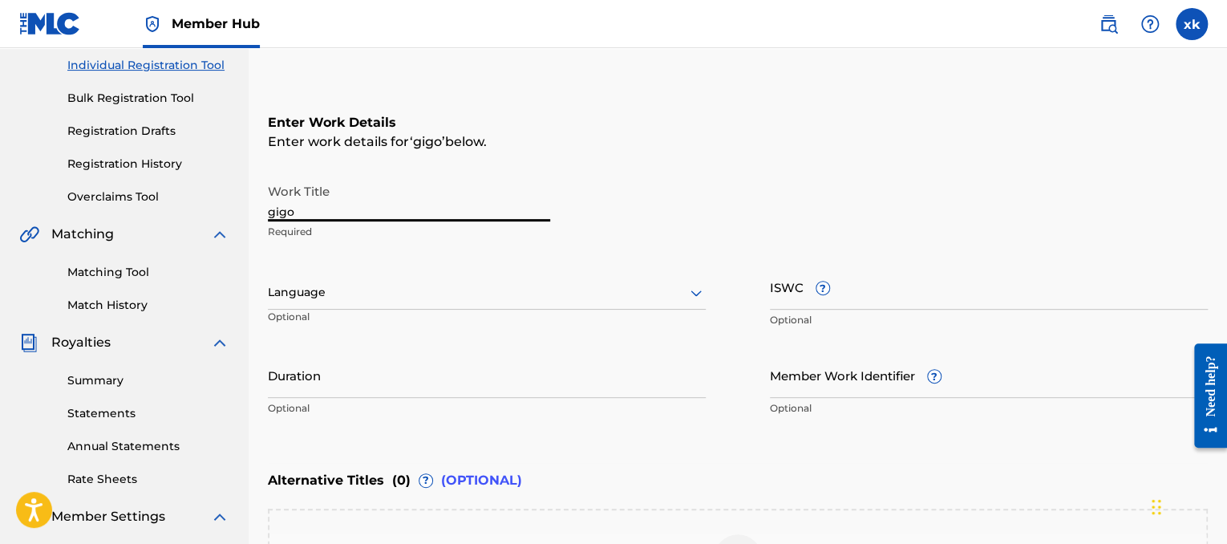
click at [495, 202] on input "gigo" at bounding box center [409, 199] width 282 height 46
type input "g"
type input "G.I.G.O"
click at [449, 298] on div at bounding box center [487, 292] width 438 height 20
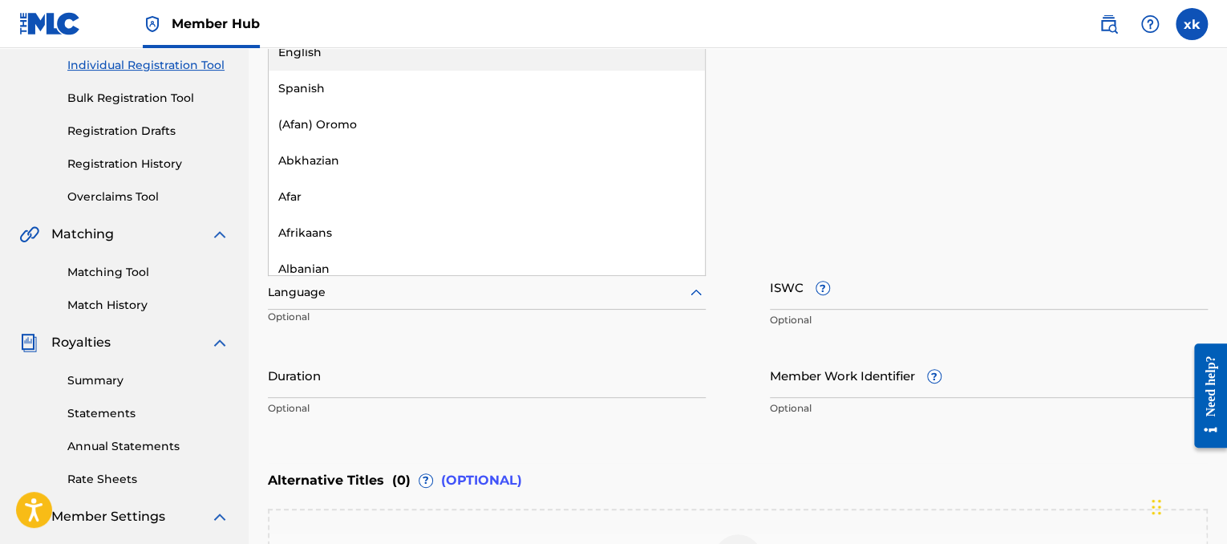
click at [331, 55] on div "English" at bounding box center [487, 52] width 436 height 36
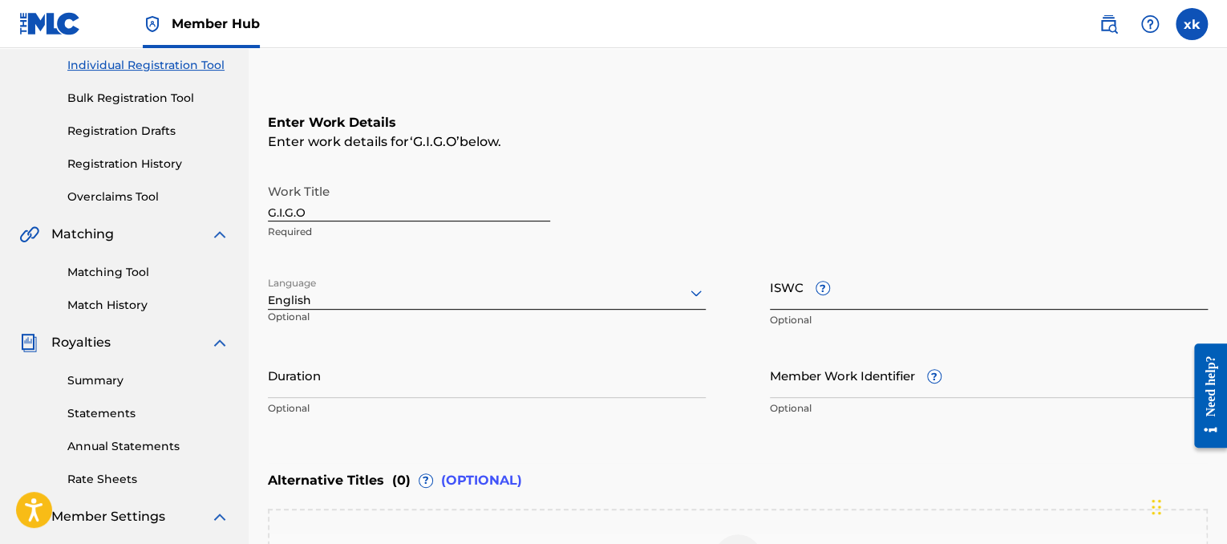
click at [788, 293] on input "ISWC ?" at bounding box center [989, 287] width 438 height 46
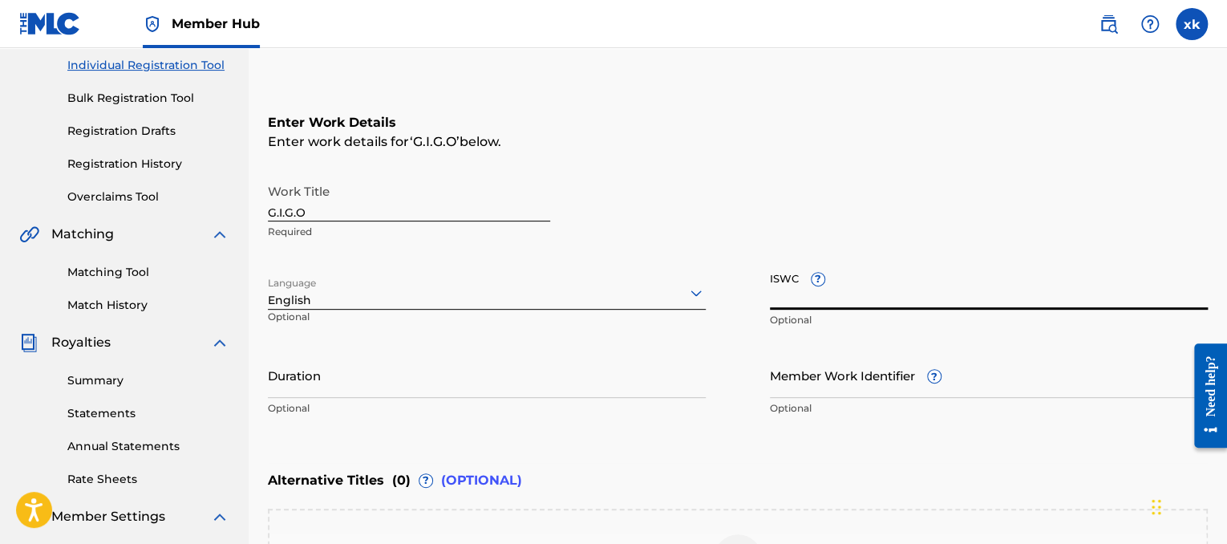
paste input "T9280967411"
type input "T9280967411"
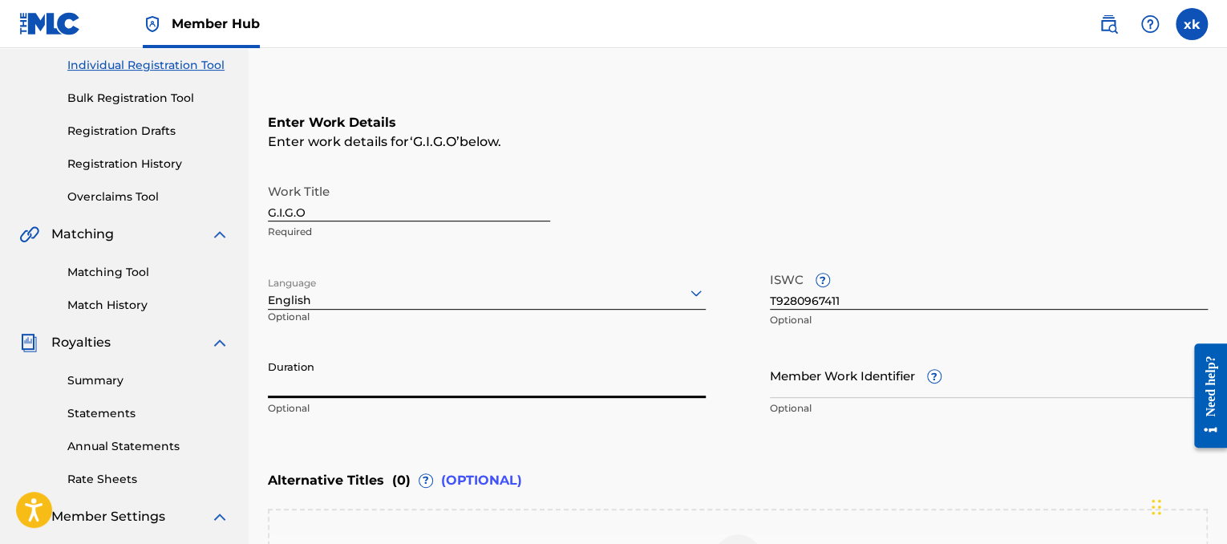
click at [376, 379] on input "Duration" at bounding box center [487, 375] width 438 height 46
type input "02:49"
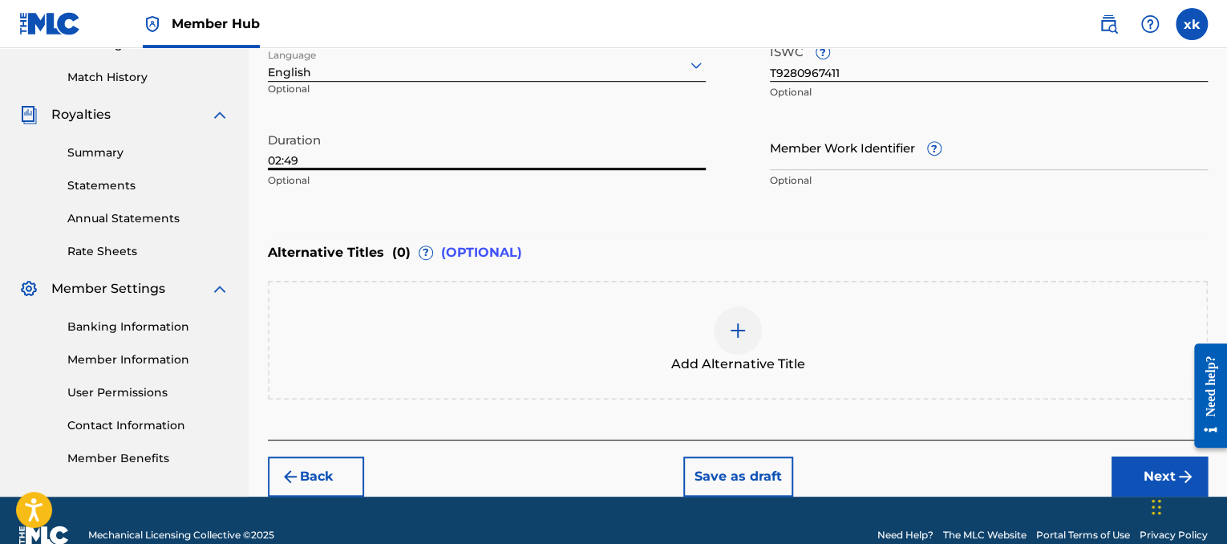
scroll to position [446, 0]
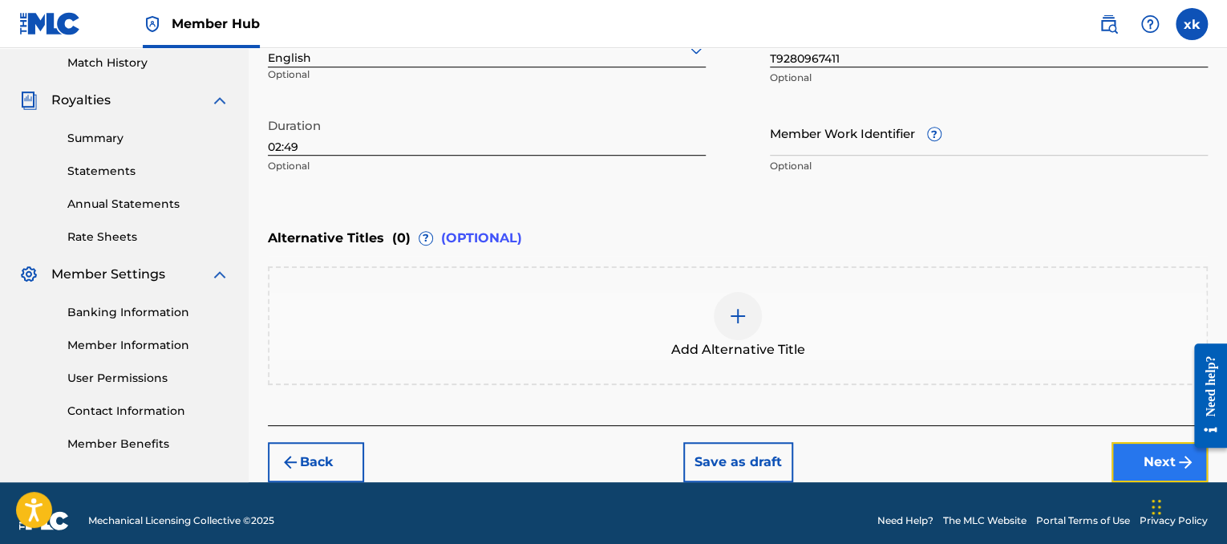
click at [1155, 448] on button "Next" at bounding box center [1159, 462] width 96 height 40
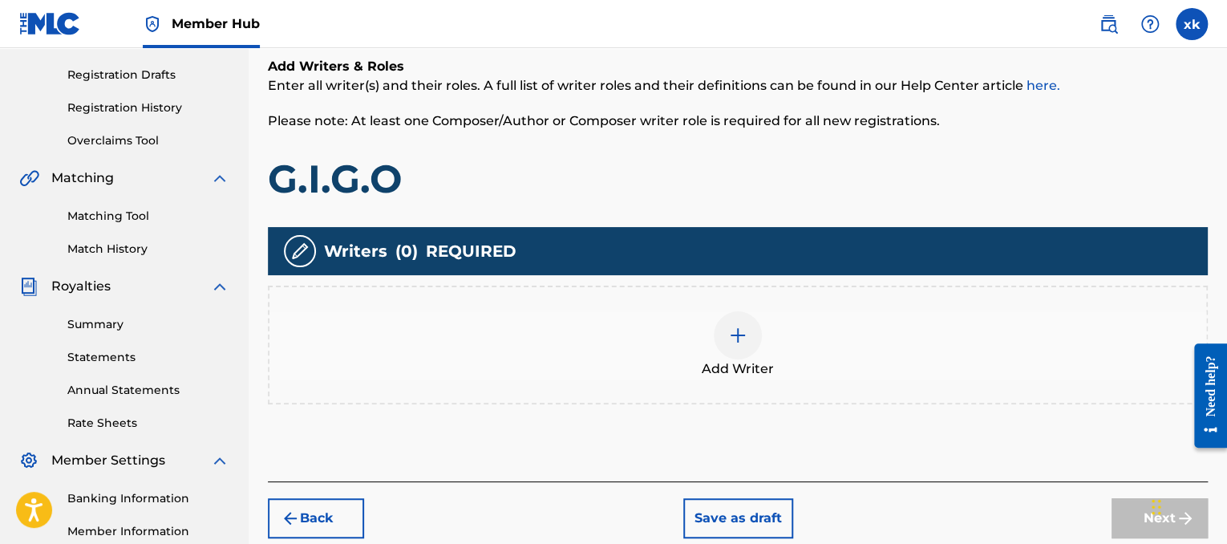
scroll to position [265, 0]
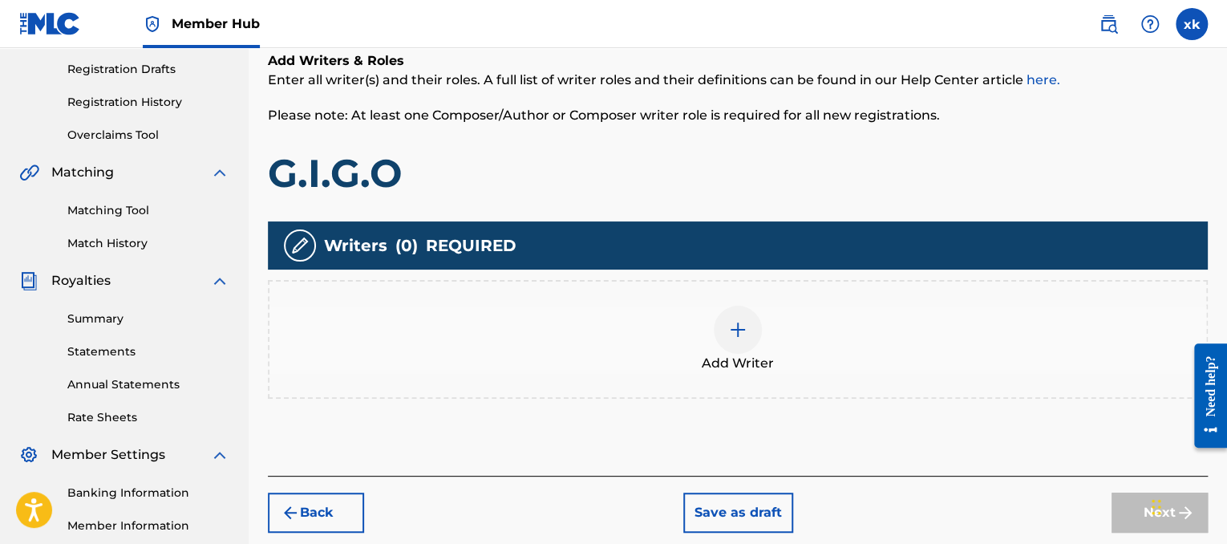
click at [808, 315] on div "Add Writer" at bounding box center [737, 339] width 937 height 67
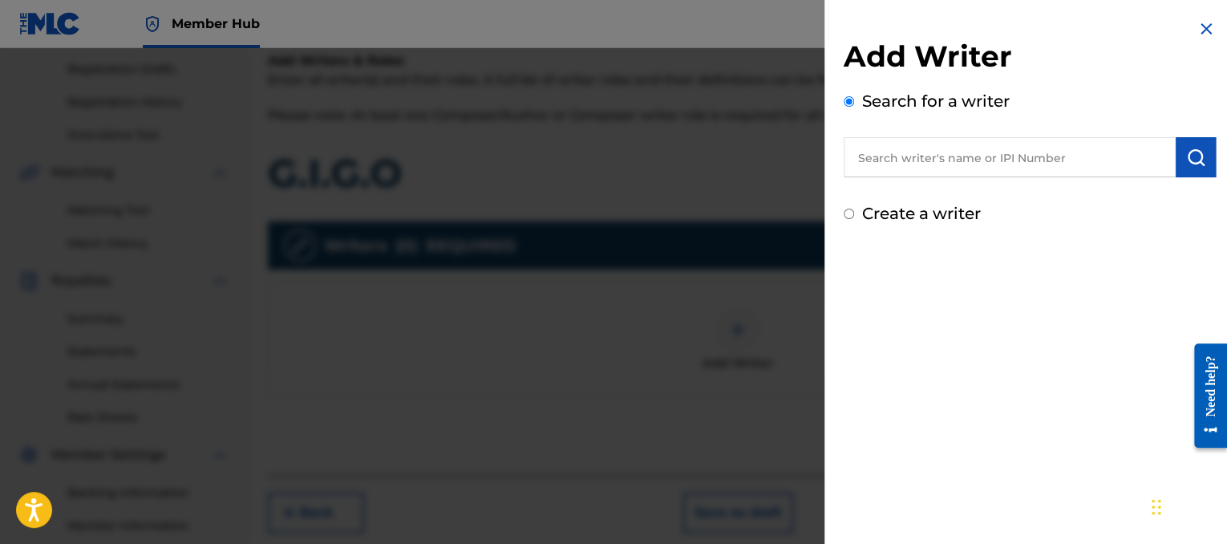
click at [981, 164] on input "text" at bounding box center [1010, 157] width 332 height 40
click at [879, 164] on input "text" at bounding box center [1010, 157] width 332 height 40
paste input "00873211544"
type input "00873211544"
click at [1214, 164] on div "Add Writer Search for a writer 00873211544 Create a writer" at bounding box center [1029, 122] width 411 height 245
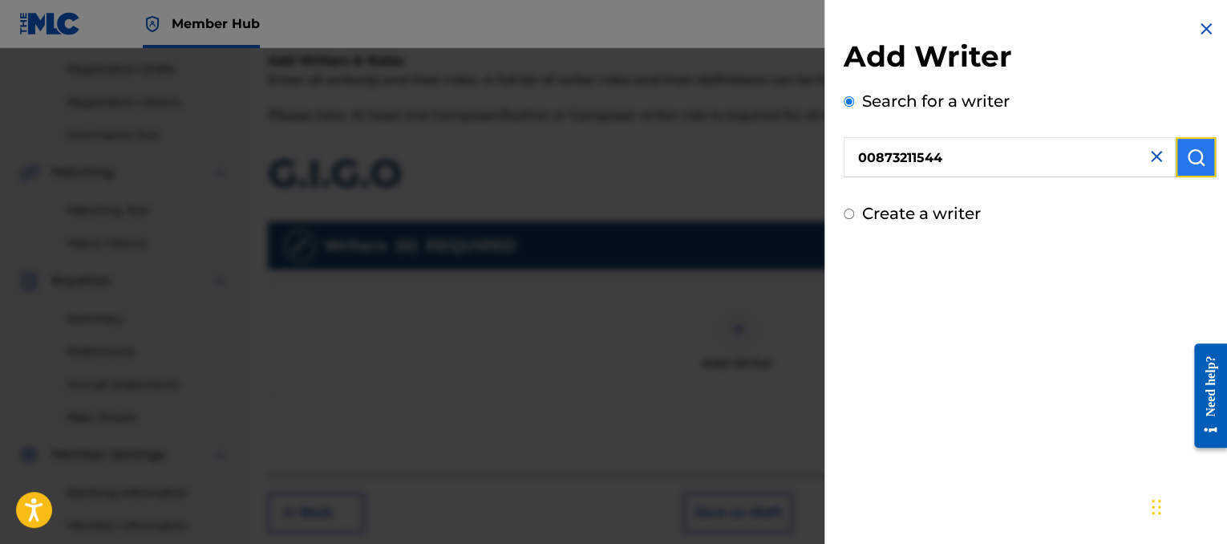
click at [1201, 164] on button "submit" at bounding box center [1196, 157] width 40 height 40
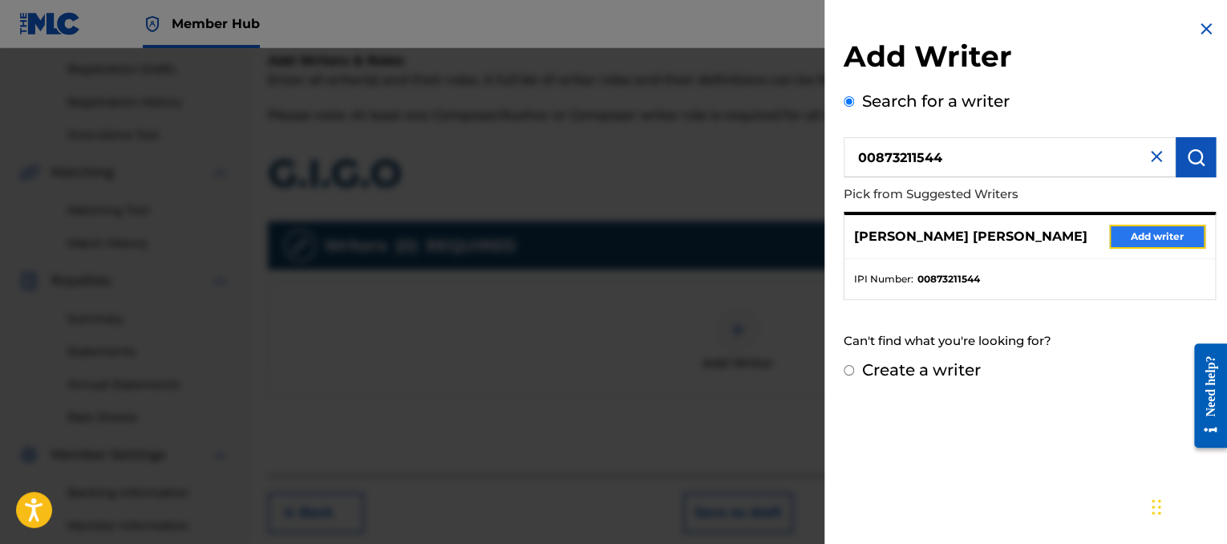
click at [1129, 244] on button "Add writer" at bounding box center [1157, 237] width 96 height 24
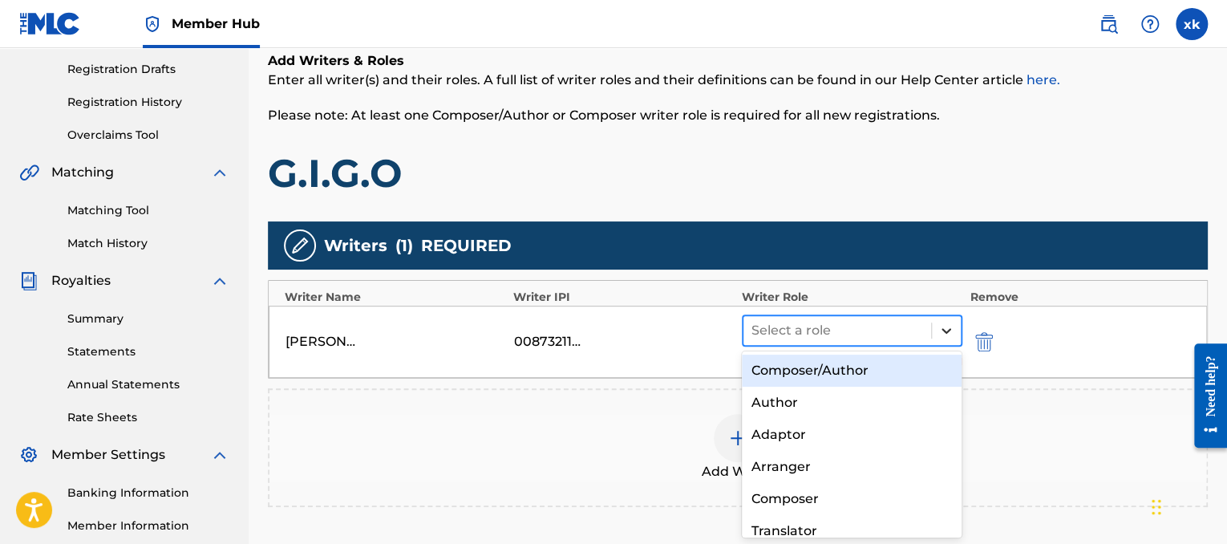
click at [942, 332] on icon at bounding box center [946, 330] width 16 height 16
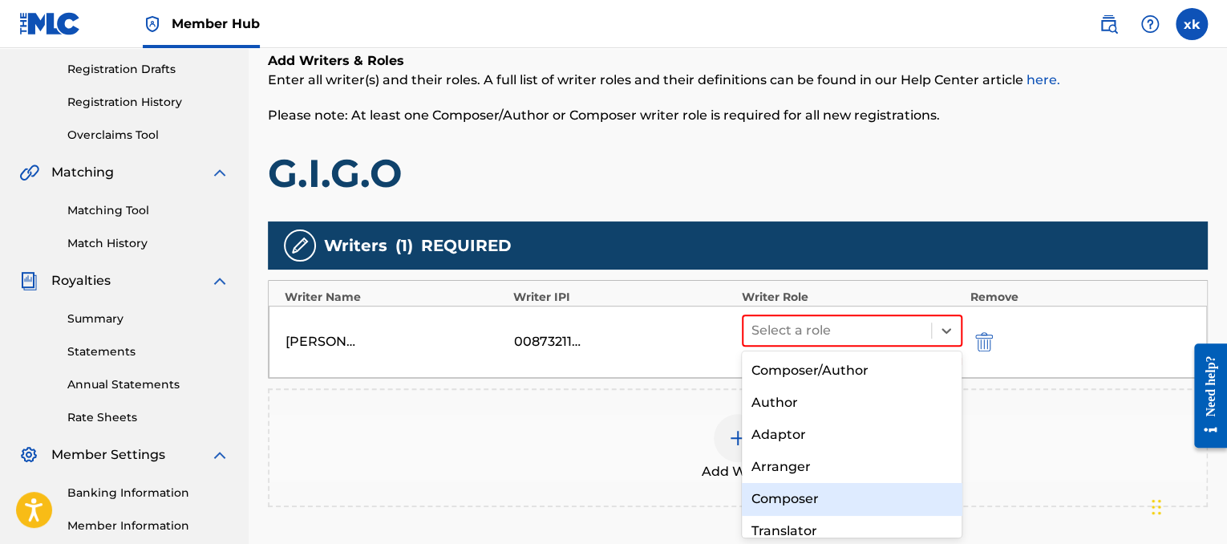
click at [789, 496] on div "Composer" at bounding box center [852, 499] width 221 height 32
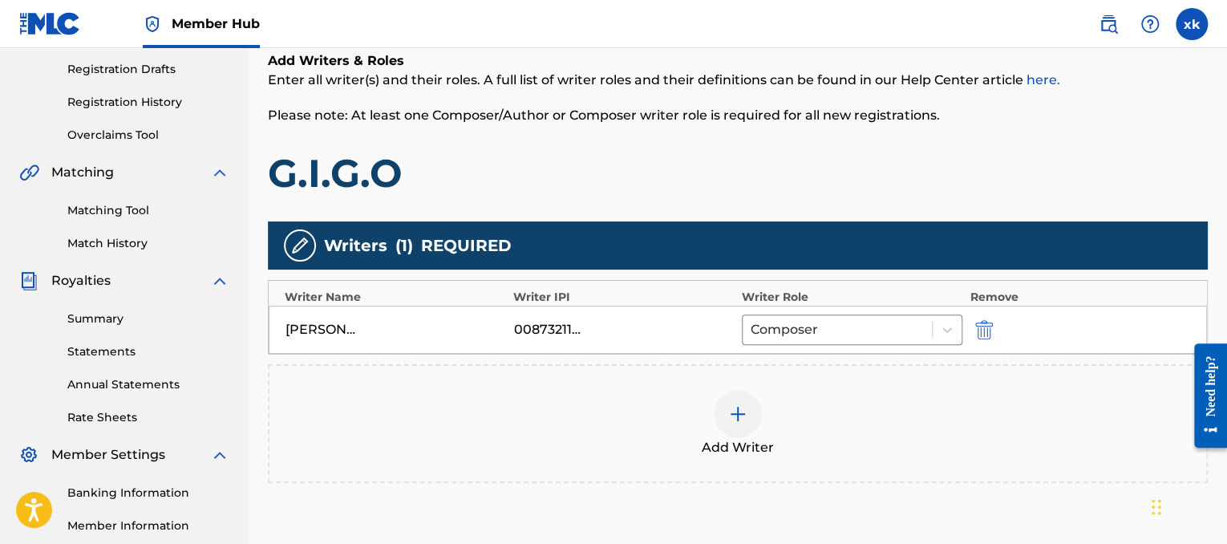
click at [712, 431] on div "Add Writer" at bounding box center [737, 423] width 937 height 67
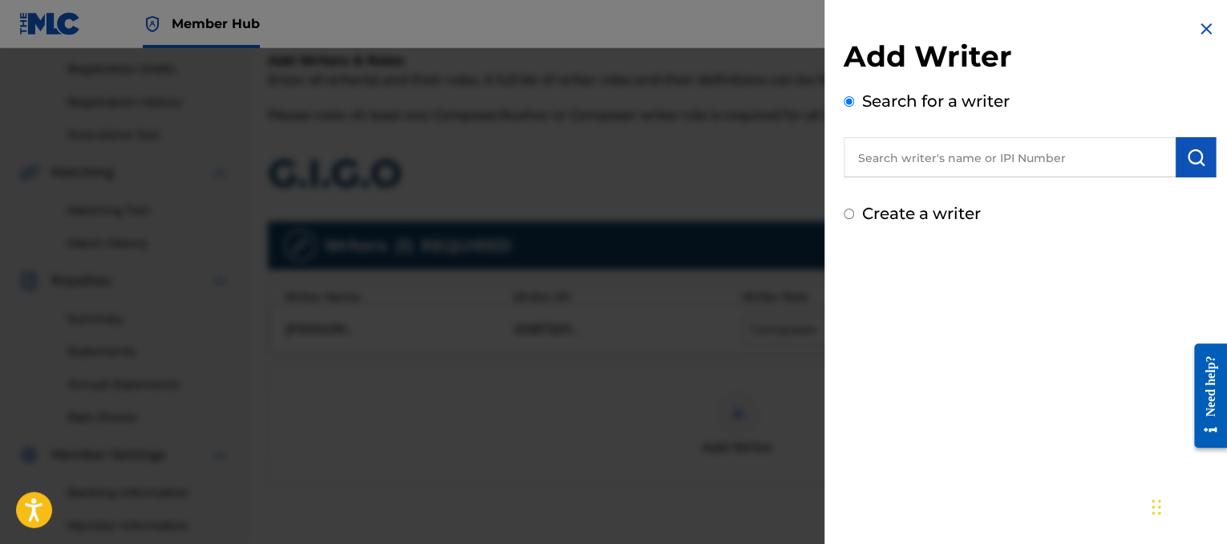
click at [916, 148] on input "text" at bounding box center [1010, 157] width 332 height 40
paste input "00821581352"
type input "00821581352"
click at [1193, 163] on img "submit" at bounding box center [1195, 157] width 19 height 19
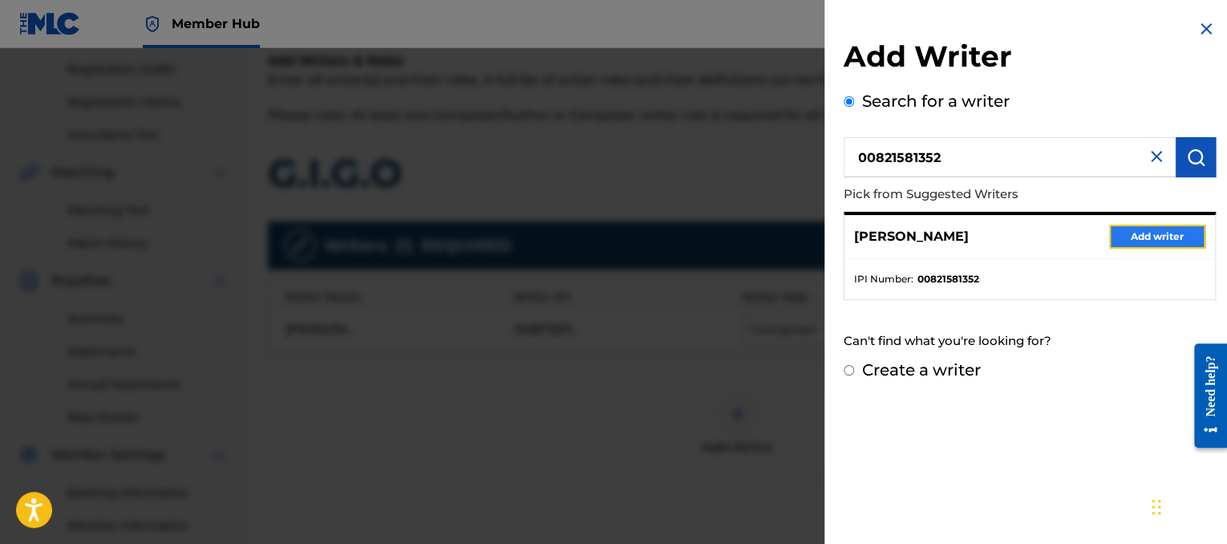
click at [1181, 239] on button "Add writer" at bounding box center [1157, 237] width 96 height 24
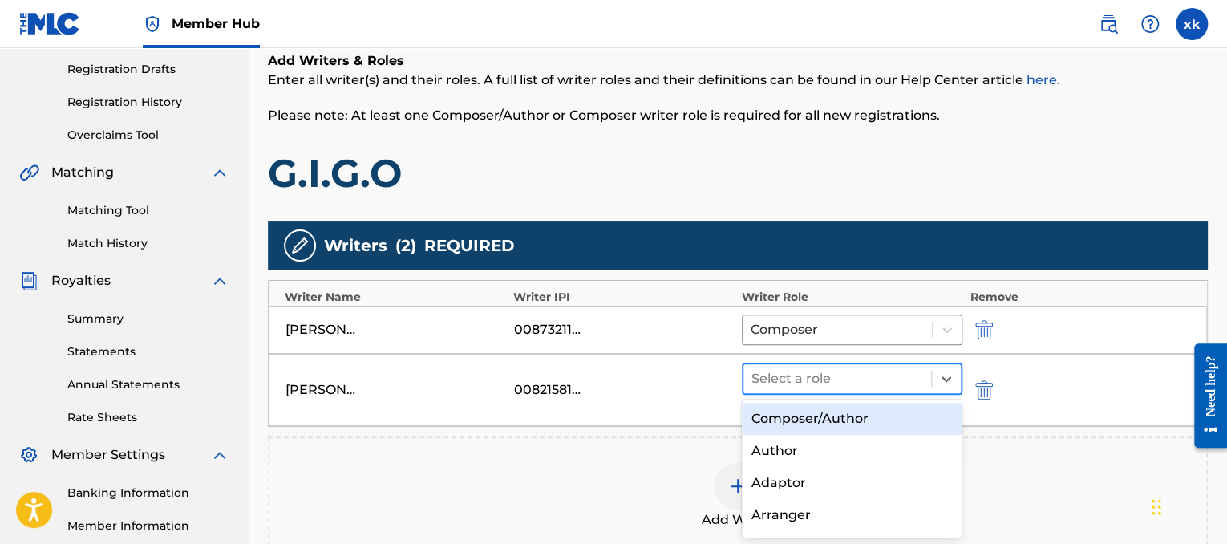
click at [907, 379] on div at bounding box center [837, 378] width 172 height 22
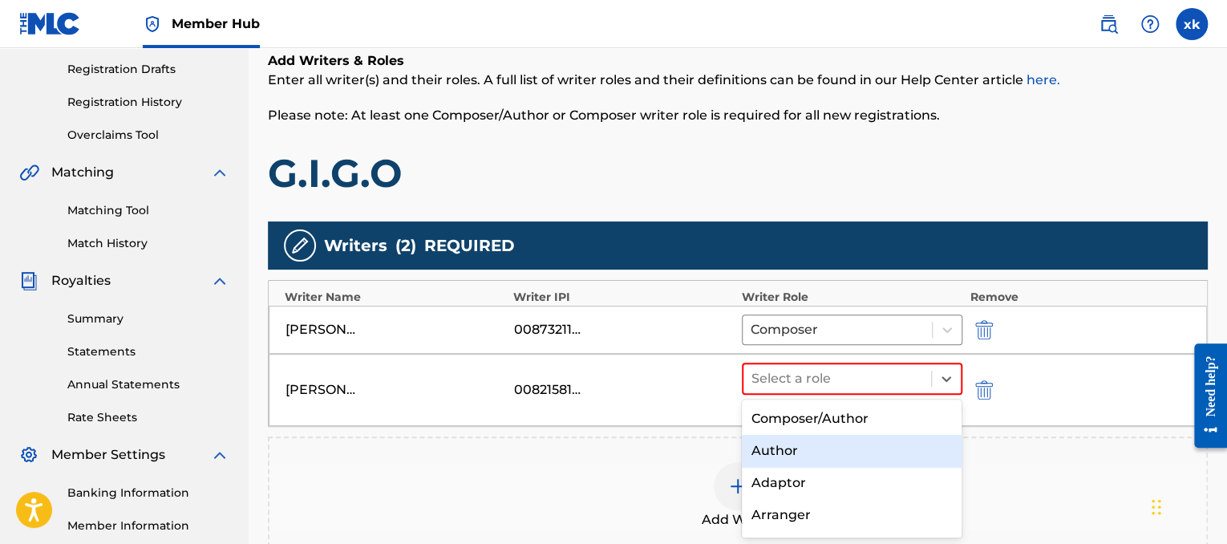
click at [777, 456] on div "Author" at bounding box center [852, 451] width 221 height 32
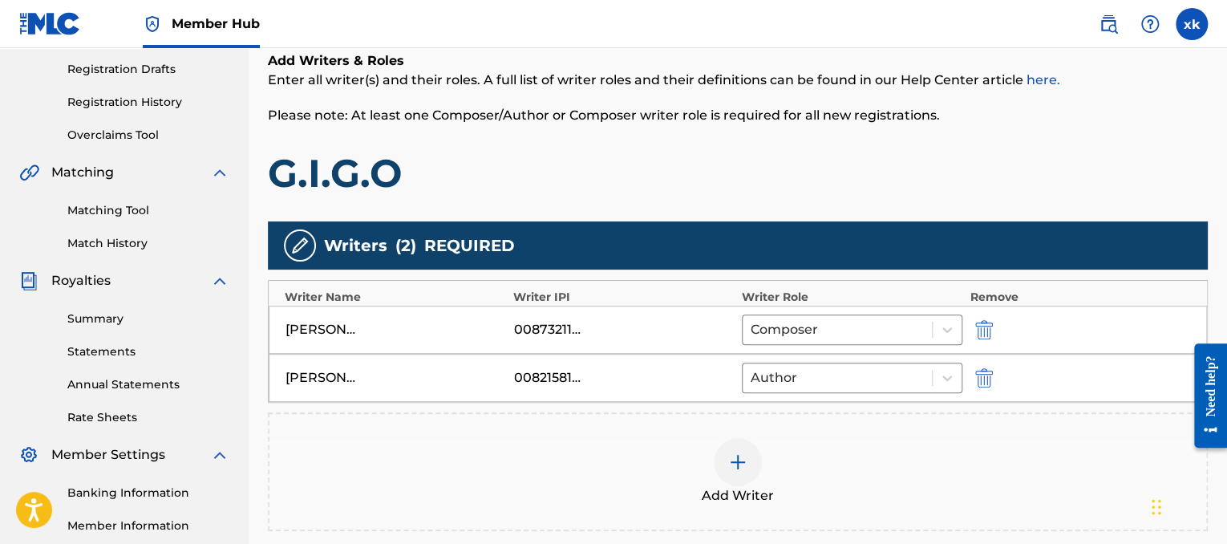
scroll to position [462, 0]
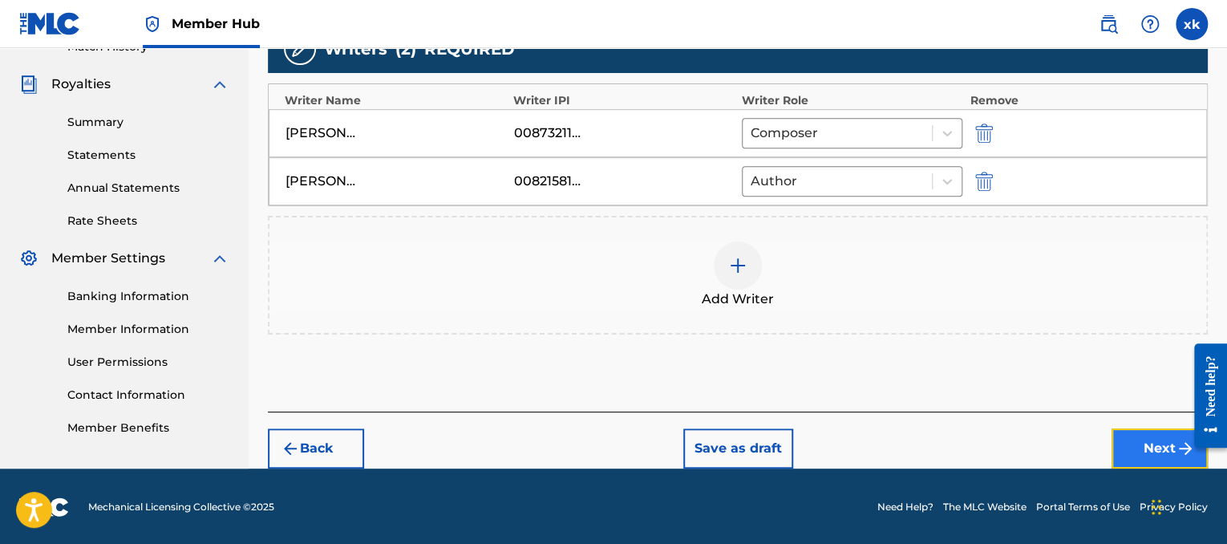
click at [1167, 447] on button "Next" at bounding box center [1159, 448] width 96 height 40
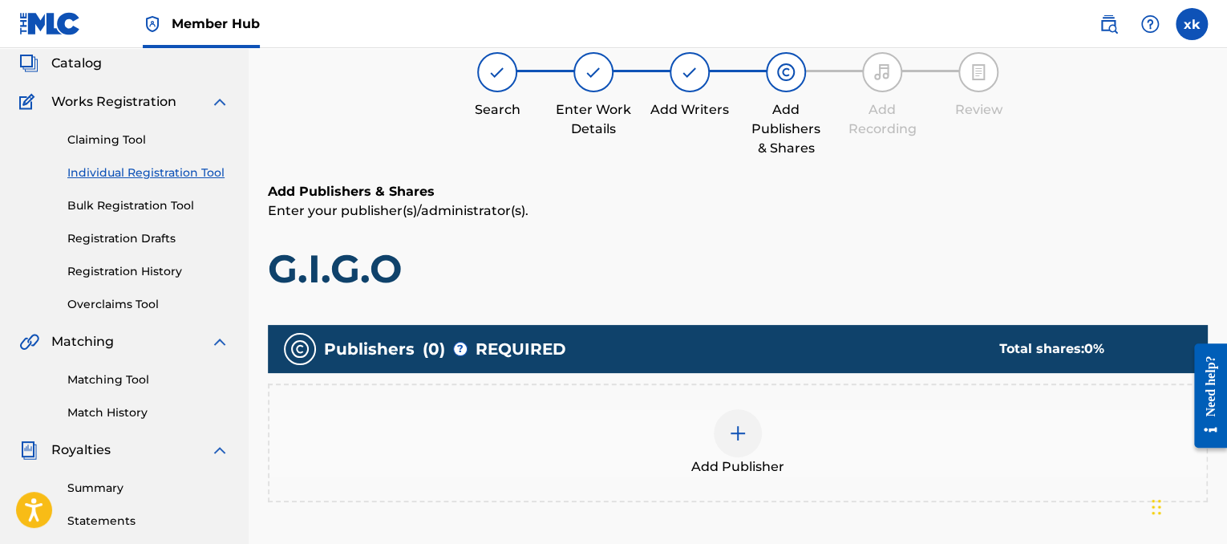
scroll to position [72, 0]
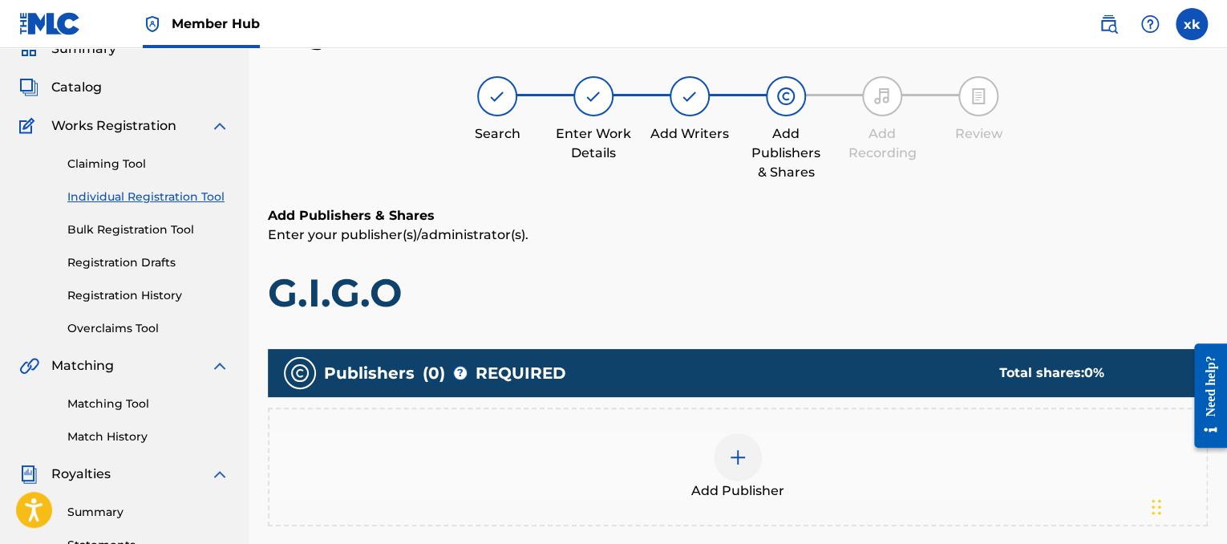
click at [679, 450] on div "Add Publisher" at bounding box center [737, 466] width 937 height 67
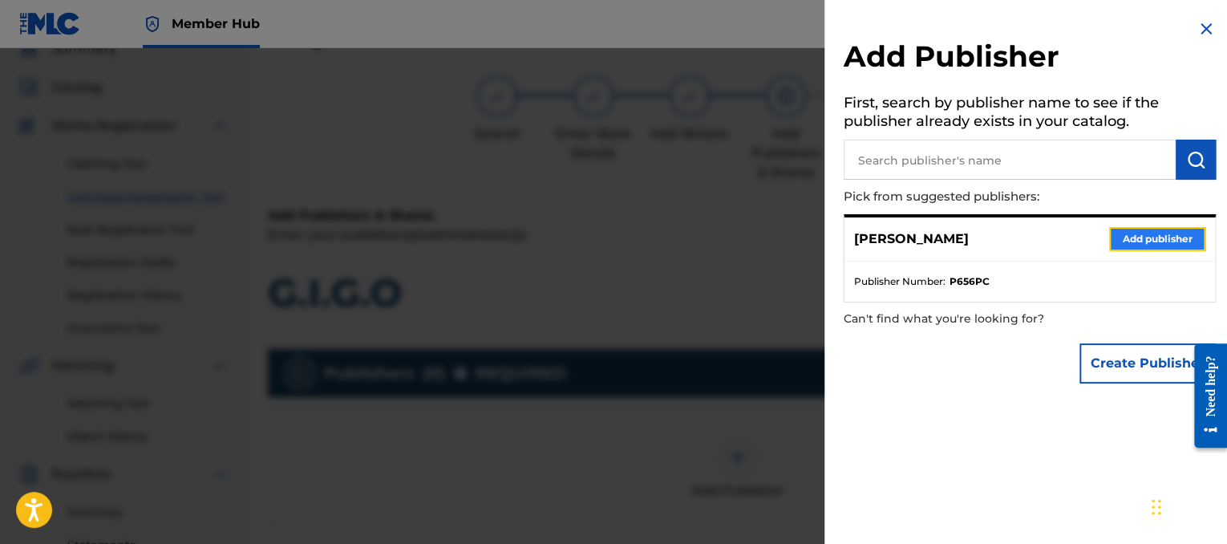
click at [1121, 246] on button "Add publisher" at bounding box center [1157, 239] width 96 height 24
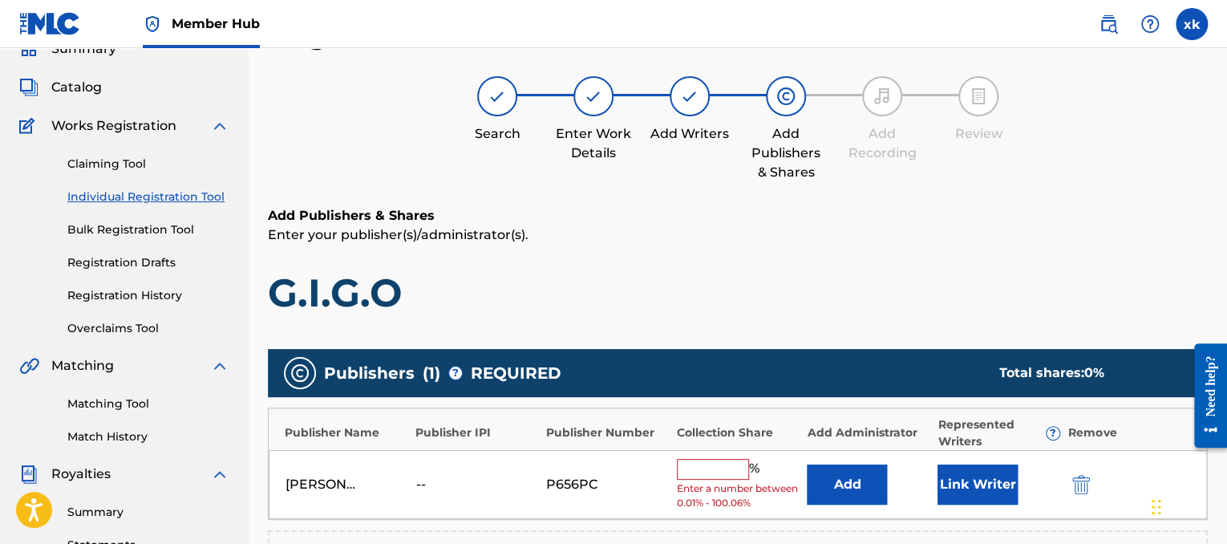
click at [693, 455] on div "xavier kaiser -- P656PC % Enter a number between 0.01% - 100.06% Add Link Writer" at bounding box center [738, 485] width 938 height 70
click at [693, 464] on input "text" at bounding box center [713, 469] width 72 height 21
type input "25"
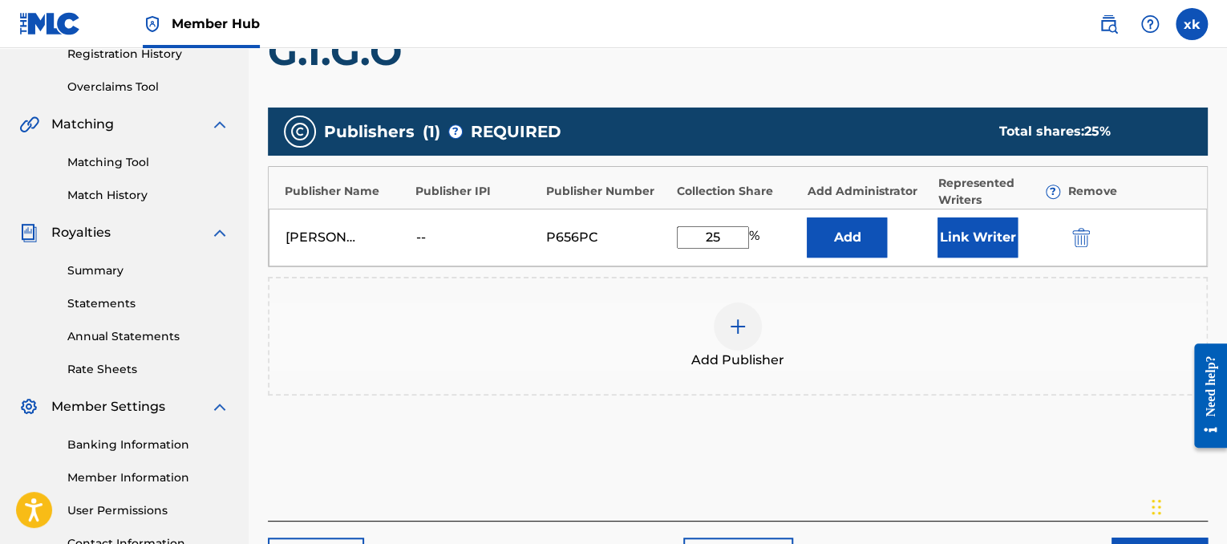
scroll to position [354, 0]
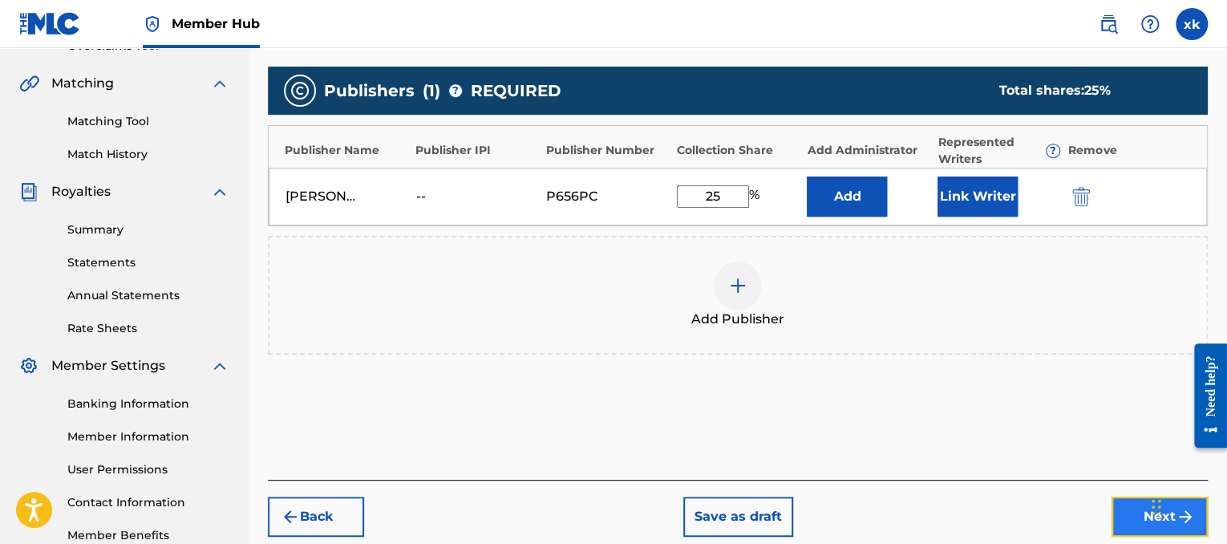
click at [1135, 513] on button "Next" at bounding box center [1159, 516] width 96 height 40
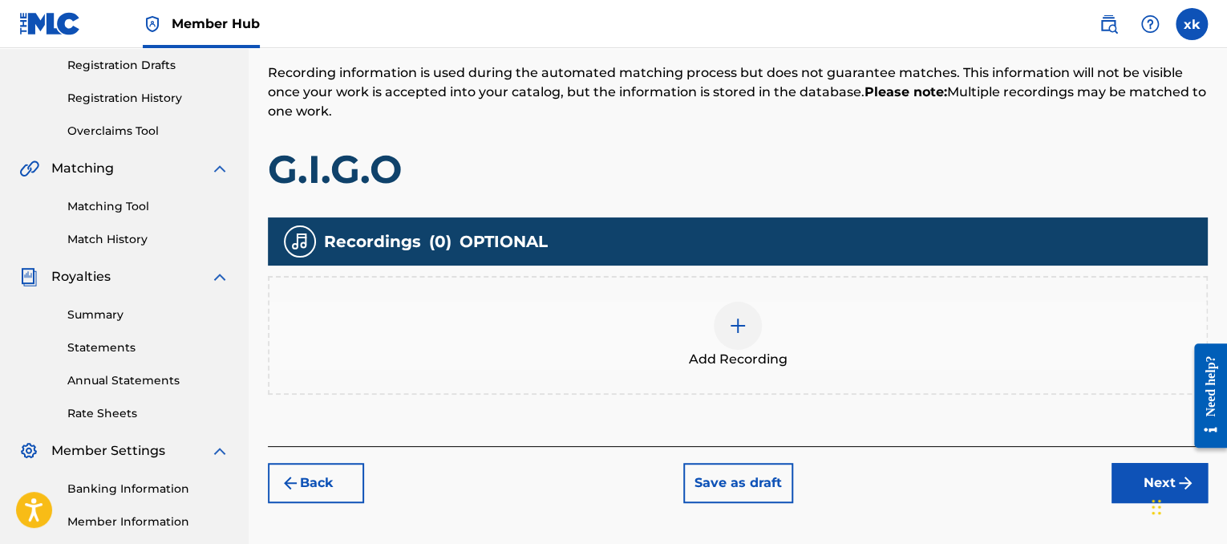
scroll to position [289, 0]
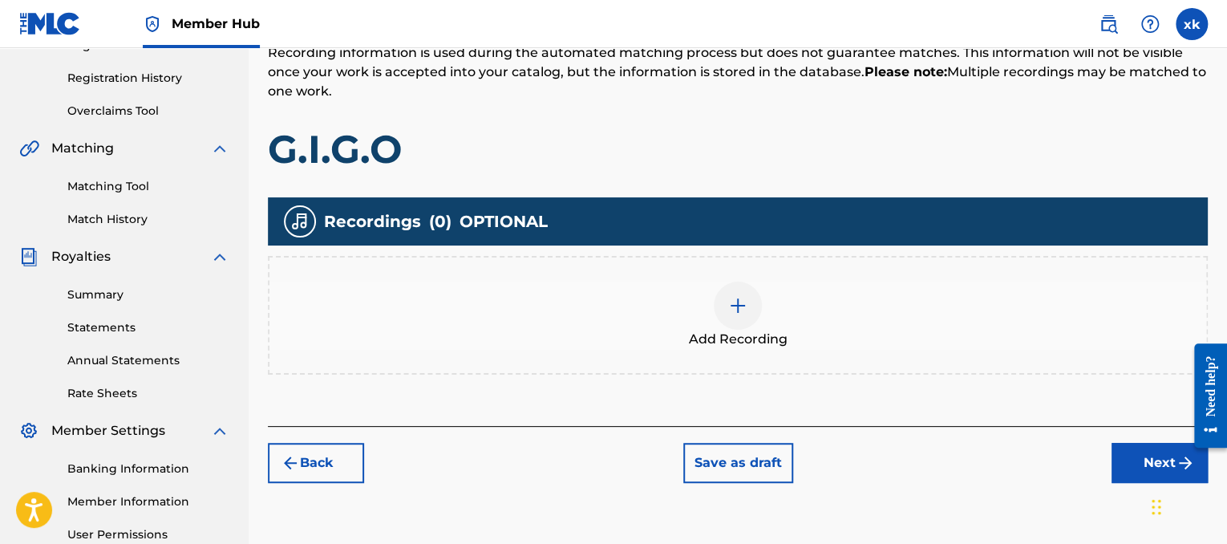
click at [693, 281] on div "Add Recording" at bounding box center [737, 314] width 937 height 67
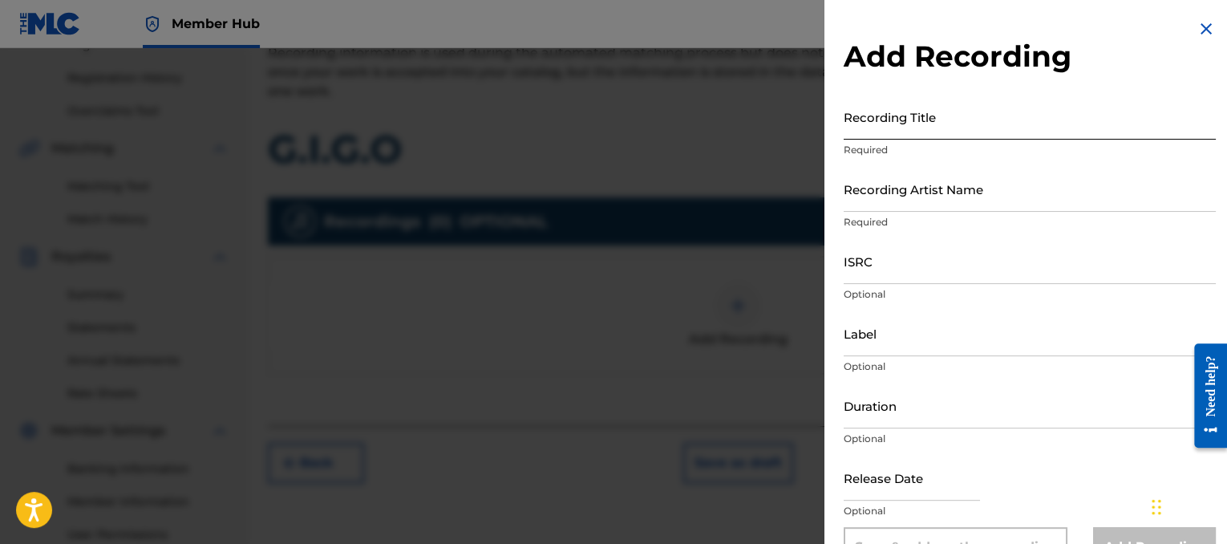
click at [885, 134] on input "Recording Title" at bounding box center [1030, 117] width 372 height 46
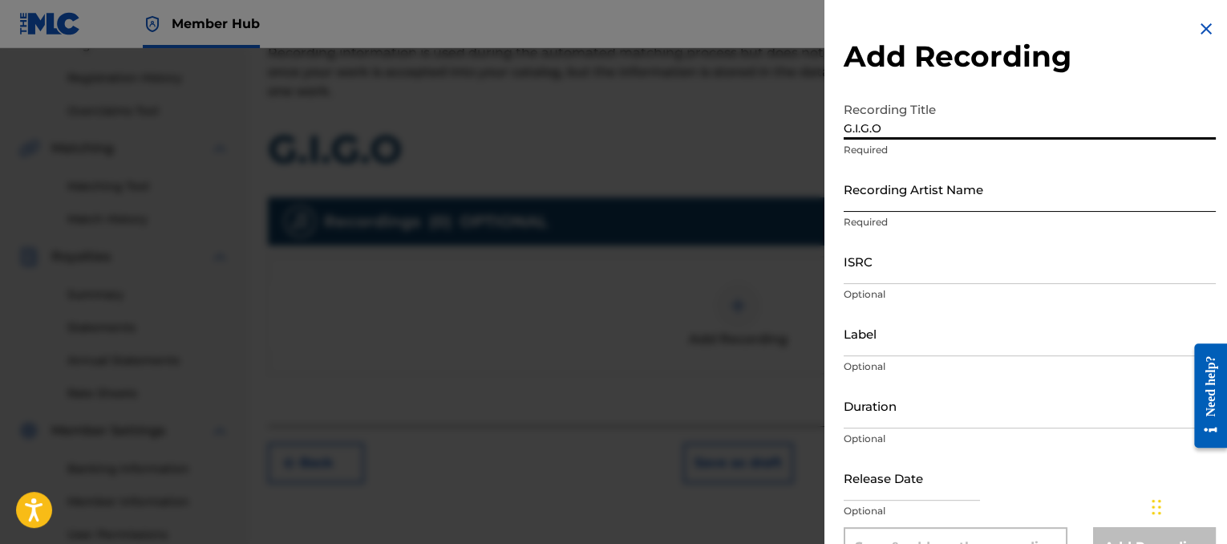
type input "G.I.G.O"
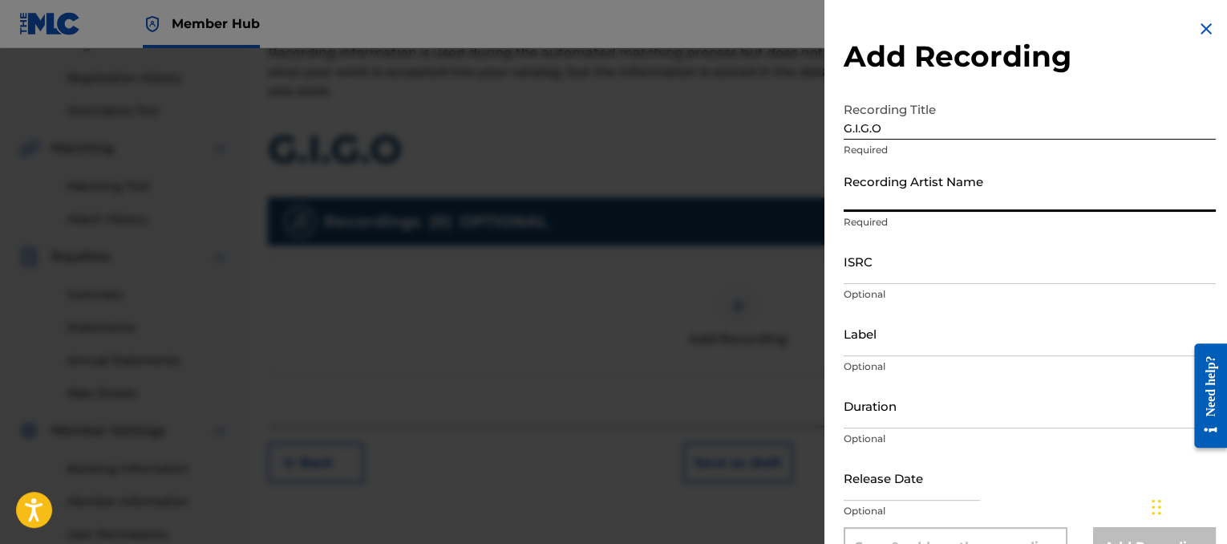
click at [898, 205] on input "Recording Artist Name" at bounding box center [1030, 189] width 372 height 46
type input "lil 2z"
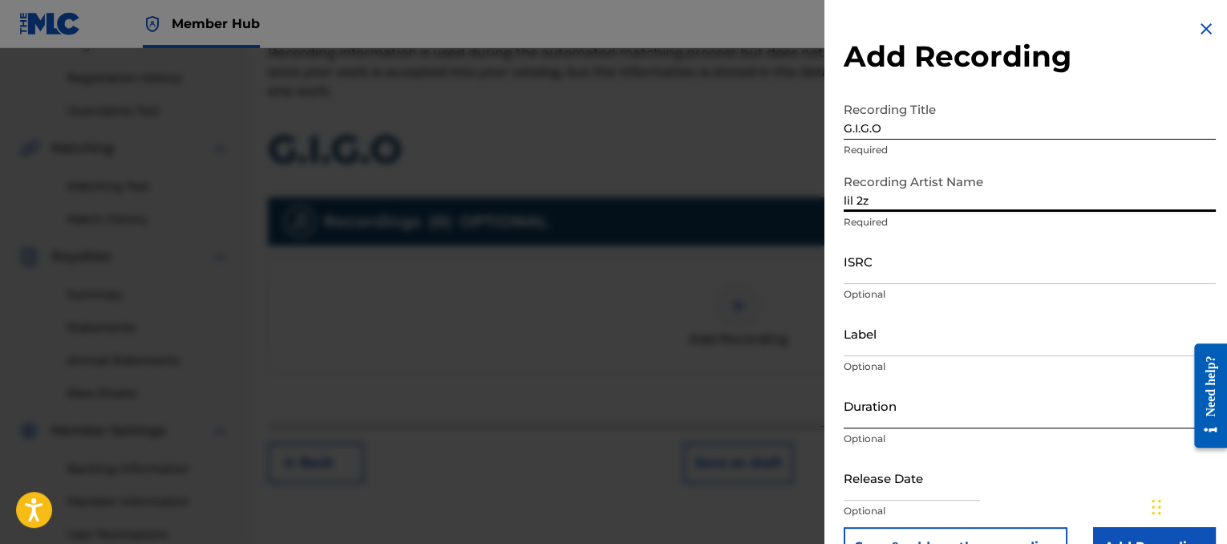
click at [946, 406] on input "Duration" at bounding box center [1030, 405] width 372 height 46
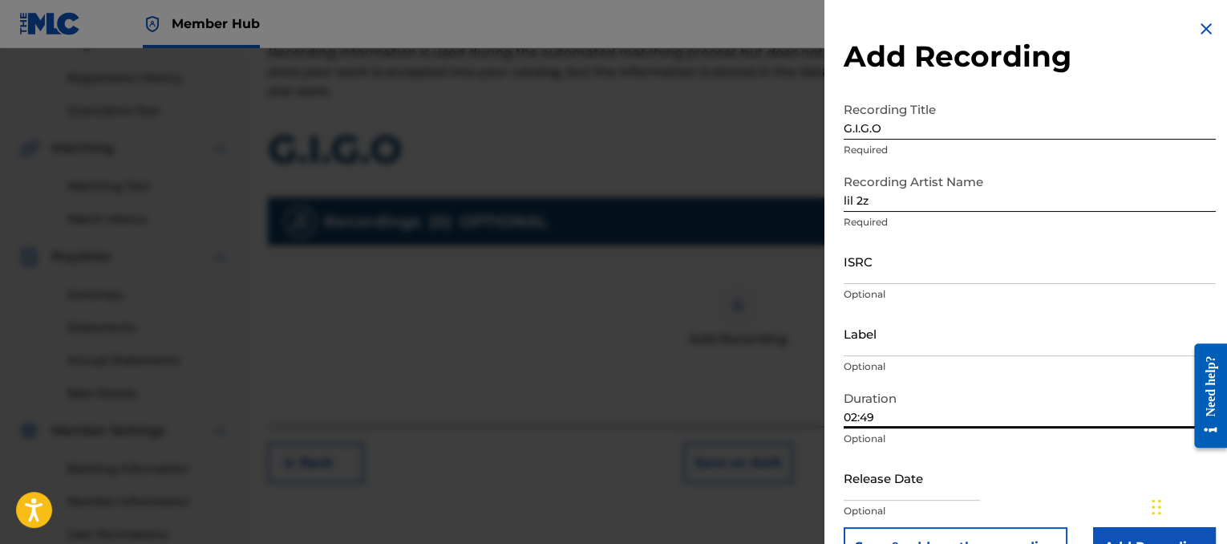
type input "02:49"
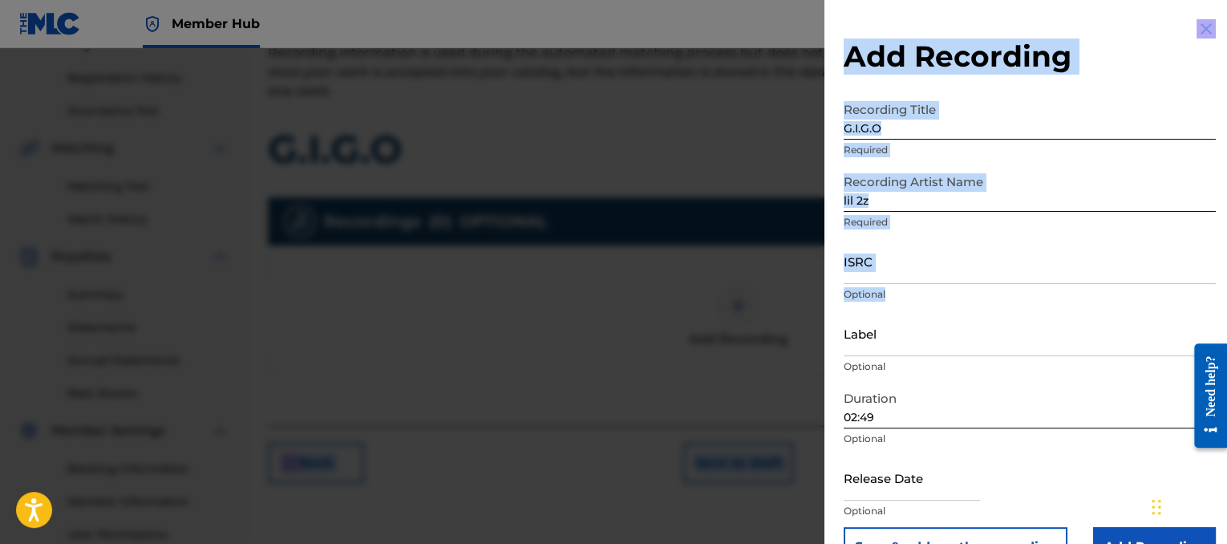
drag, startPoint x: 1225, startPoint y: 289, endPoint x: 1231, endPoint y: 377, distance: 87.6
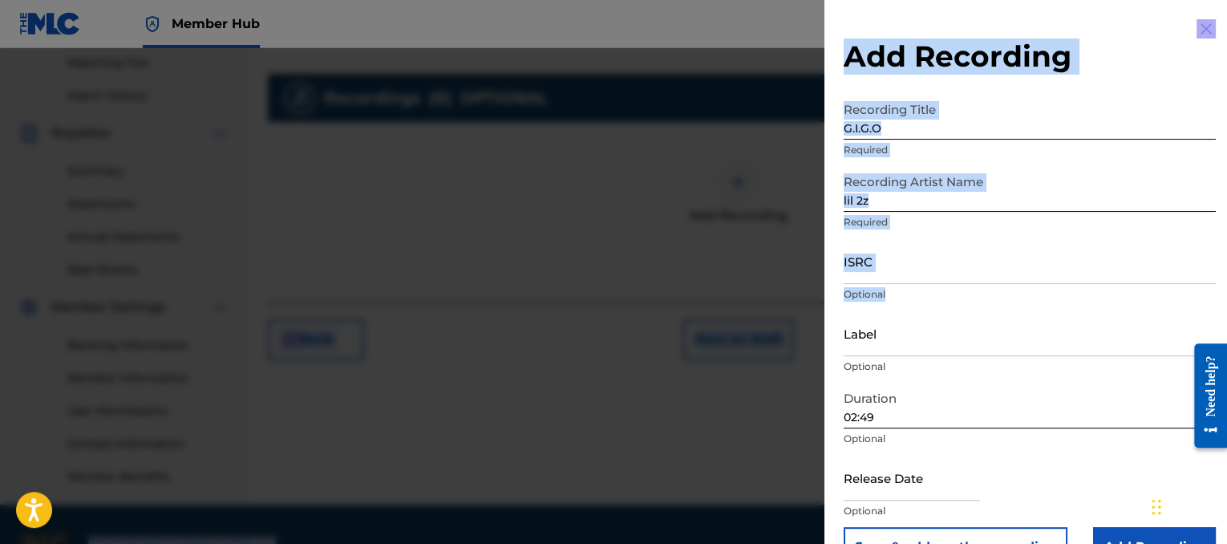
scroll to position [451, 0]
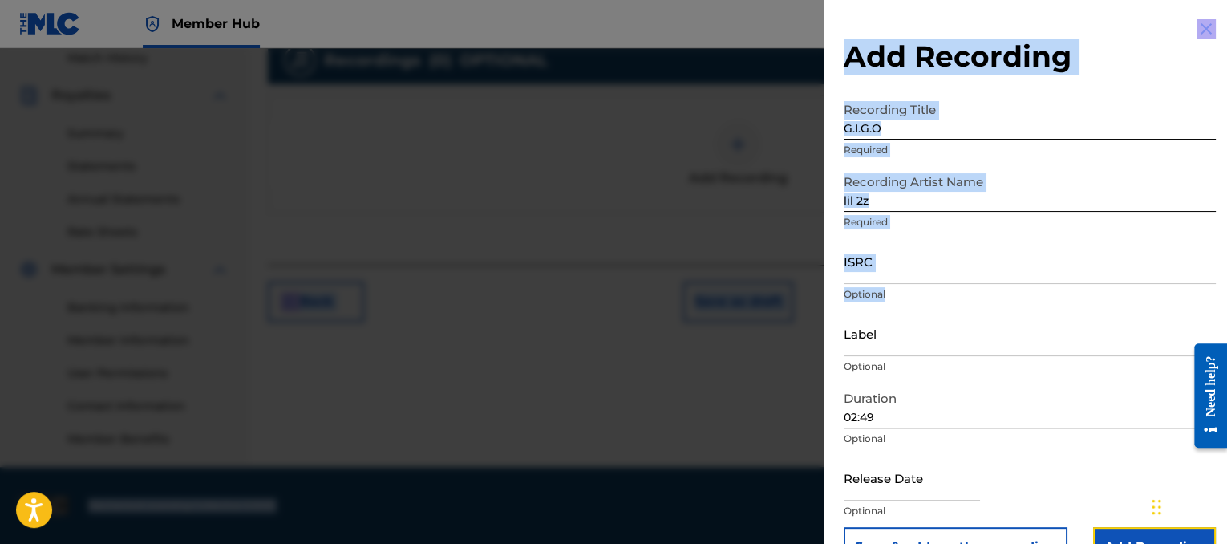
click at [1118, 527] on input "Add Recording" at bounding box center [1154, 547] width 123 height 40
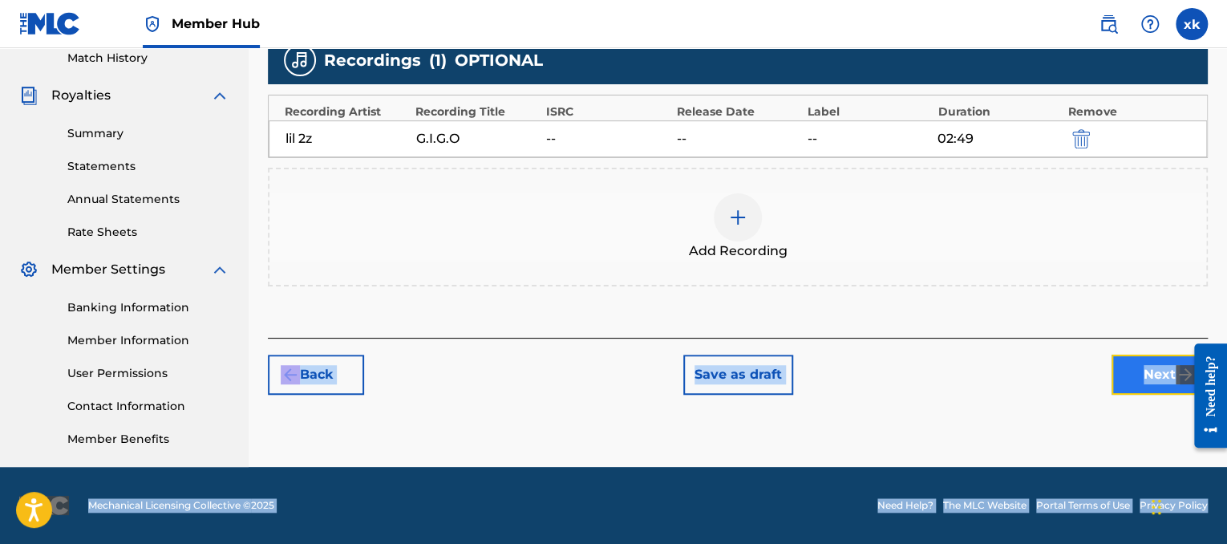
click at [1139, 360] on button "Next" at bounding box center [1159, 374] width 96 height 40
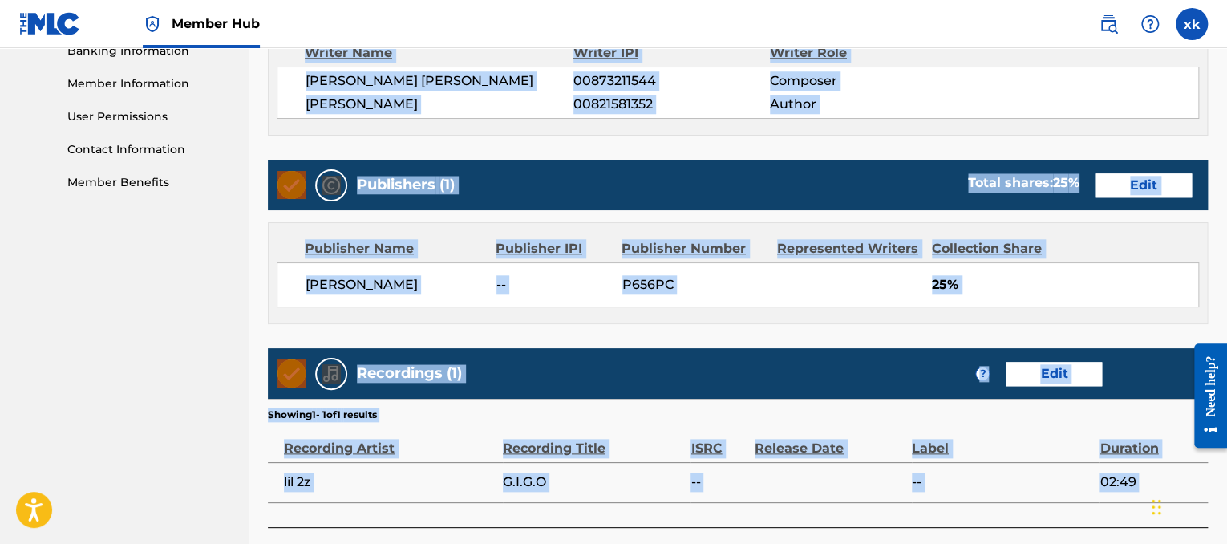
scroll to position [822, 0]
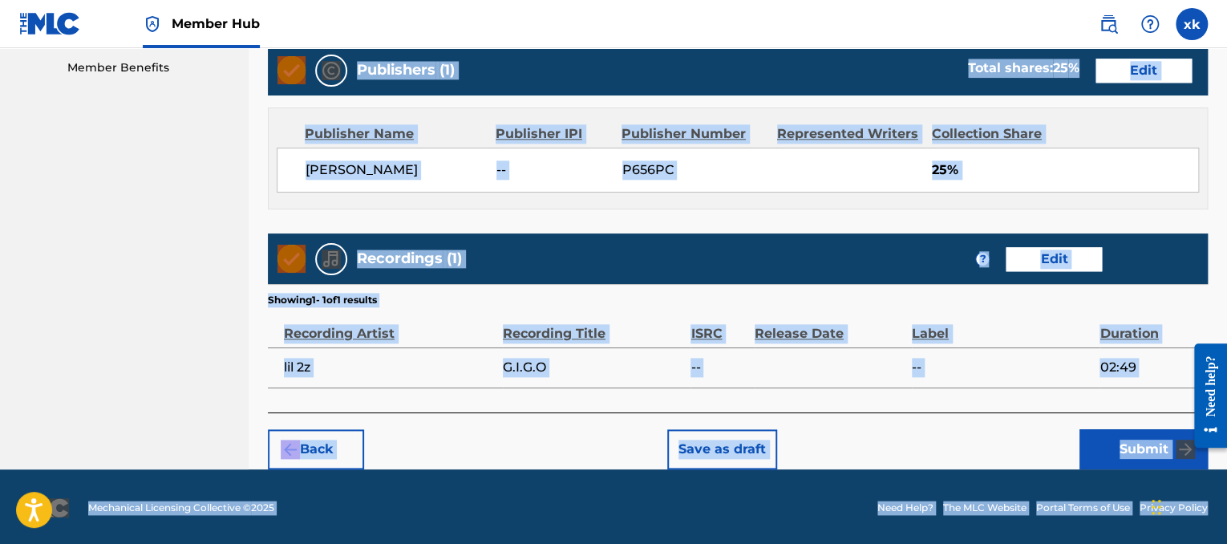
drag, startPoint x: 1231, startPoint y: 128, endPoint x: 16, endPoint y: 126, distance: 1214.8
click at [1114, 445] on button "Submit" at bounding box center [1143, 449] width 128 height 40
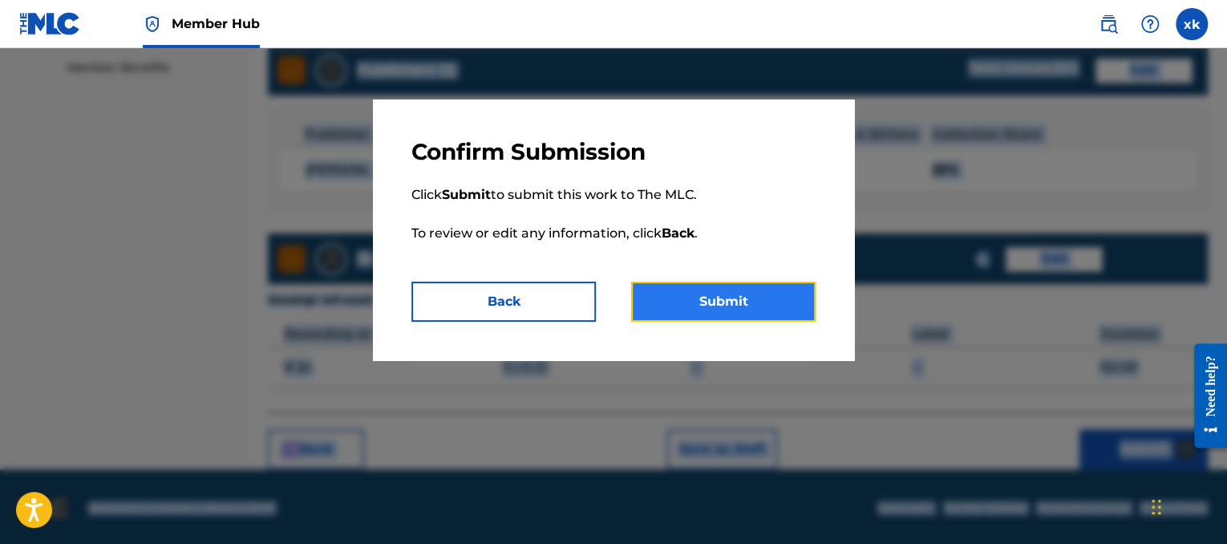
click at [811, 297] on button "Submit" at bounding box center [723, 301] width 184 height 40
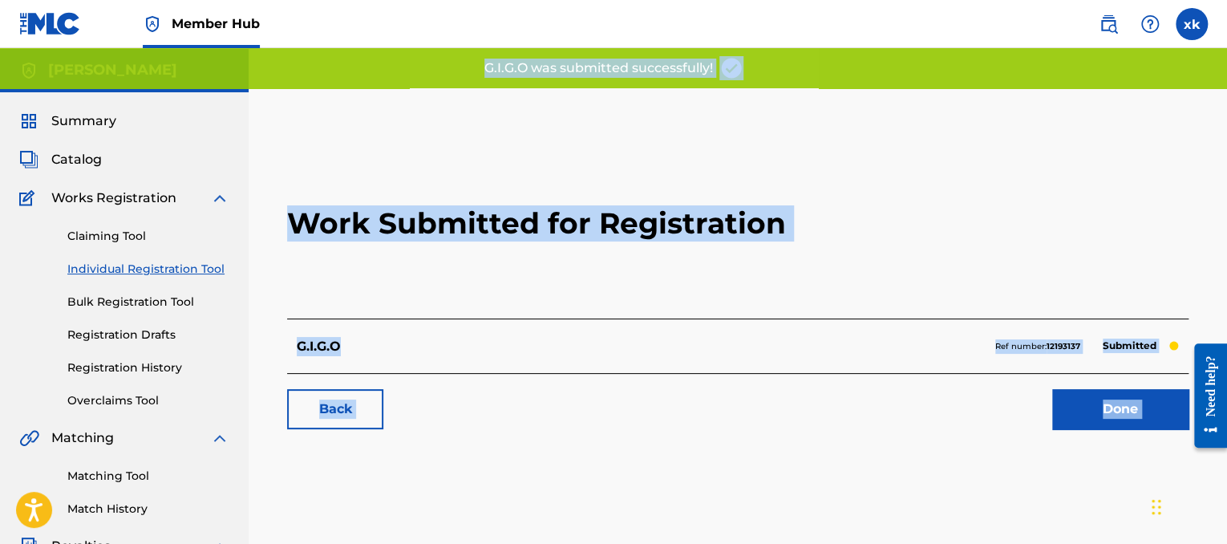
click at [878, 247] on h2 "Work Submitted for Registration" at bounding box center [737, 223] width 901 height 190
